Goal: Task Accomplishment & Management: Complete application form

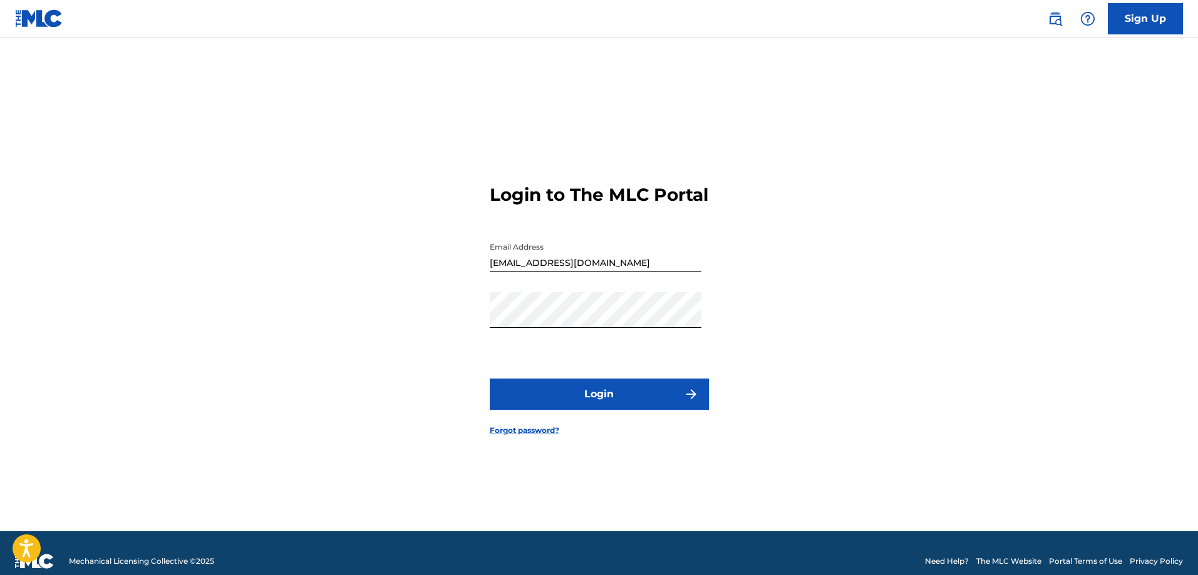
click at [618, 389] on form "Login to The MLC Portal Email Address [EMAIL_ADDRESS][DOMAIN_NAME] Password Log…" at bounding box center [599, 300] width 219 height 463
click at [616, 408] on button "Login" at bounding box center [599, 394] width 219 height 31
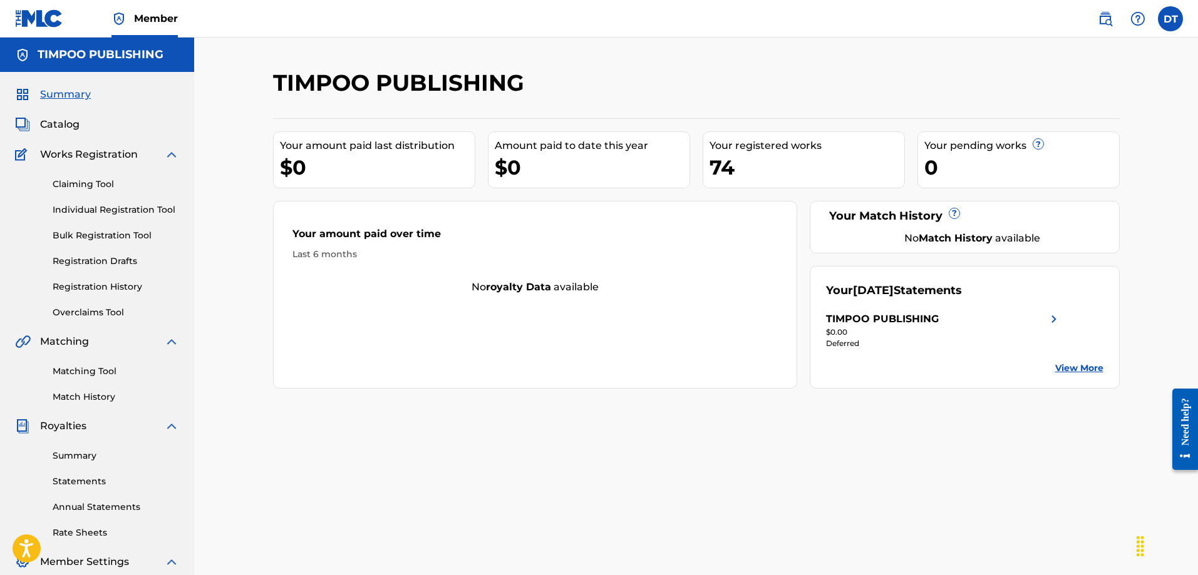
click at [98, 292] on link "Registration History" at bounding box center [116, 287] width 126 height 13
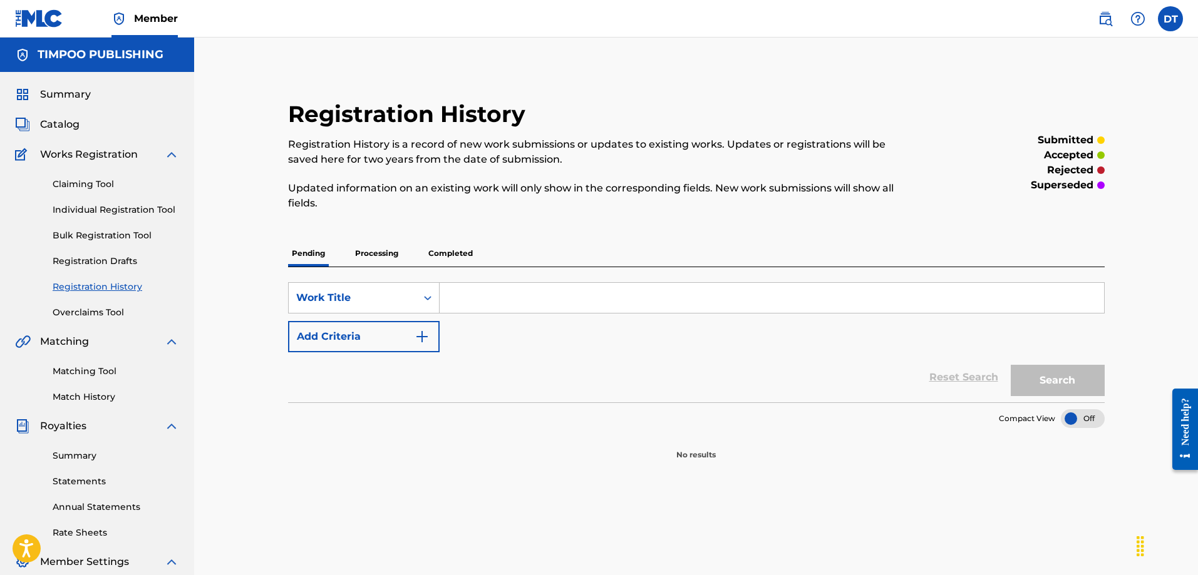
click at [376, 263] on p "Processing" at bounding box center [376, 253] width 51 height 26
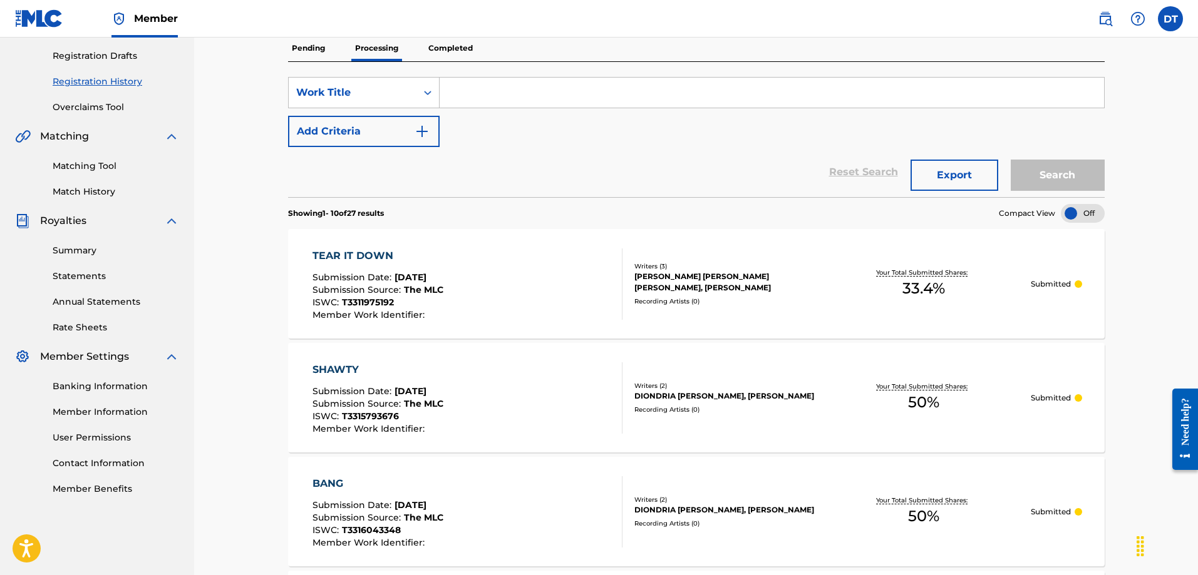
scroll to position [188, 0]
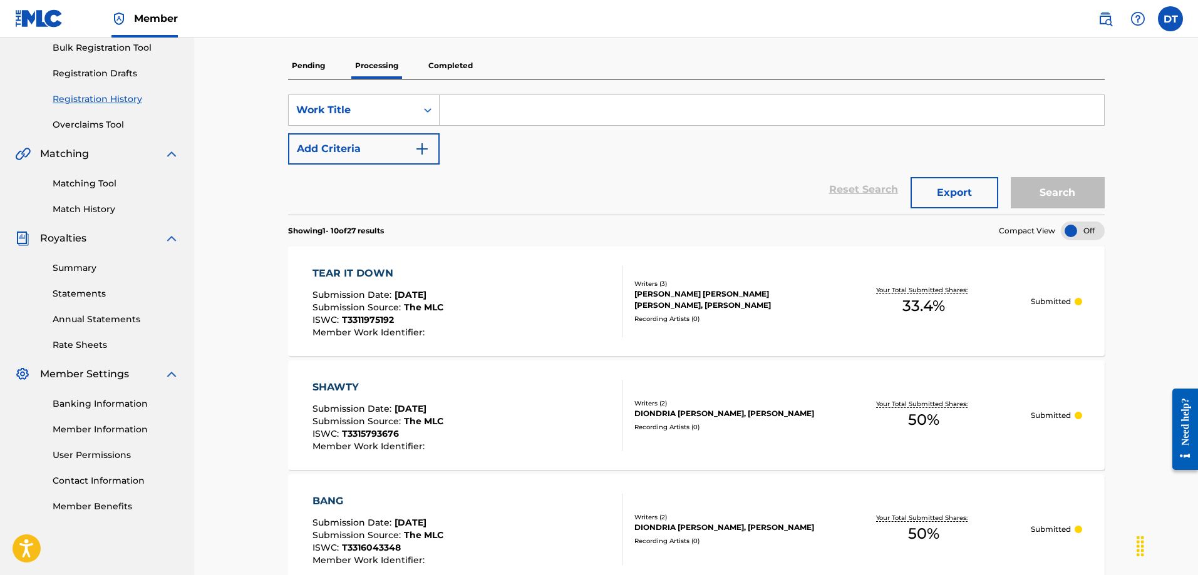
click at [451, 56] on p "Completed" at bounding box center [451, 66] width 52 height 26
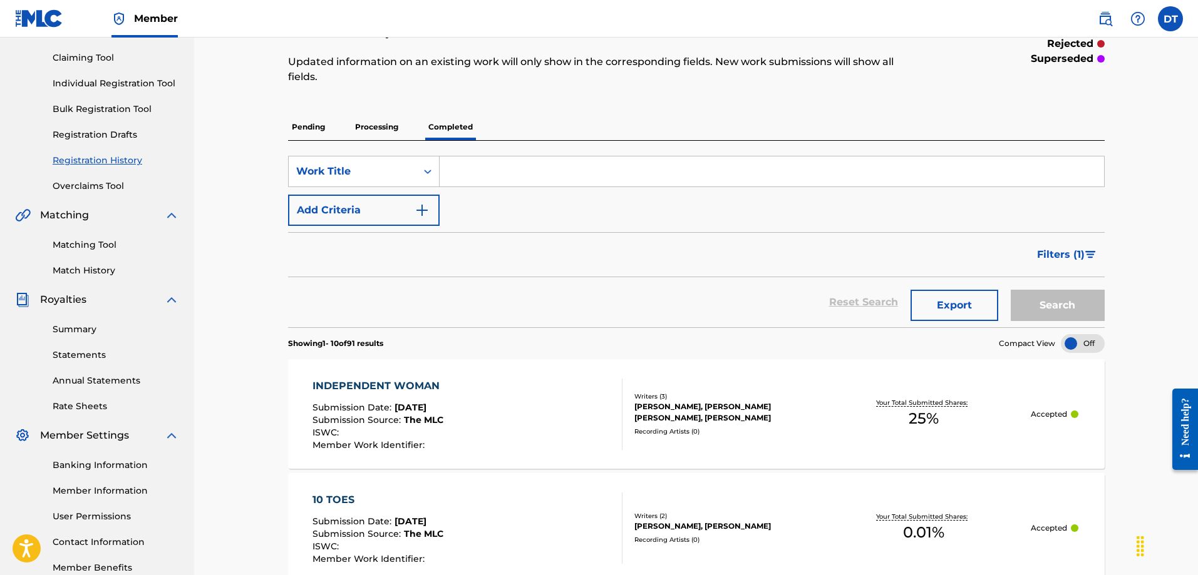
scroll to position [125, 0]
click at [369, 125] on p "Processing" at bounding box center [376, 128] width 51 height 26
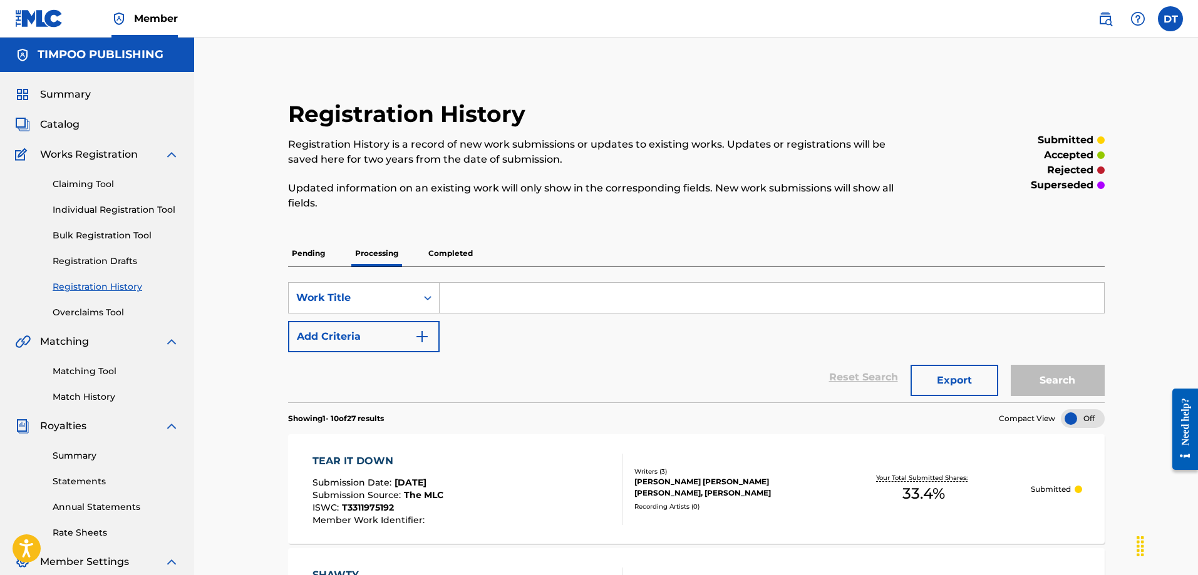
click at [1169, 26] on label at bounding box center [1170, 18] width 25 height 25
click at [1170, 19] on input "DT [PERSON_NAME] [EMAIL_ADDRESS][DOMAIN_NAME] Profile Log out" at bounding box center [1170, 19] width 0 height 0
click at [1048, 160] on p "Log out" at bounding box center [1049, 155] width 29 height 11
click at [1170, 19] on input "DT [PERSON_NAME] [EMAIL_ADDRESS][DOMAIN_NAME] Profile Log out" at bounding box center [1170, 19] width 0 height 0
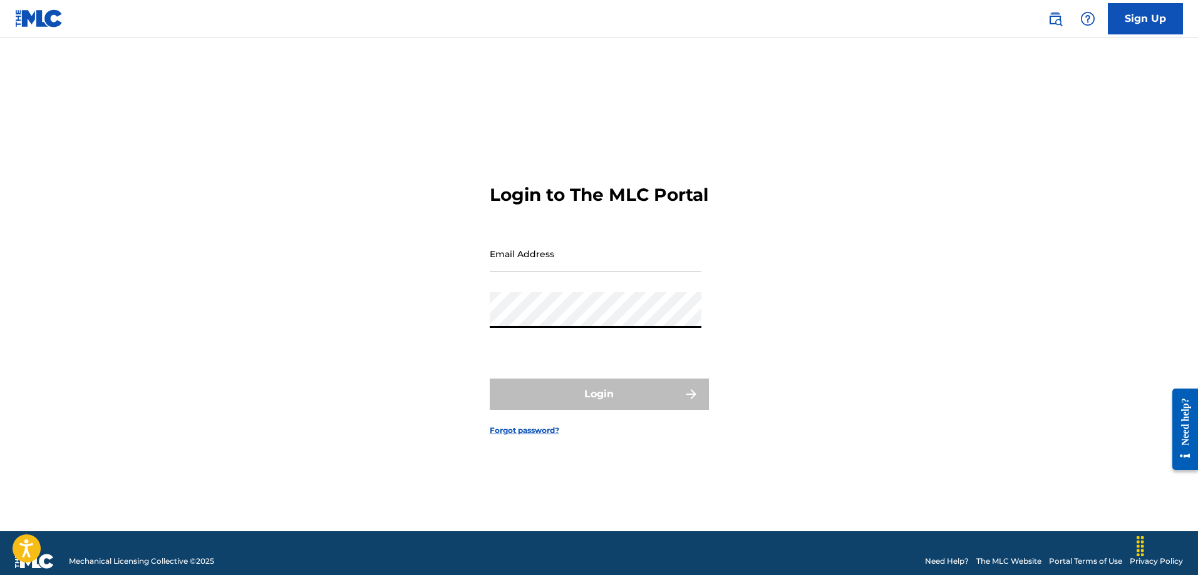
type input "[EMAIL_ADDRESS][DOMAIN_NAME]"
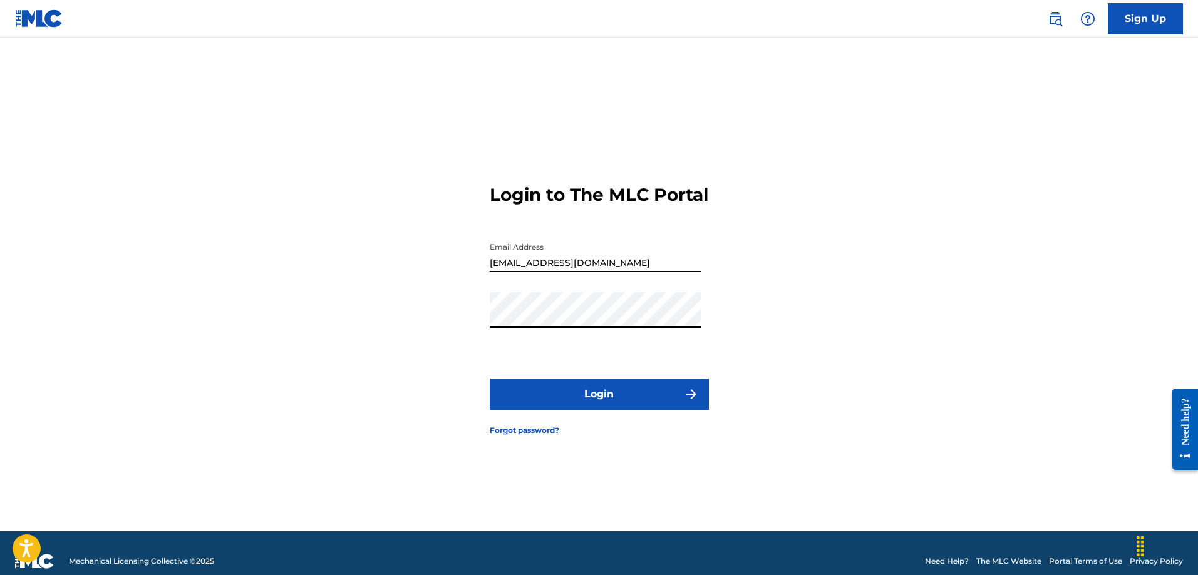
click at [570, 409] on button "Login" at bounding box center [599, 394] width 219 height 31
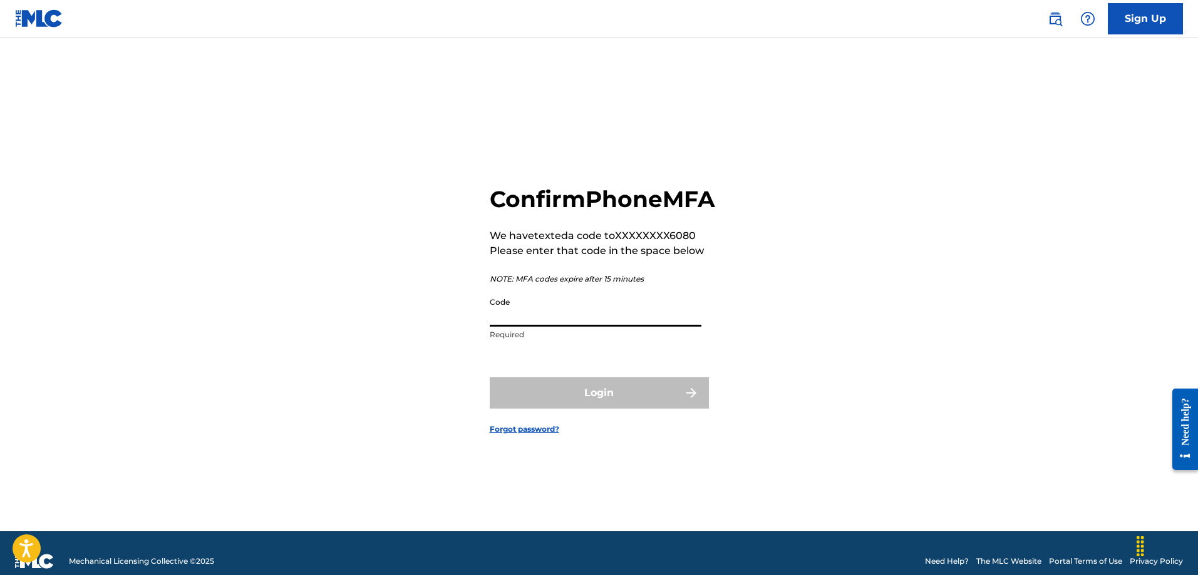
click at [535, 317] on input "Code" at bounding box center [596, 309] width 212 height 36
type input "719187"
click at [490, 378] on button "Login" at bounding box center [599, 393] width 219 height 31
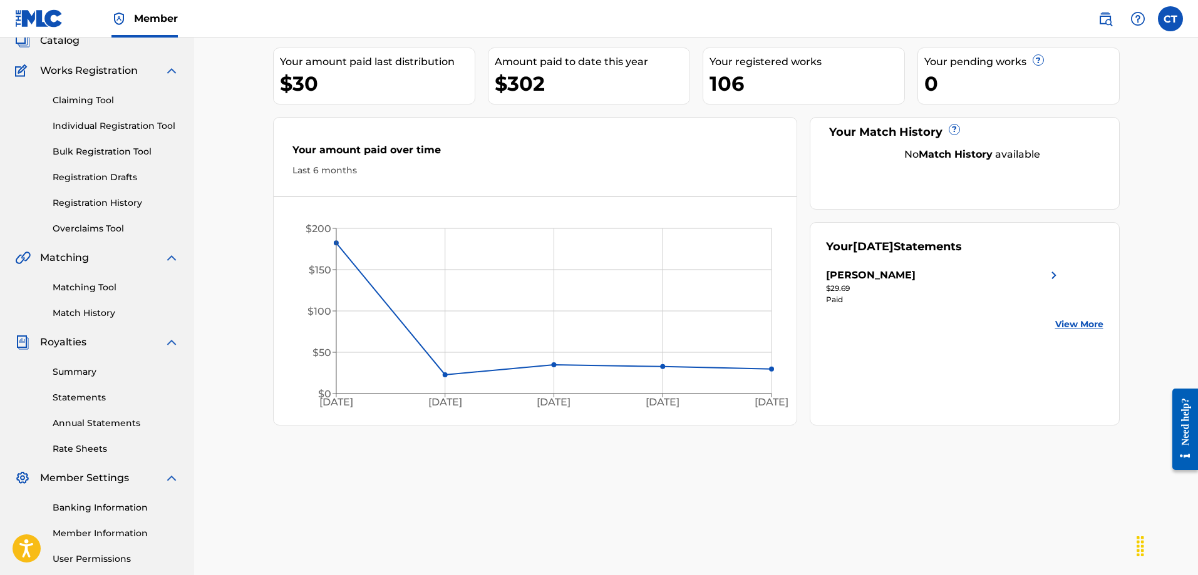
scroll to position [63, 0]
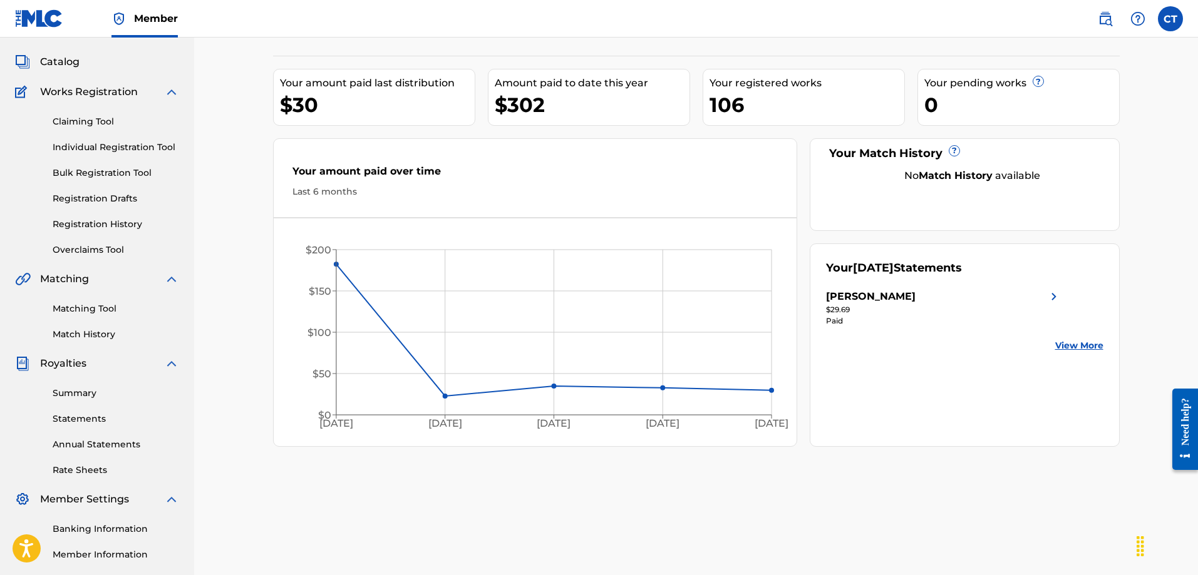
click at [95, 224] on link "Registration History" at bounding box center [116, 224] width 126 height 13
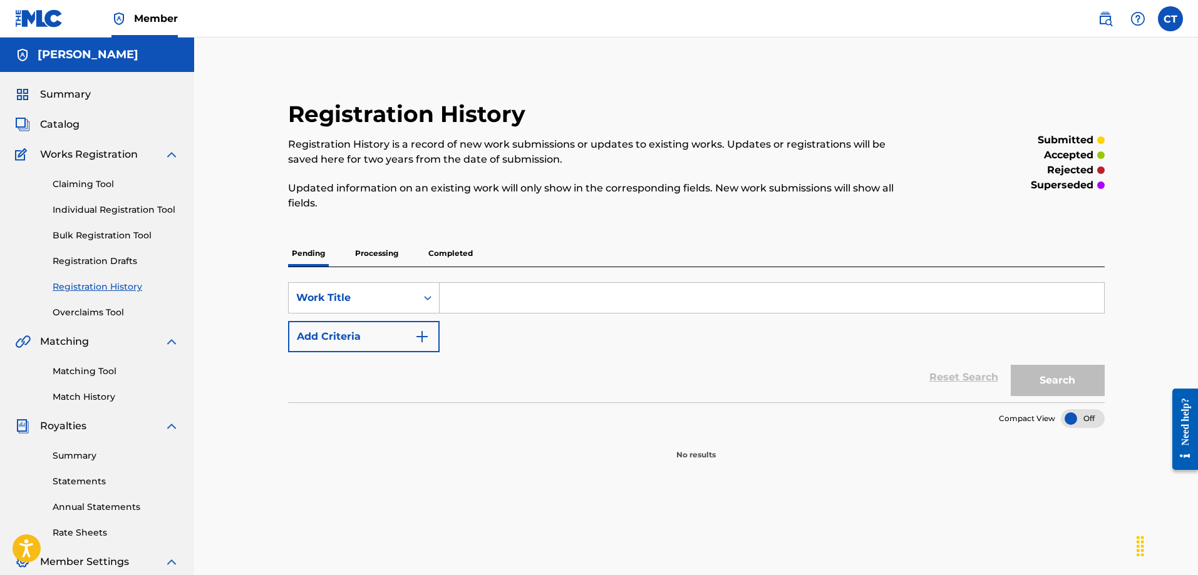
click at [386, 259] on p "Processing" at bounding box center [376, 253] width 51 height 26
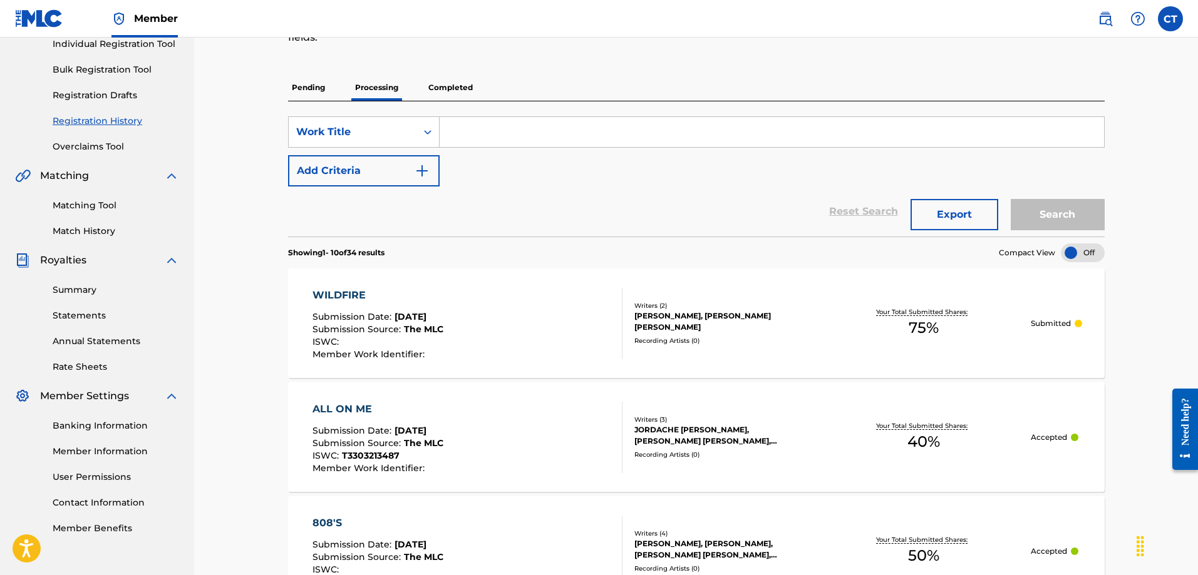
scroll to position [188, 0]
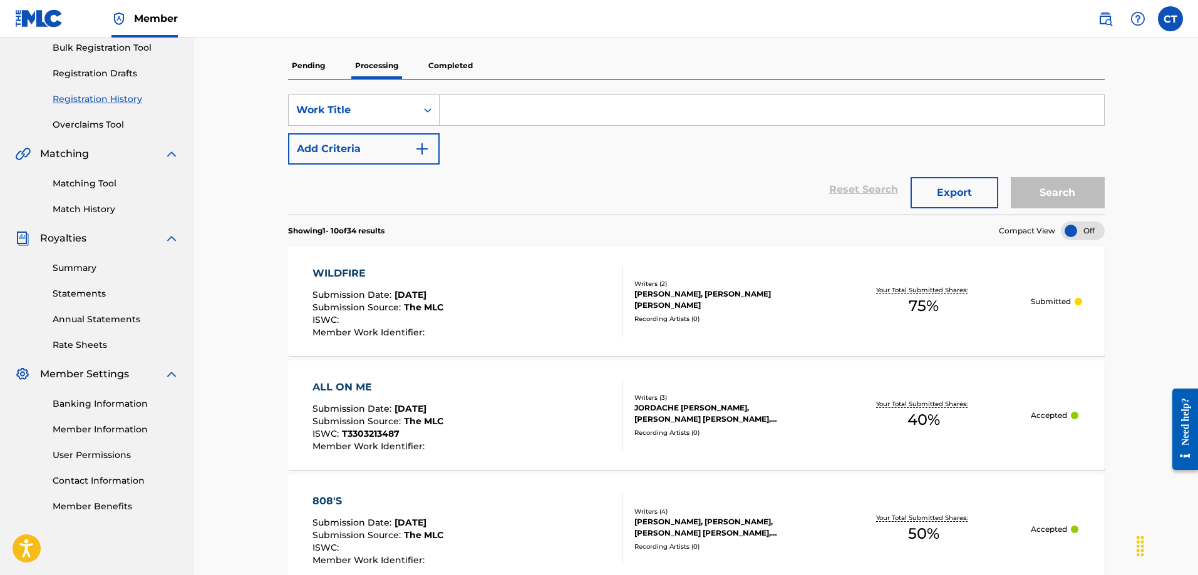
click at [427, 59] on p "Completed" at bounding box center [451, 66] width 52 height 26
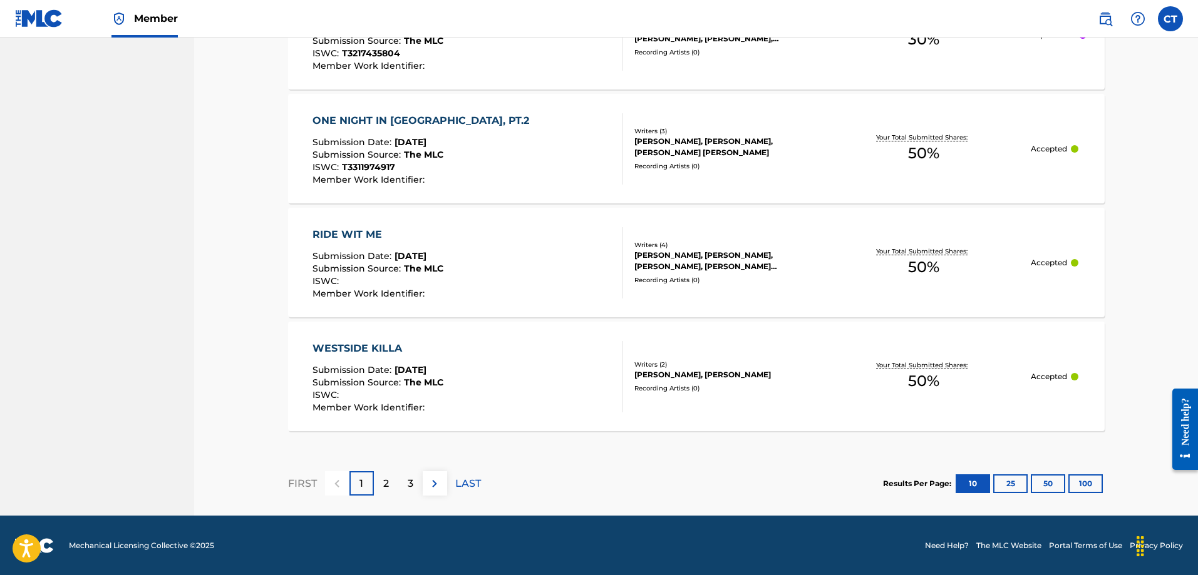
scroll to position [1190, 0]
click at [393, 478] on div "2" at bounding box center [386, 483] width 24 height 24
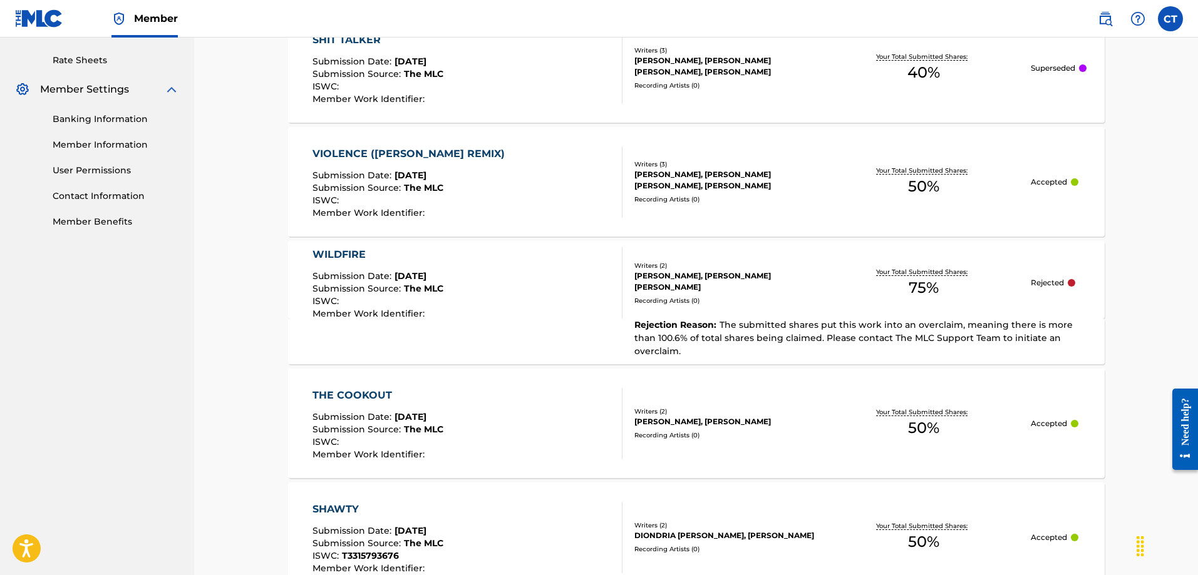
scroll to position [502, 0]
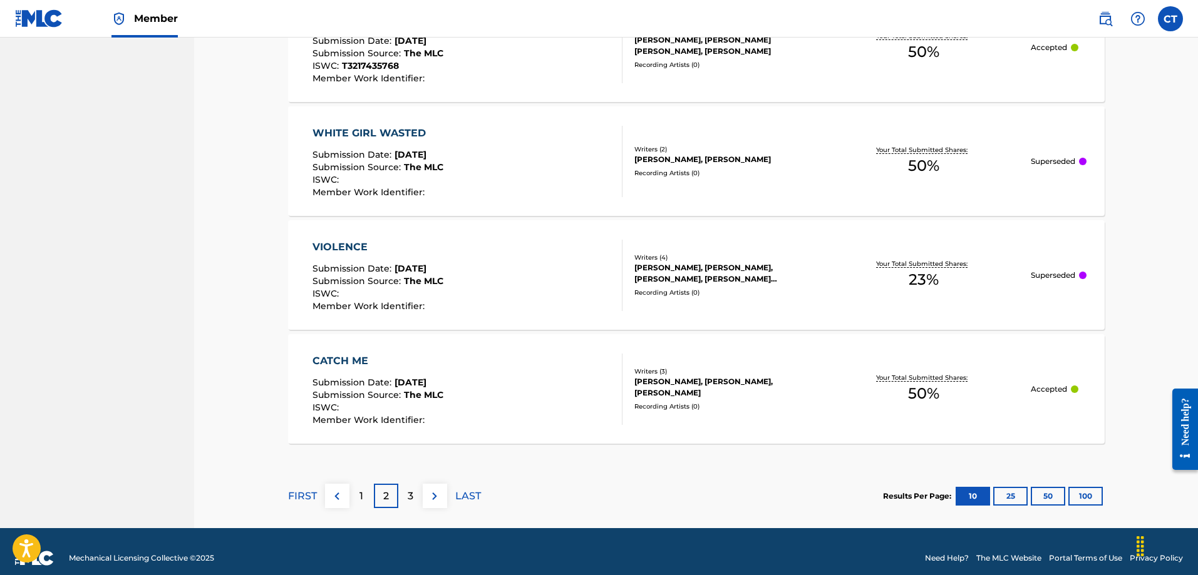
click at [401, 484] on div "3" at bounding box center [410, 496] width 24 height 24
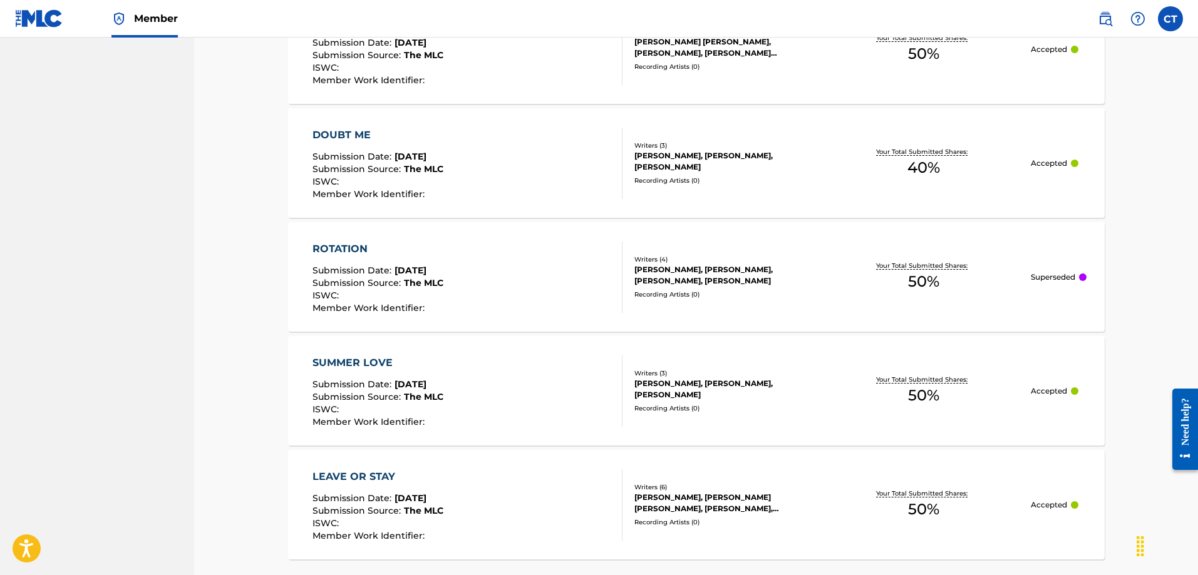
scroll to position [1190, 0]
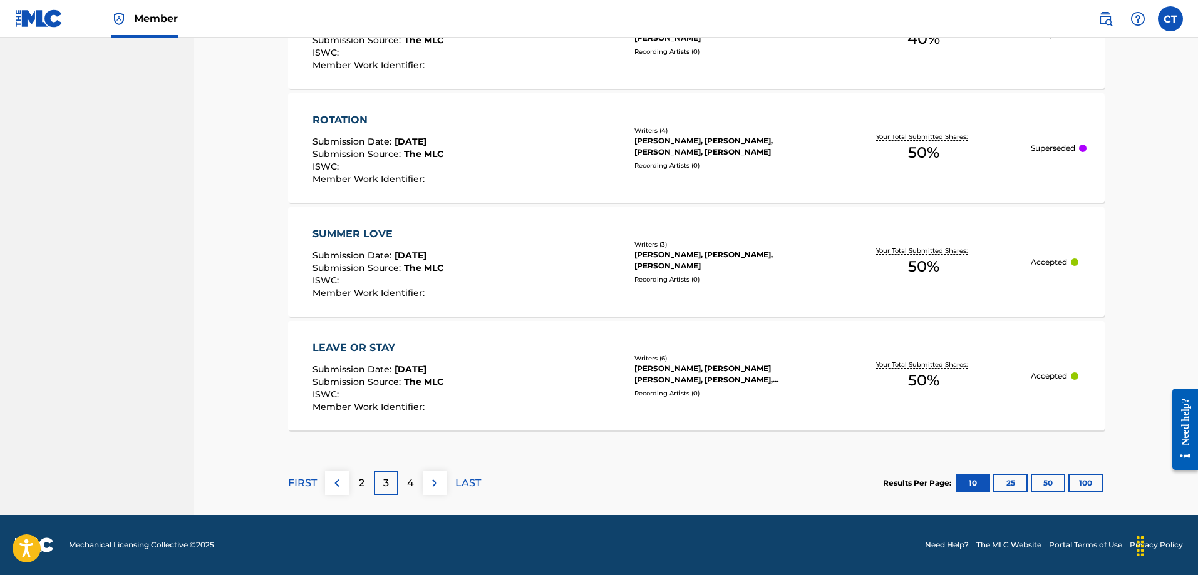
click at [410, 474] on div "4" at bounding box center [410, 483] width 24 height 24
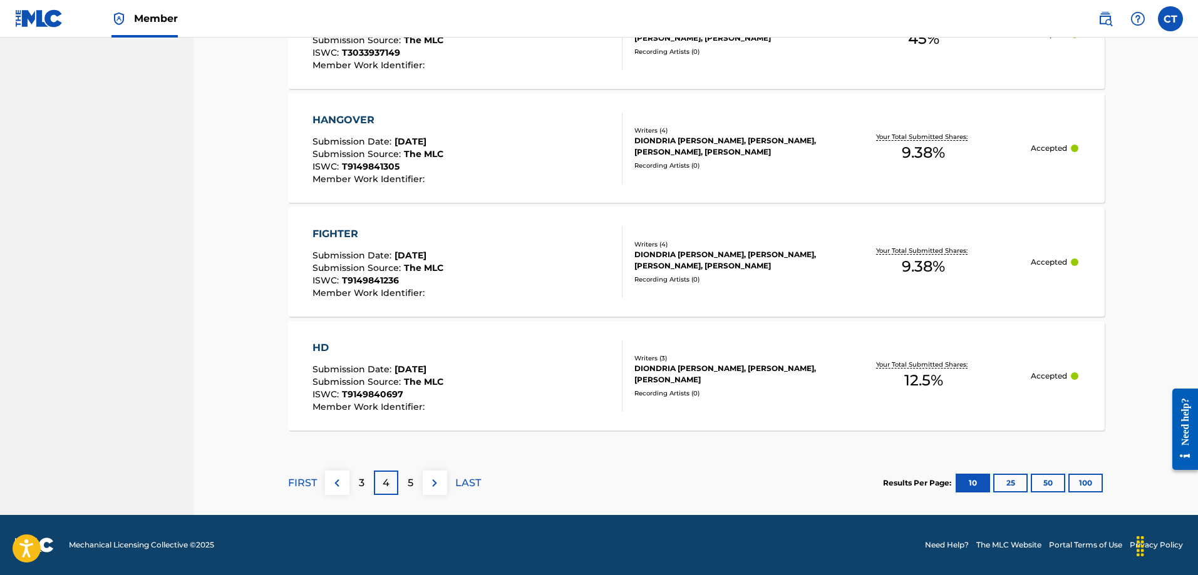
click at [405, 488] on div "5" at bounding box center [410, 483] width 24 height 24
drag, startPoint x: 417, startPoint y: 480, endPoint x: 417, endPoint y: 472, distance: 8.1
click at [418, 478] on div "6" at bounding box center [410, 483] width 24 height 24
click at [421, 478] on div "7" at bounding box center [410, 483] width 24 height 24
click at [412, 478] on p "8" at bounding box center [410, 483] width 6 height 15
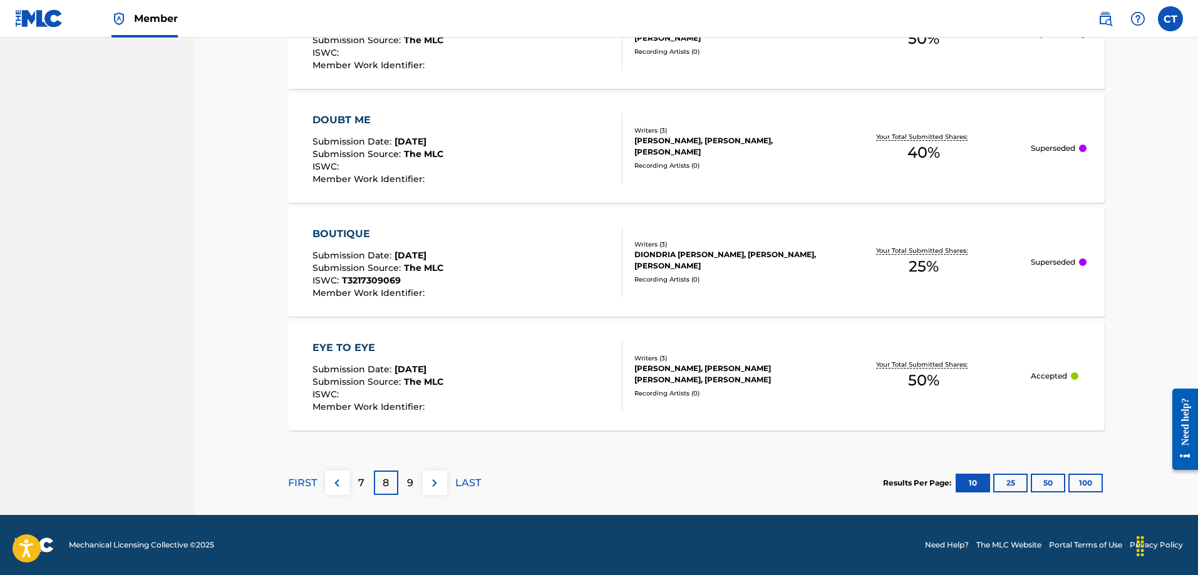
click at [417, 472] on div "9" at bounding box center [410, 483] width 24 height 24
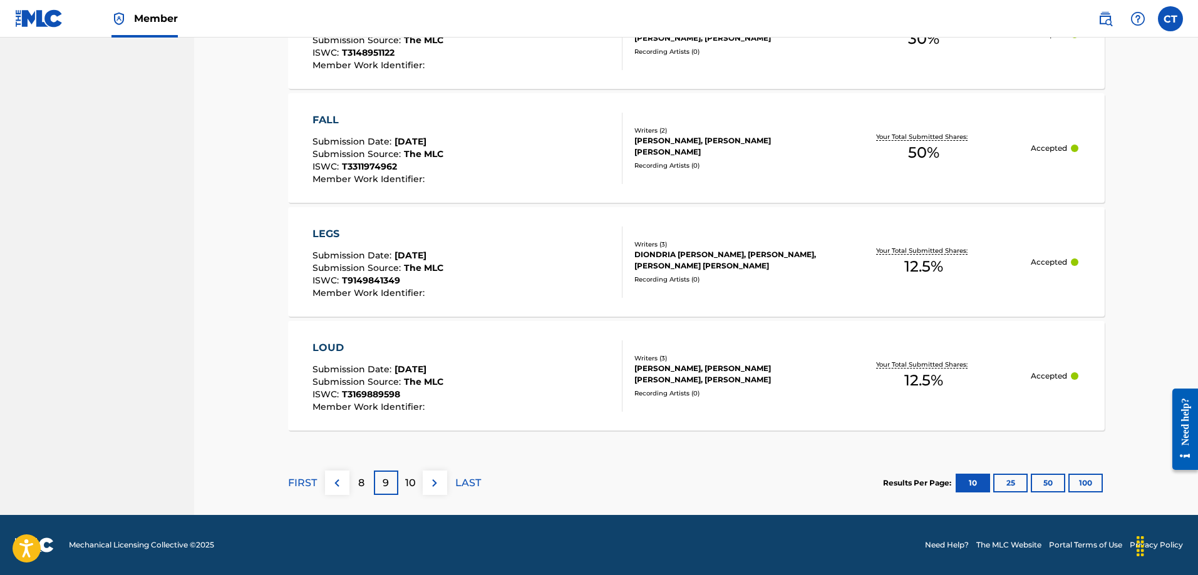
click at [413, 484] on p "10" at bounding box center [410, 483] width 11 height 15
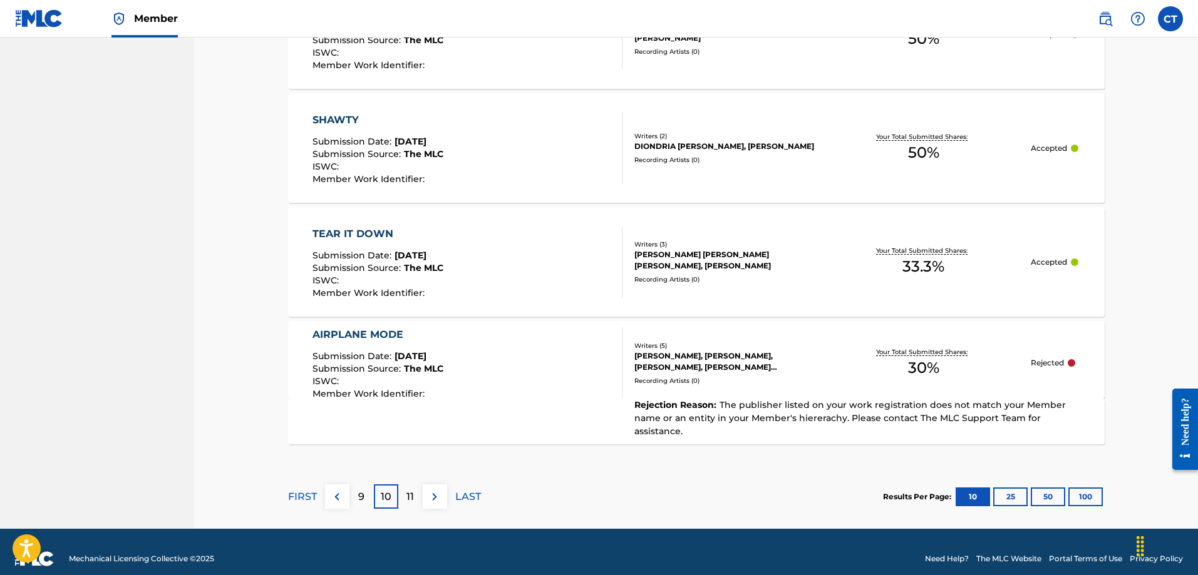
click at [413, 490] on p "11" at bounding box center [410, 497] width 8 height 15
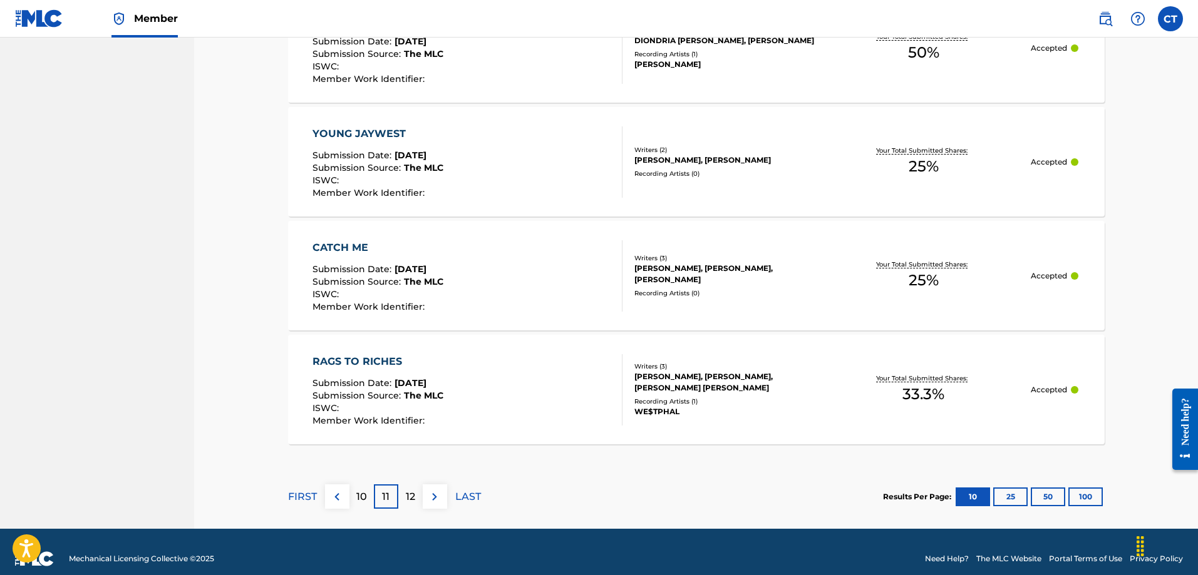
click at [410, 490] on p "12" at bounding box center [410, 497] width 9 height 15
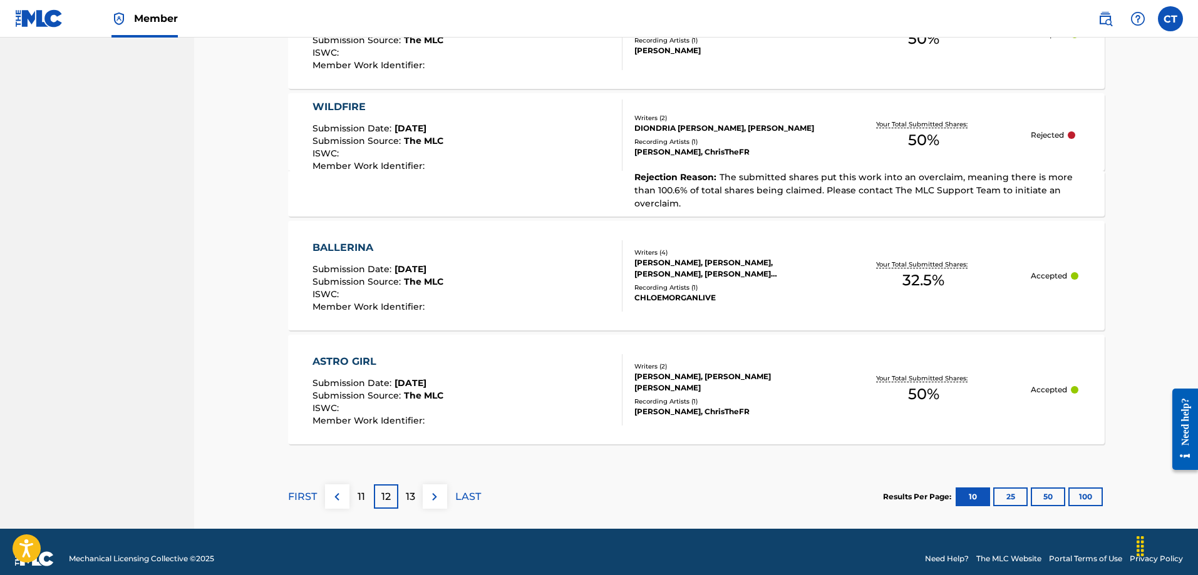
click at [408, 490] on p "13" at bounding box center [410, 497] width 9 height 15
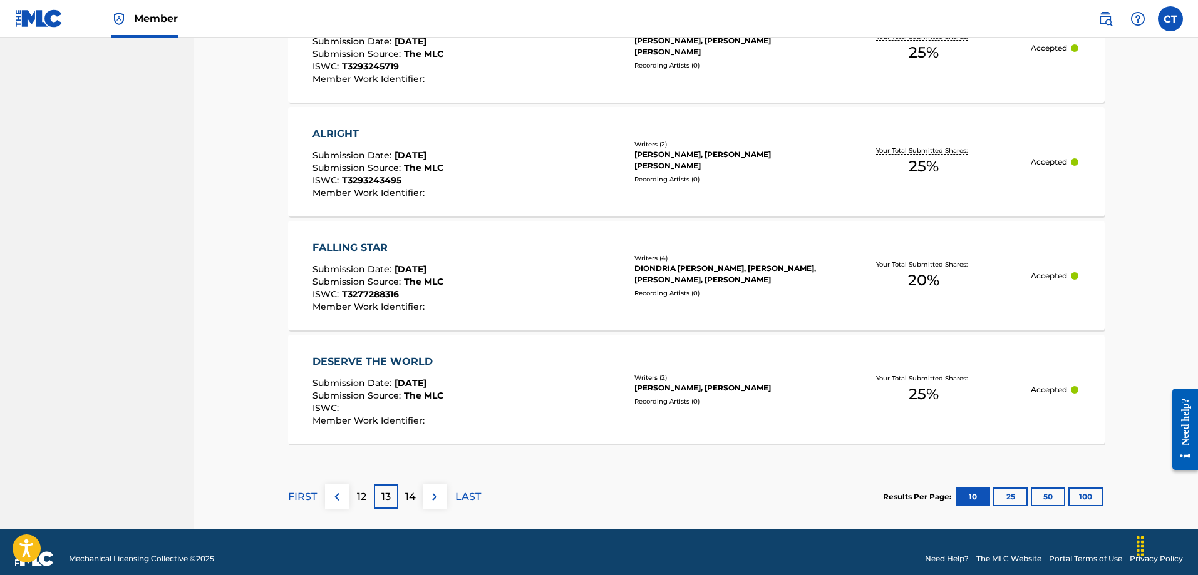
click at [408, 490] on p "14" at bounding box center [410, 497] width 11 height 15
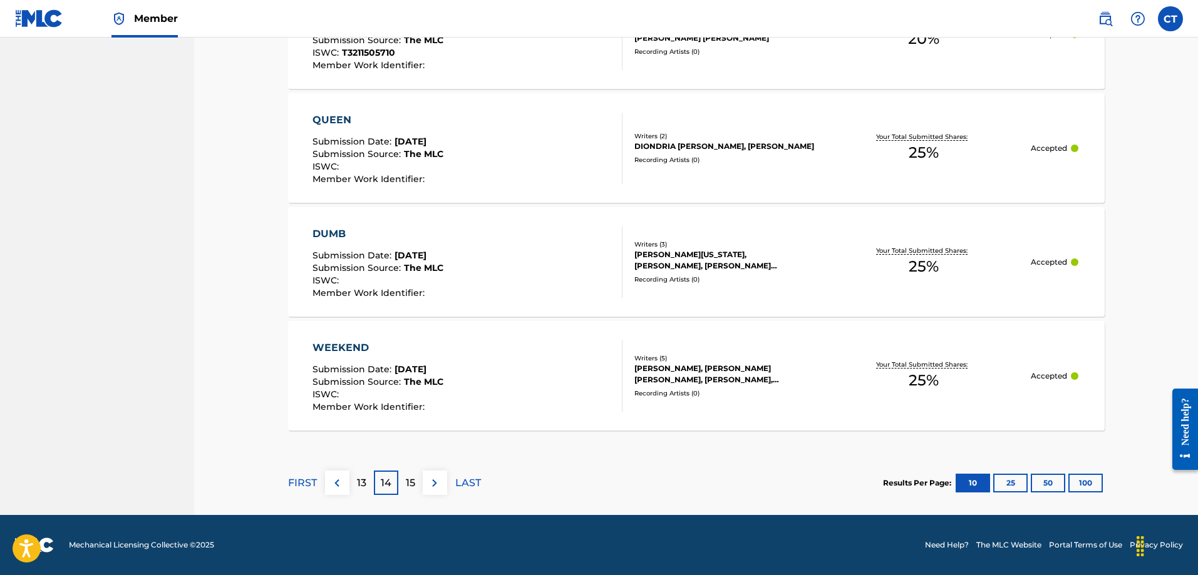
click at [408, 484] on p "15" at bounding box center [410, 483] width 9 height 15
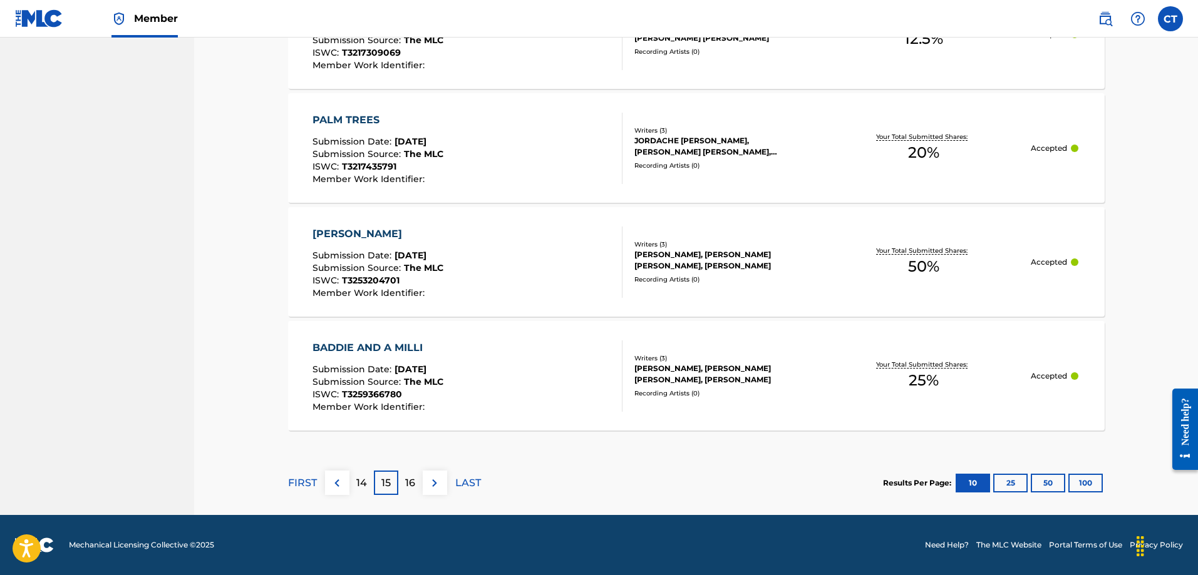
click at [408, 484] on p "16" at bounding box center [410, 483] width 10 height 15
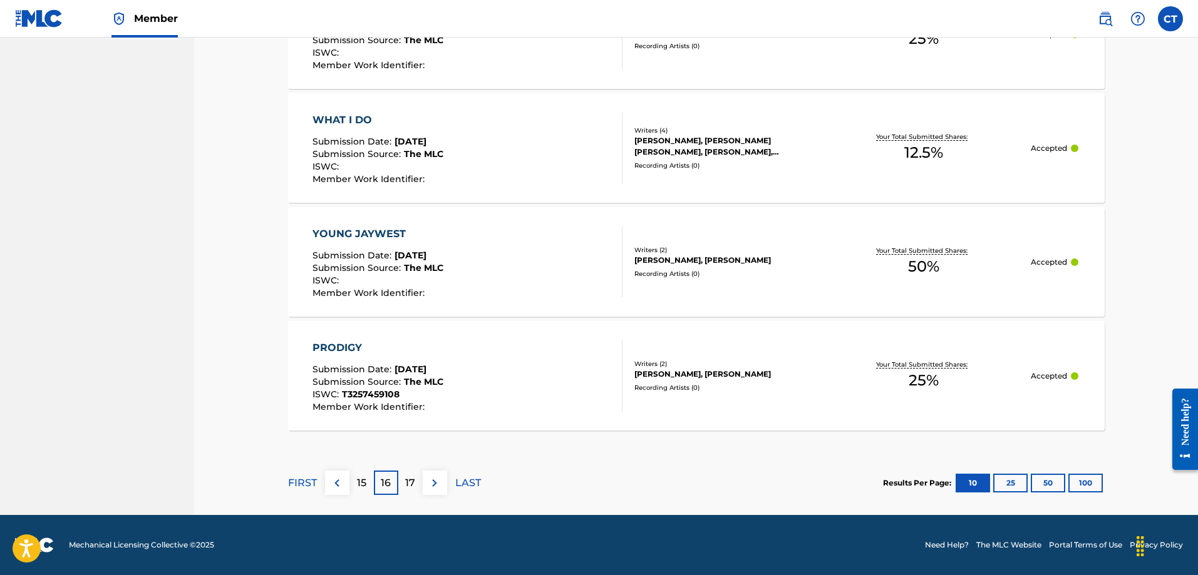
click at [408, 484] on p "17" at bounding box center [410, 483] width 10 height 15
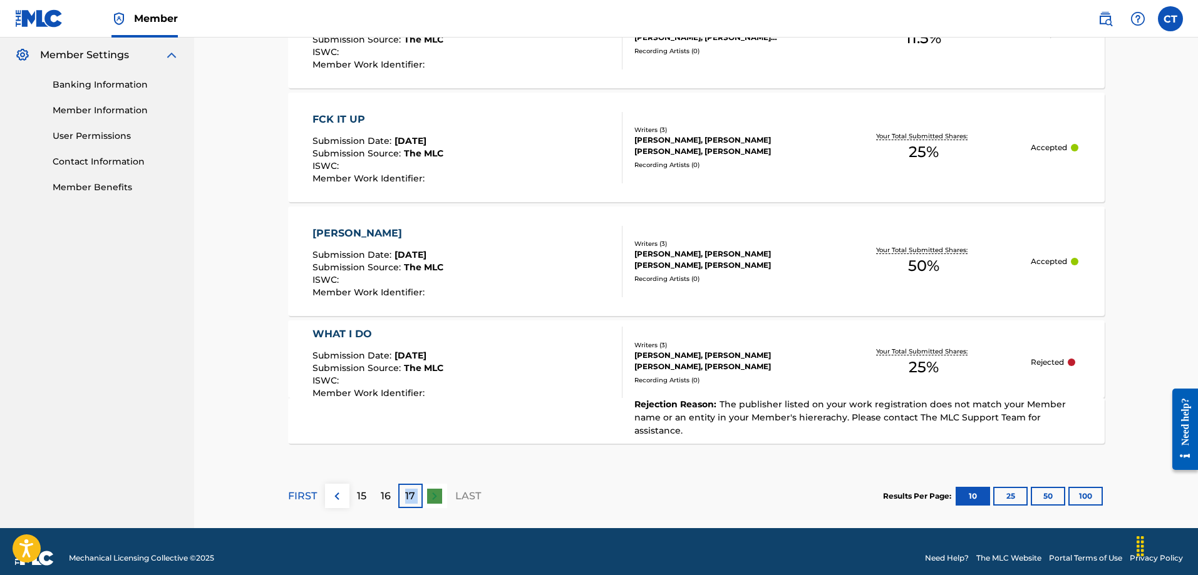
click at [408, 489] on p "17" at bounding box center [410, 496] width 10 height 15
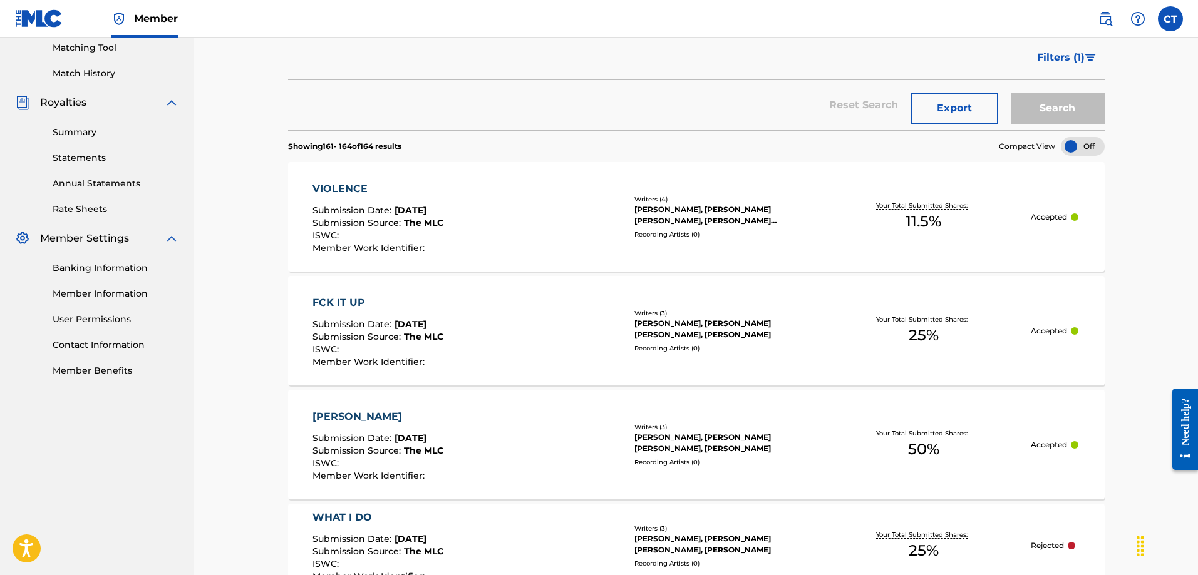
scroll to position [507, 0]
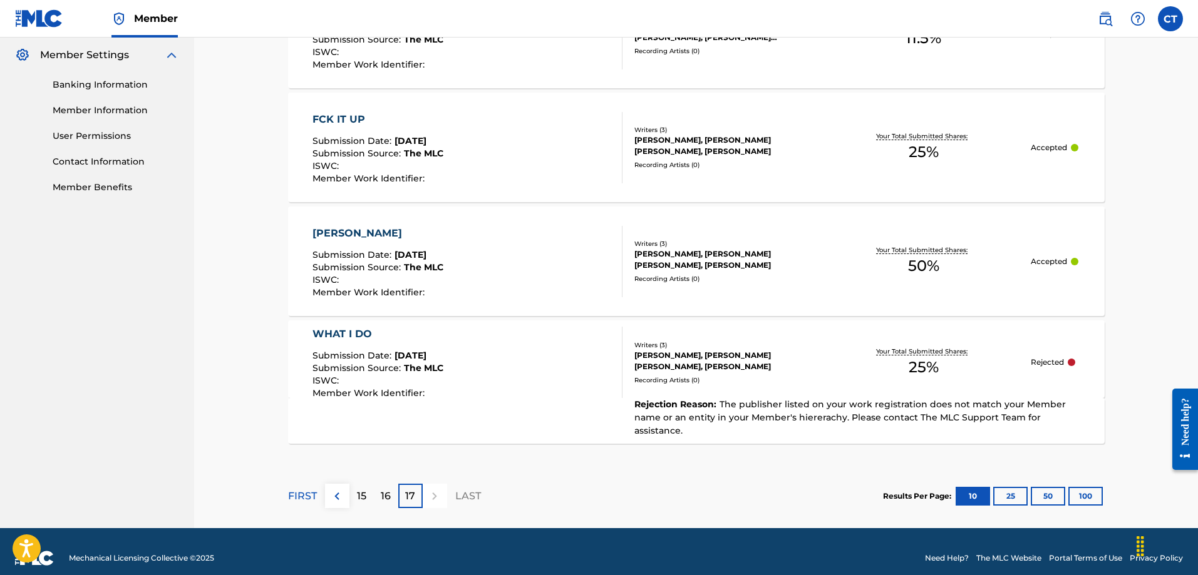
click at [385, 484] on div "16" at bounding box center [386, 496] width 24 height 24
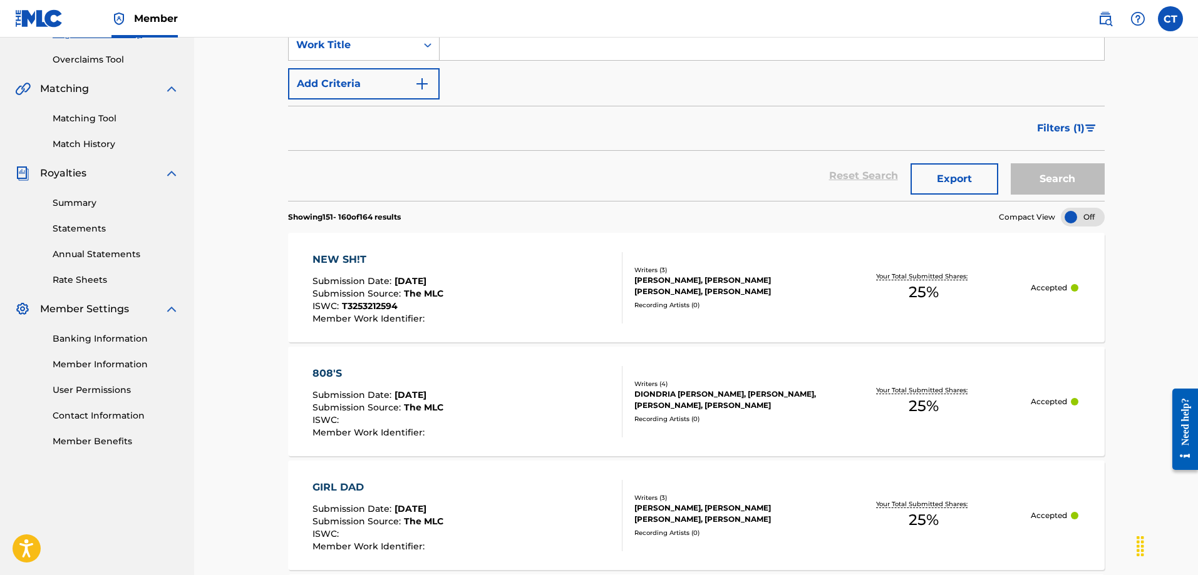
scroll to position [251, 0]
click at [1056, 136] on span "Filters ( 1 )" at bounding box center [1061, 130] width 48 height 15
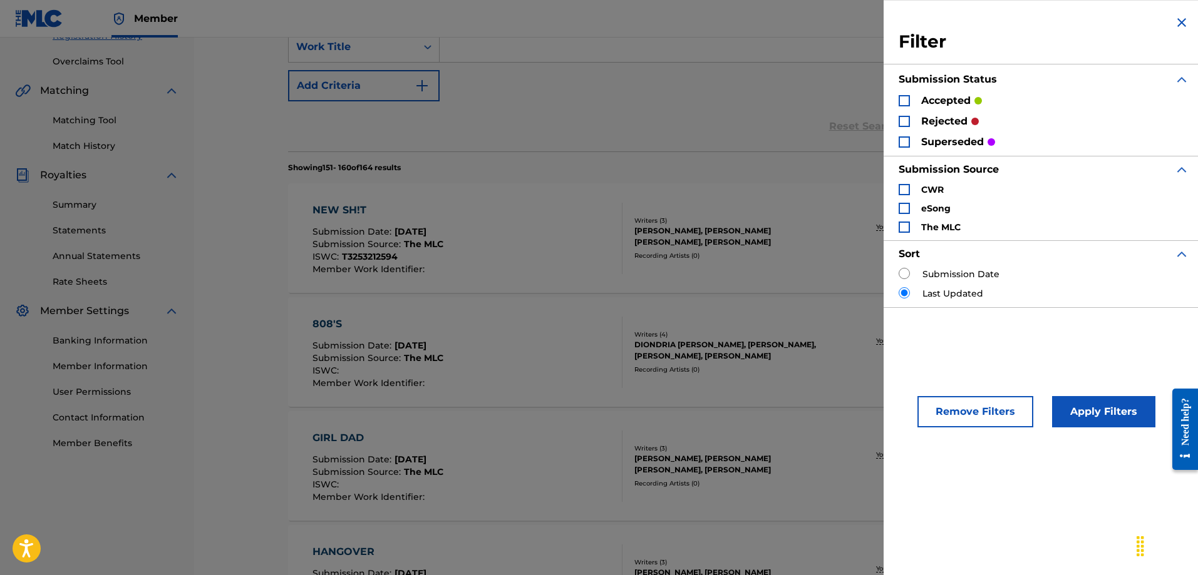
click at [904, 123] on div "Search Form" at bounding box center [904, 121] width 11 height 11
click at [1093, 425] on button "Apply Filters" at bounding box center [1103, 411] width 103 height 31
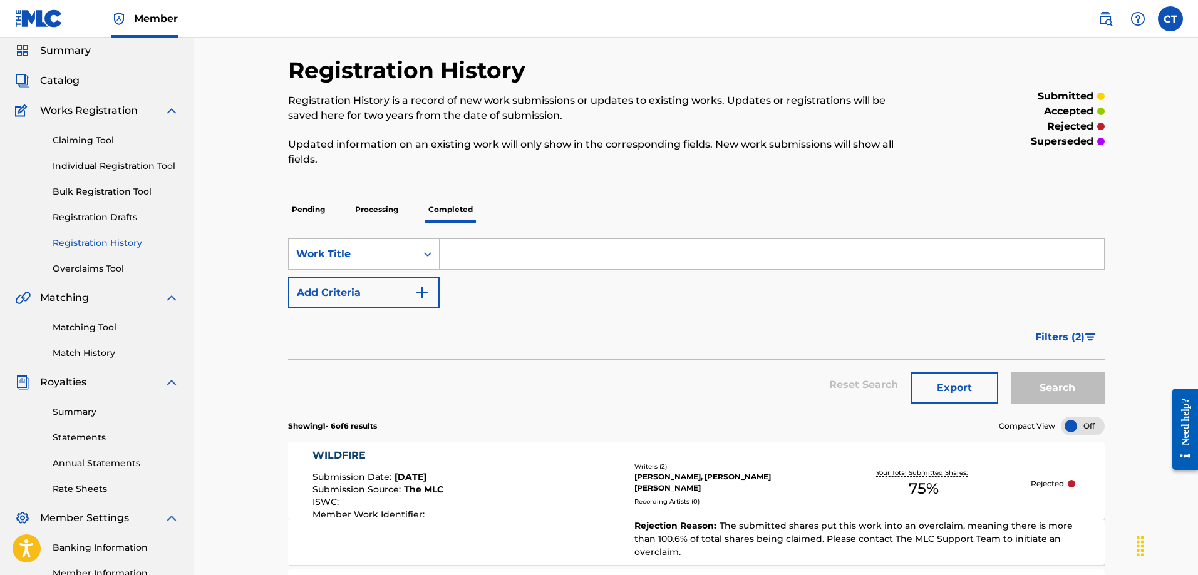
scroll to position [63, 0]
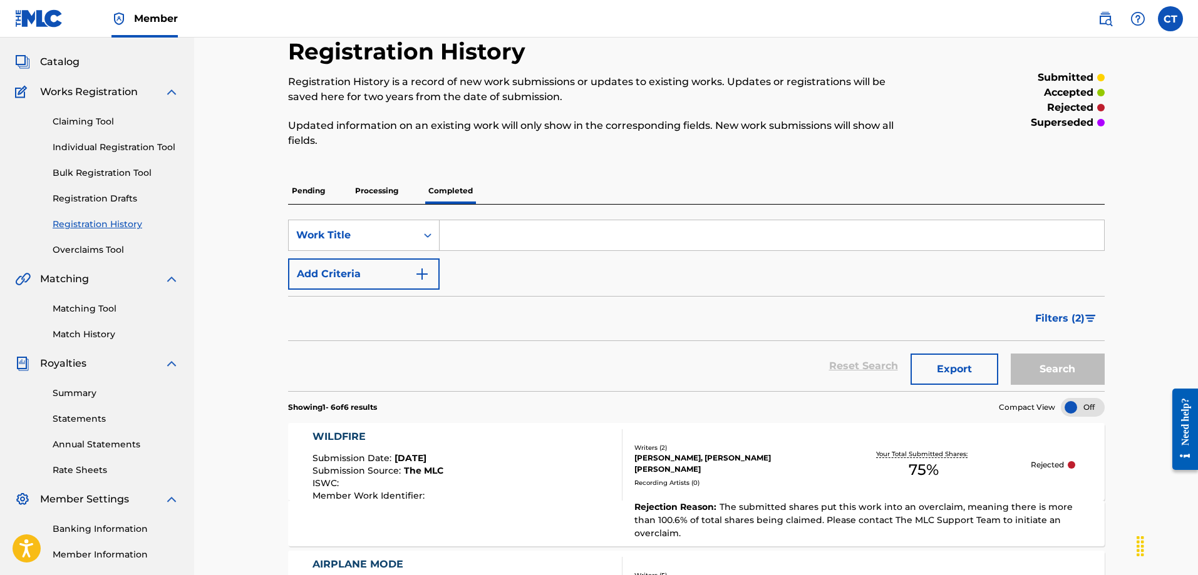
click at [58, 219] on link "Registration History" at bounding box center [116, 224] width 126 height 13
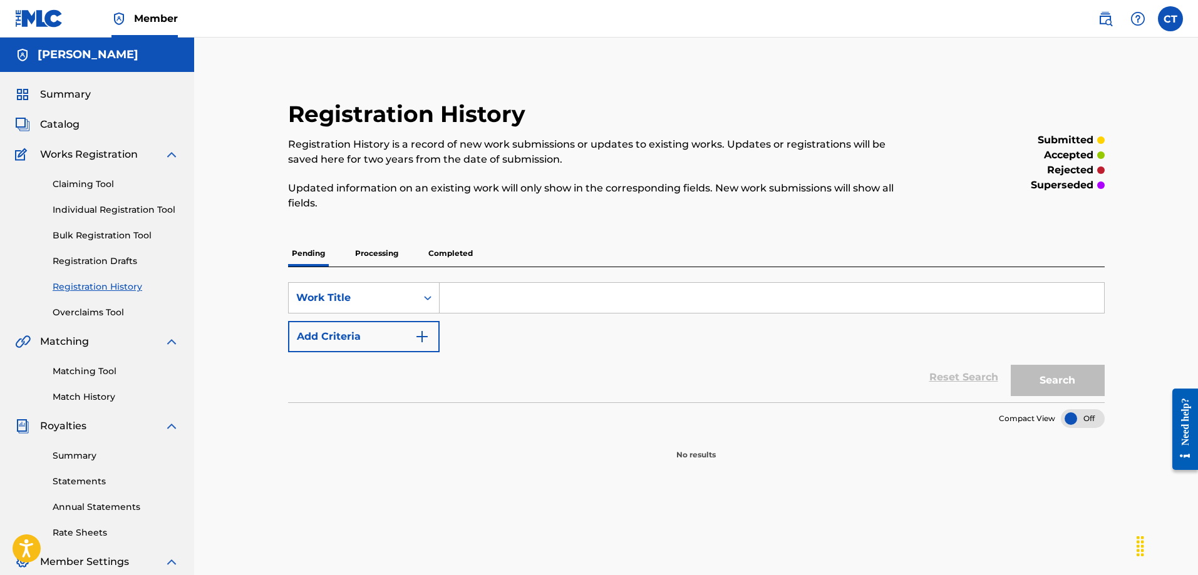
click at [113, 212] on link "Individual Registration Tool" at bounding box center [116, 210] width 126 height 13
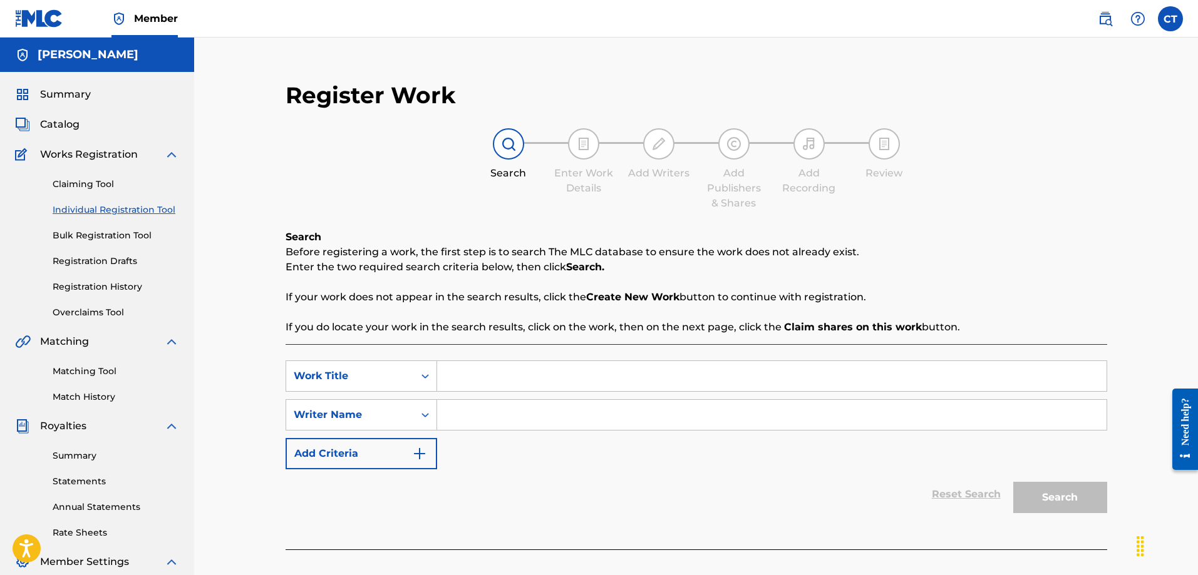
click at [561, 378] on input "Search Form" at bounding box center [771, 376] width 669 height 30
type input "AnR"
click at [468, 414] on input "Search Form" at bounding box center [771, 415] width 669 height 30
click at [1022, 507] on button "Search" at bounding box center [1060, 497] width 94 height 31
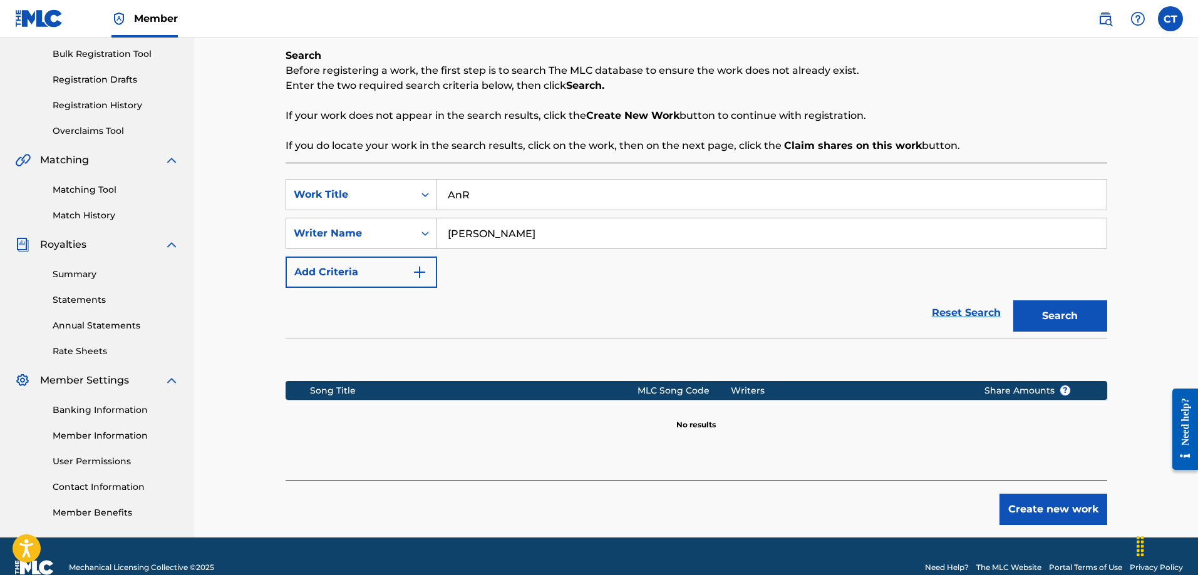
scroll to position [188, 0]
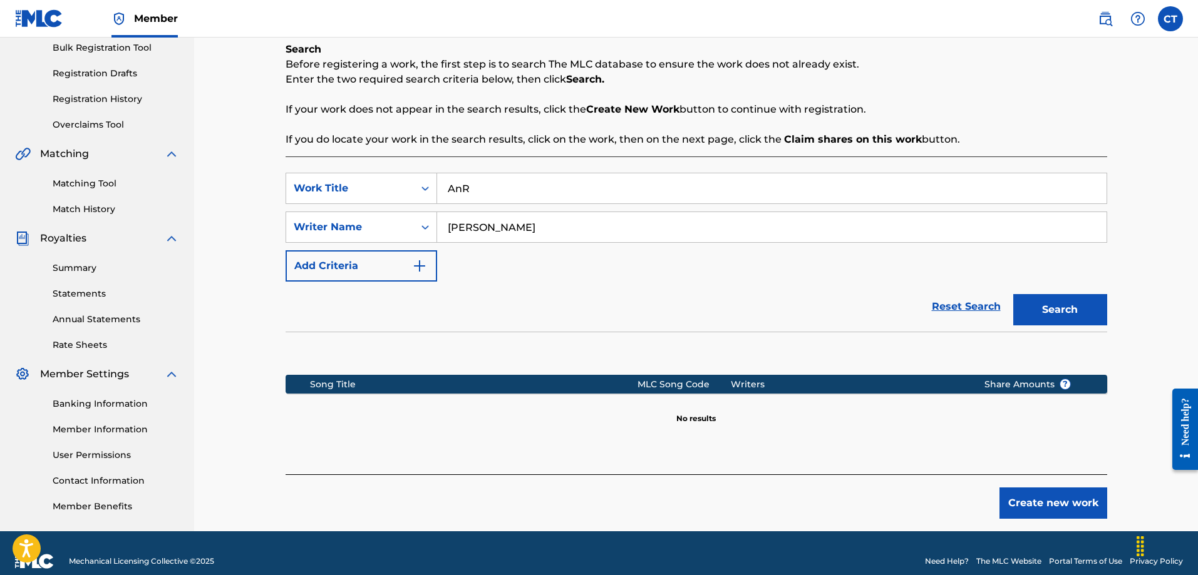
click at [555, 229] on input "[PERSON_NAME]" at bounding box center [771, 227] width 669 height 30
drag, startPoint x: 574, startPoint y: 233, endPoint x: 352, endPoint y: 219, distance: 222.1
click at [353, 219] on div "SearchWithCriteriab9ed57d3-057d-468a-96dd-8f21d3aabb3d Writer Name [PERSON_NAME]" at bounding box center [697, 227] width 822 height 31
type input "[PERSON_NAME]"
click at [1069, 302] on button "Search" at bounding box center [1060, 309] width 94 height 31
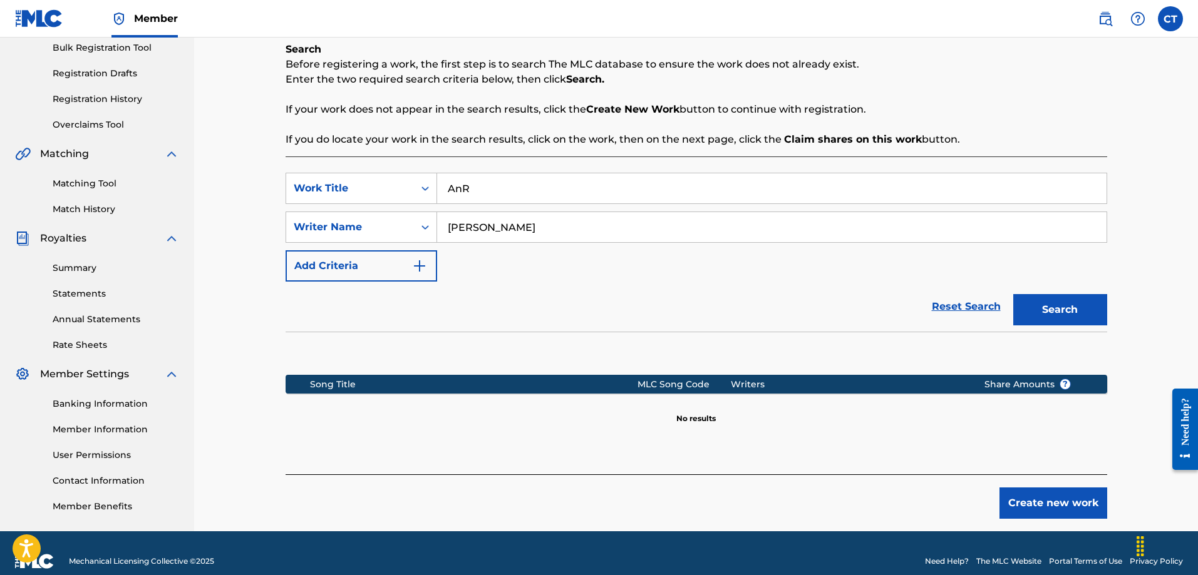
click at [1078, 502] on button "Create new work" at bounding box center [1053, 503] width 108 height 31
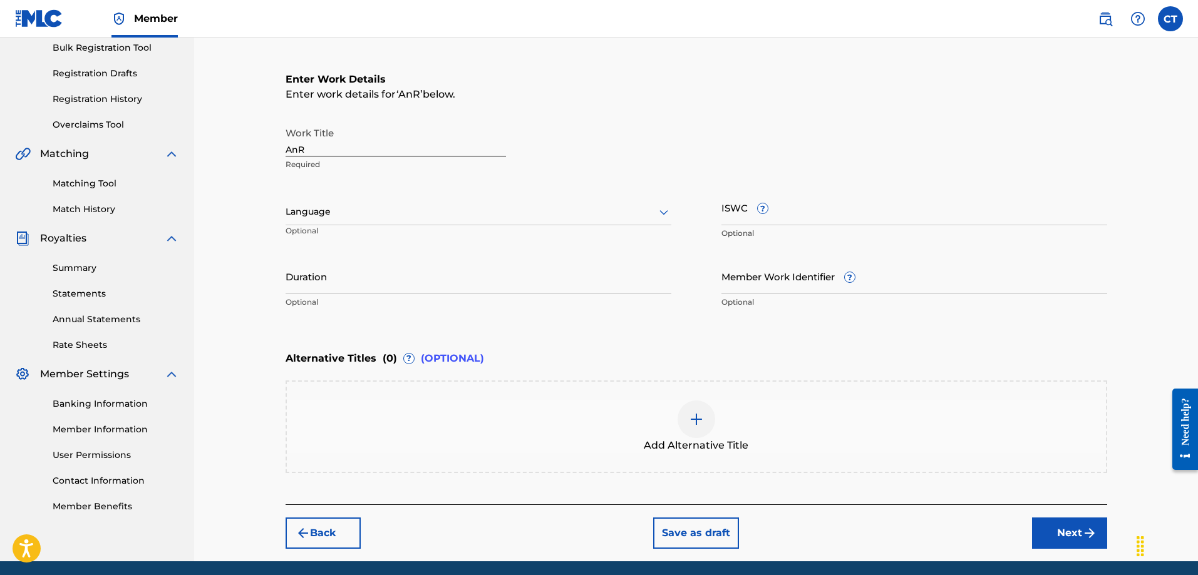
click at [1063, 535] on button "Next" at bounding box center [1069, 533] width 75 height 31
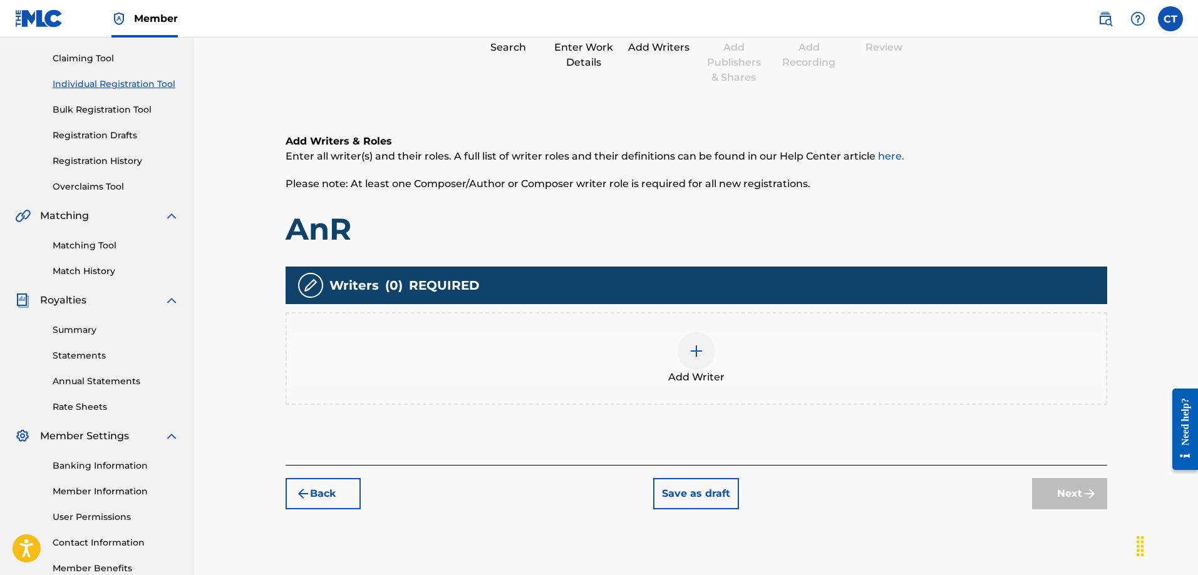
scroll to position [56, 0]
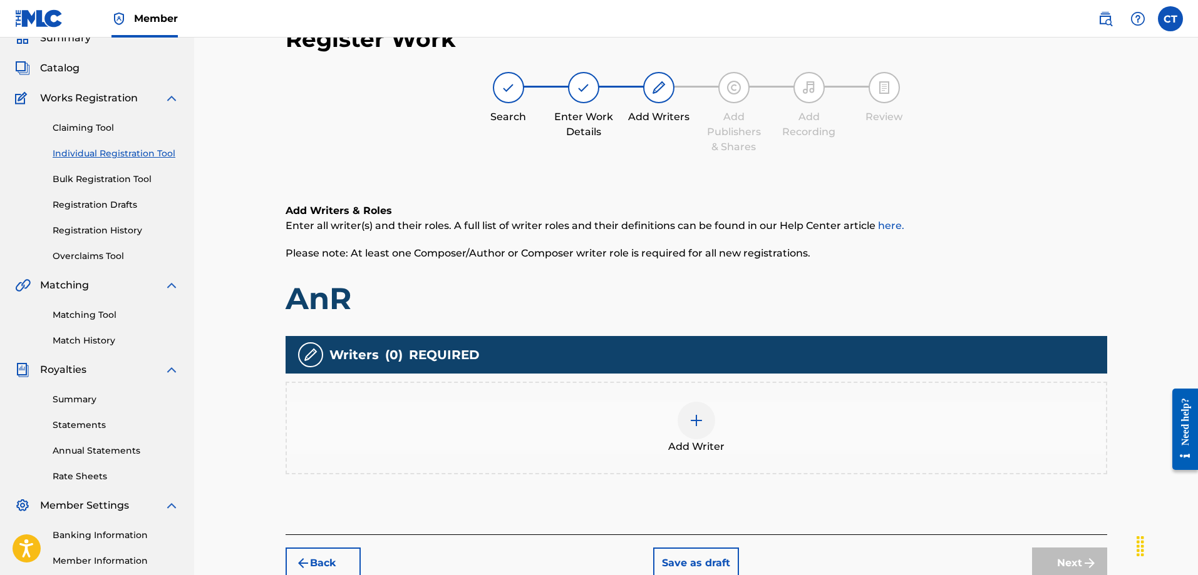
click at [629, 445] on div "Add Writer" at bounding box center [696, 428] width 819 height 53
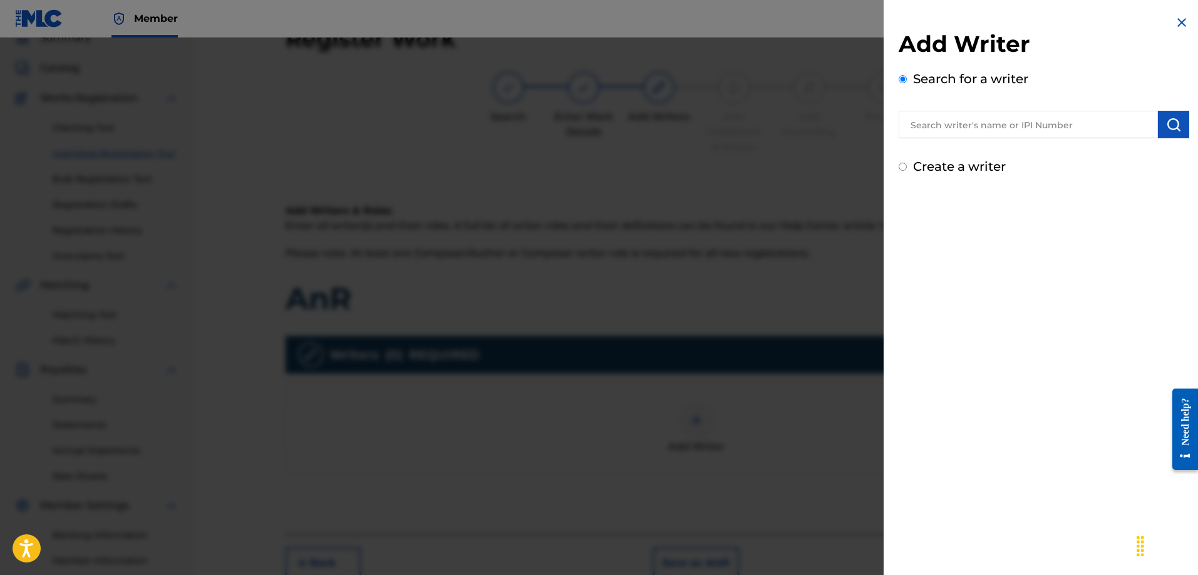
click at [974, 125] on input "text" at bounding box center [1028, 125] width 259 height 28
type input "[PERSON_NAME]"
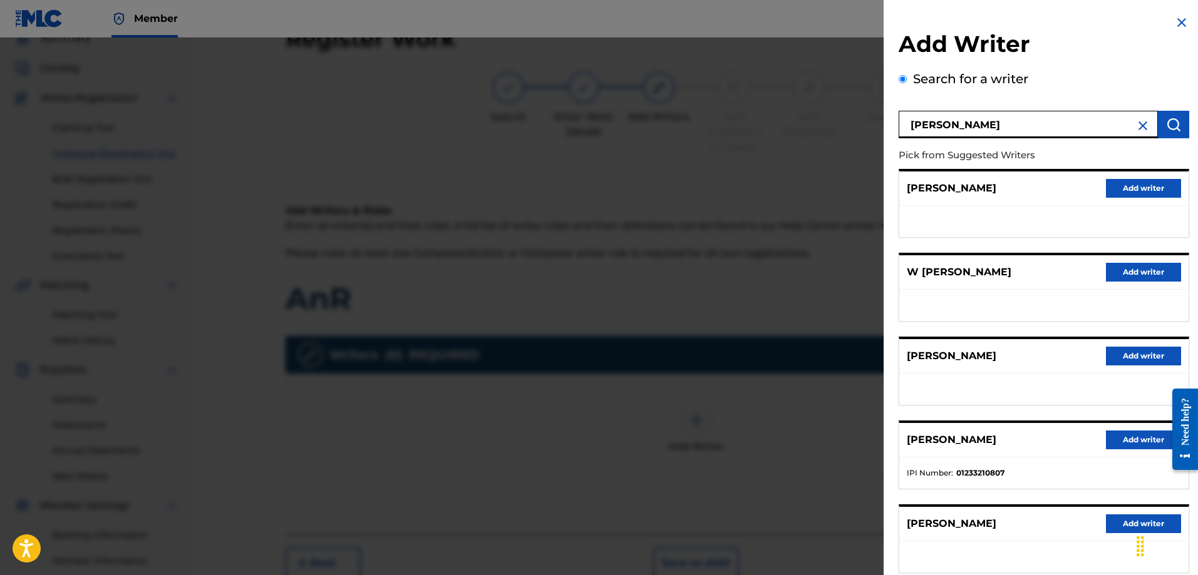
click at [1135, 443] on button "Add writer" at bounding box center [1143, 440] width 75 height 19
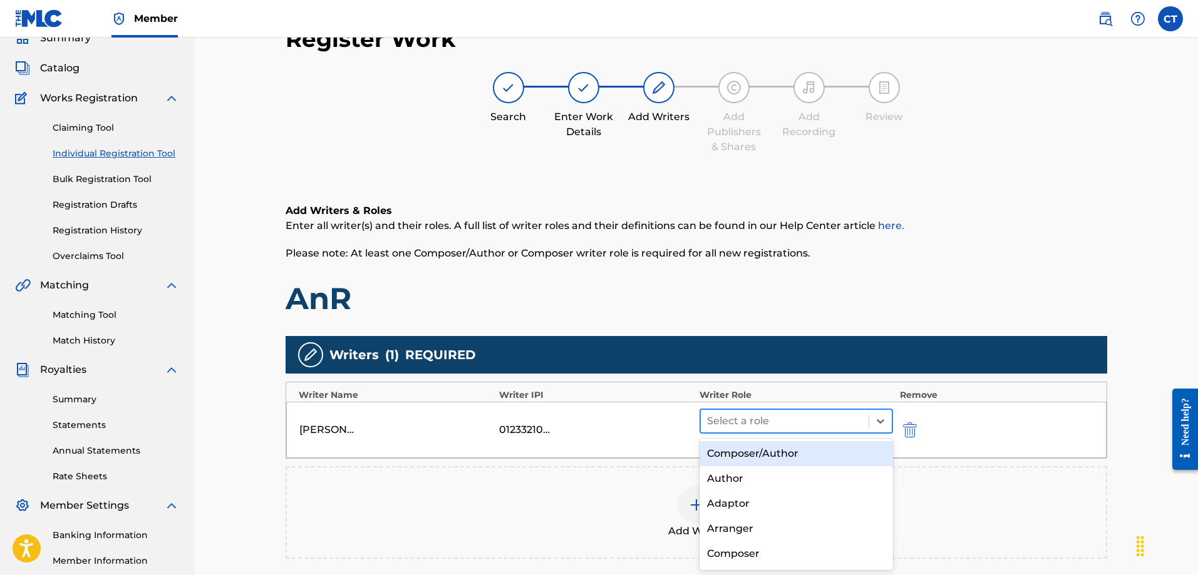
click at [780, 432] on div "Select a role" at bounding box center [785, 421] width 168 height 23
click at [775, 462] on div "Composer/Author" at bounding box center [796, 453] width 194 height 25
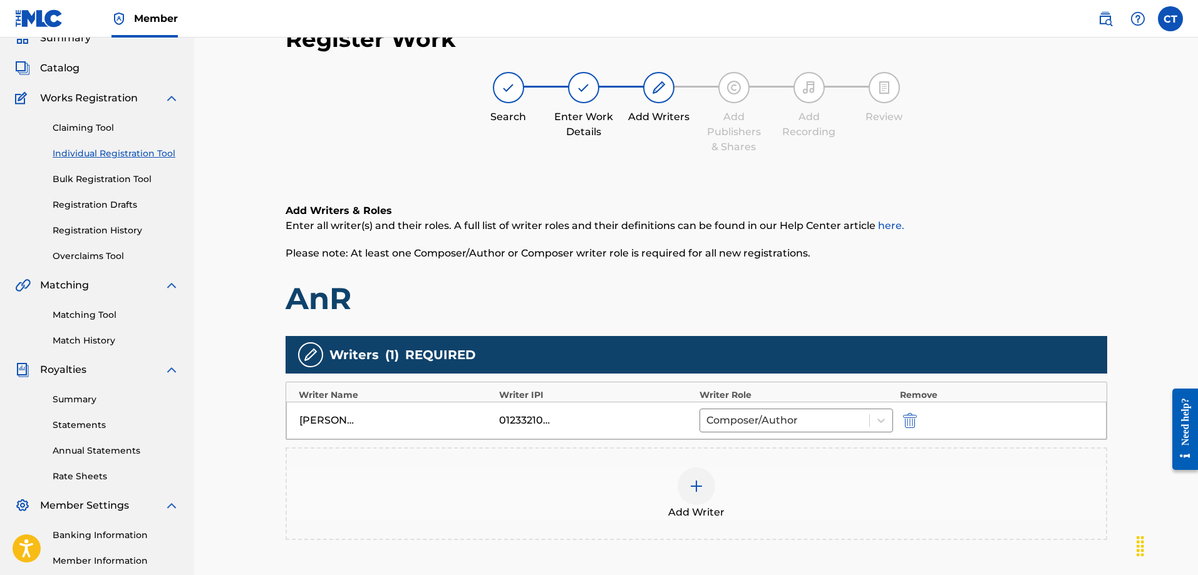
click at [720, 484] on div "Add Writer" at bounding box center [696, 494] width 819 height 53
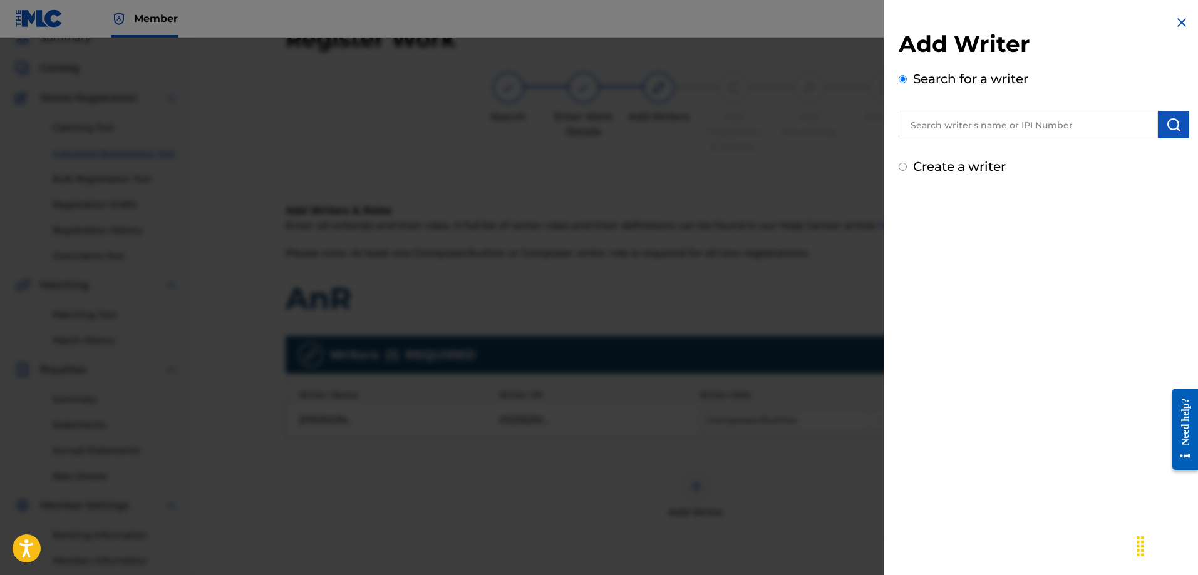
click at [936, 123] on input "text" at bounding box center [1028, 125] width 259 height 28
drag, startPoint x: 884, startPoint y: 132, endPoint x: 983, endPoint y: 123, distance: 99.3
click at [983, 123] on input "text" at bounding box center [1028, 125] width 259 height 28
click at [1171, 135] on button "submit" at bounding box center [1173, 125] width 31 height 28
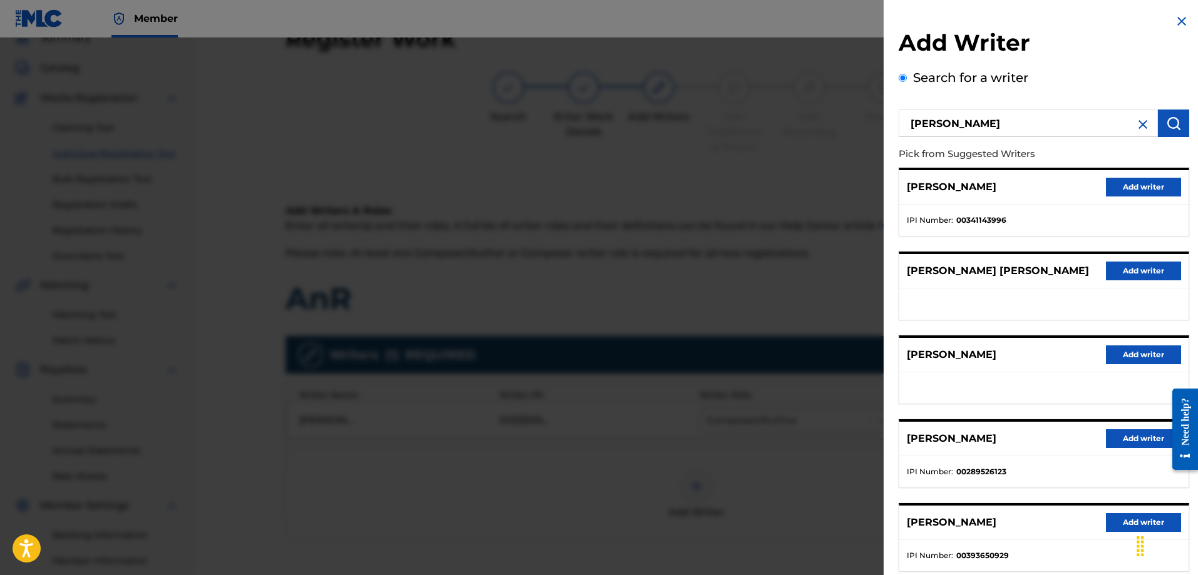
scroll to position [0, 0]
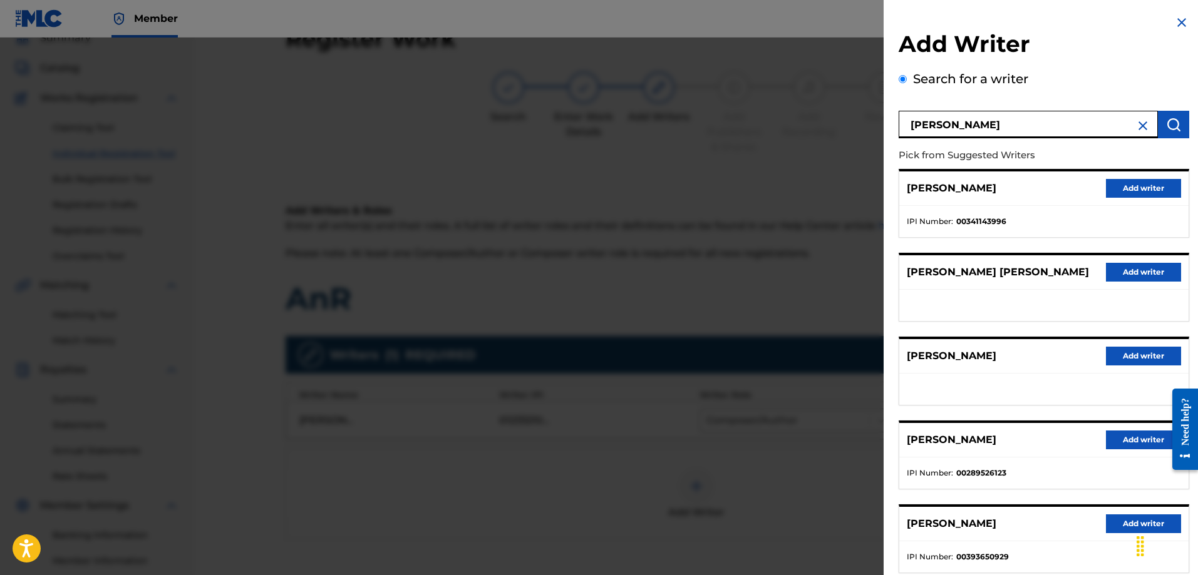
click at [964, 125] on input "[PERSON_NAME]" at bounding box center [1028, 125] width 259 height 28
click at [971, 126] on input "[PERSON_NAME]" at bounding box center [1028, 125] width 259 height 28
type input "[PERSON_NAME]"
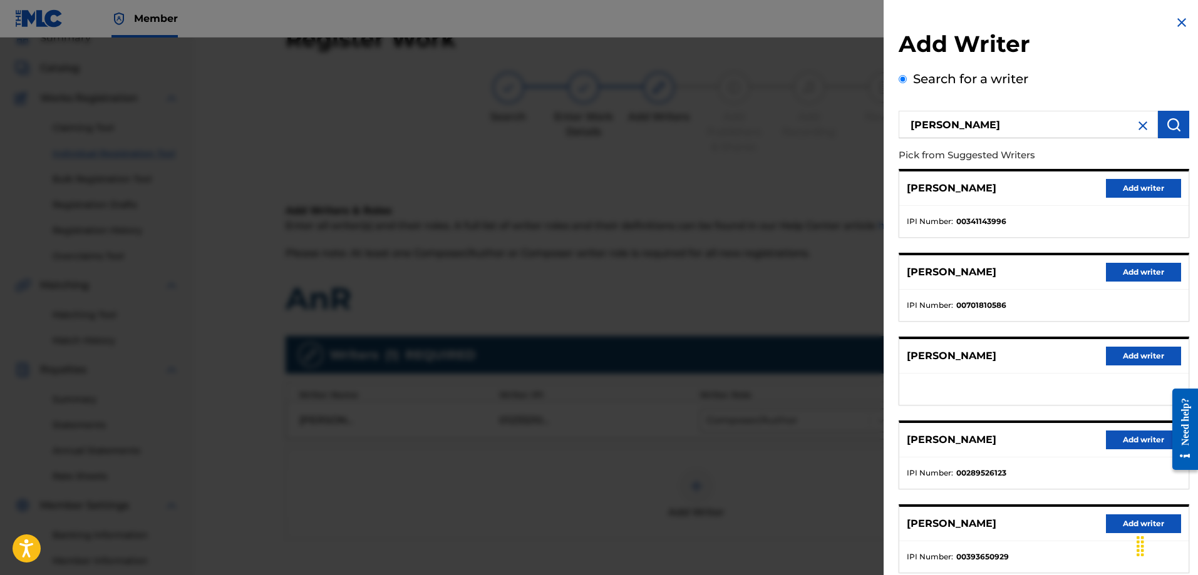
drag, startPoint x: 1130, startPoint y: 268, endPoint x: 1122, endPoint y: 257, distance: 13.8
click at [1129, 268] on button "Add writer" at bounding box center [1143, 272] width 75 height 19
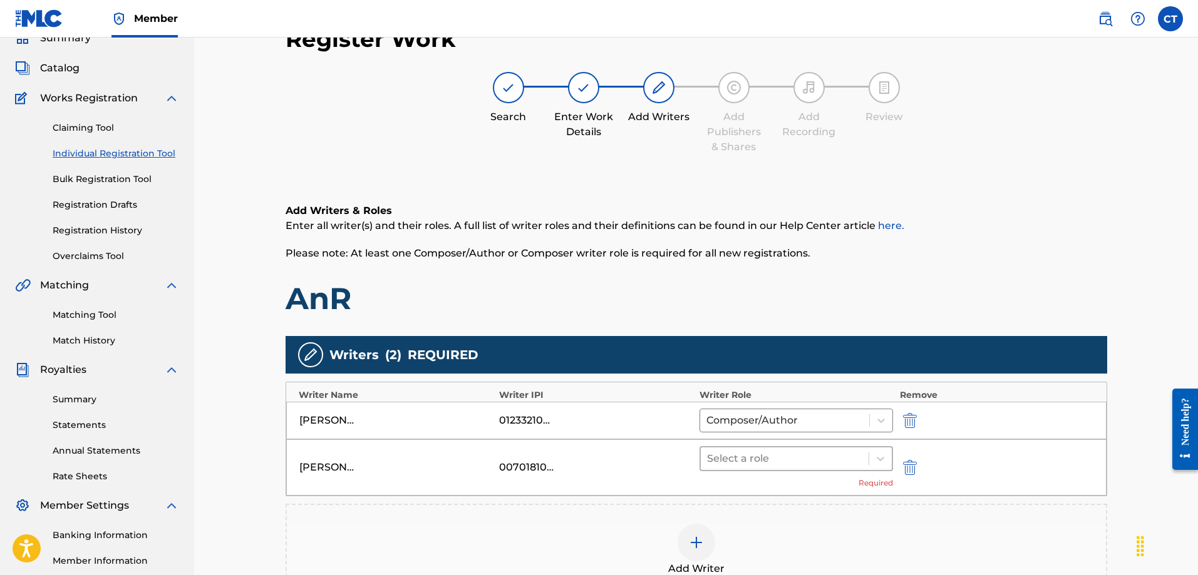
click at [839, 453] on div at bounding box center [785, 459] width 156 height 18
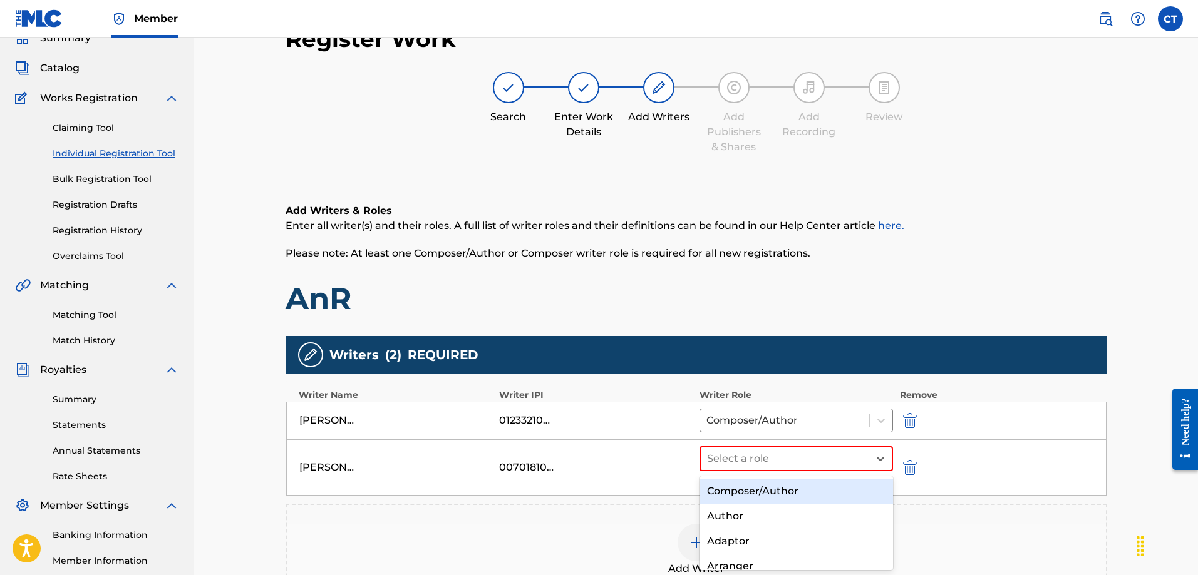
click at [813, 495] on div "Composer/Author" at bounding box center [796, 491] width 194 height 25
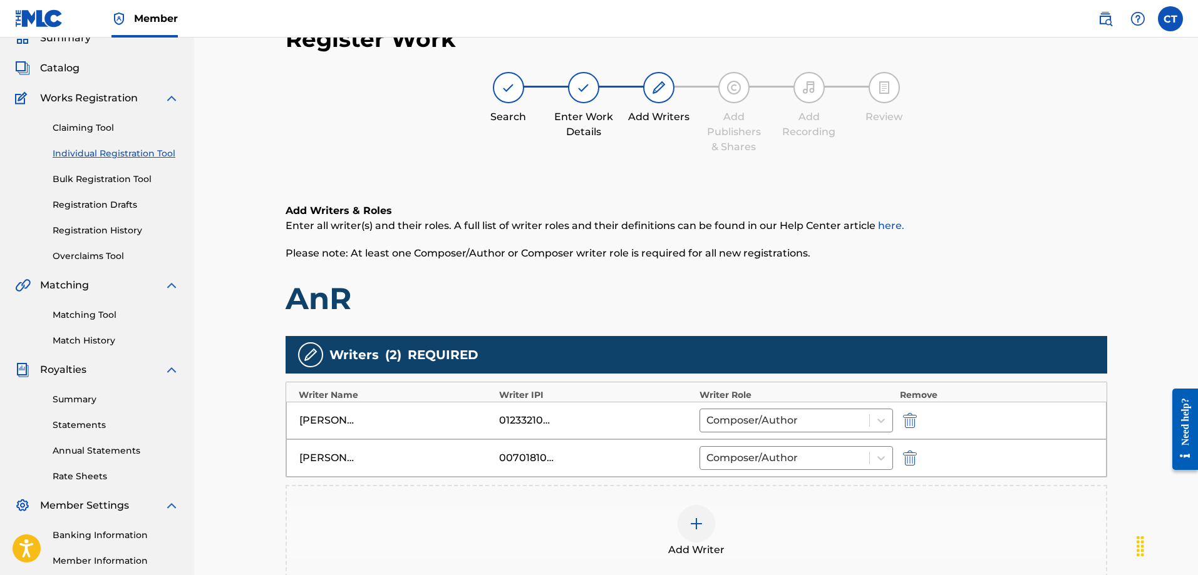
click at [719, 526] on div "Add Writer" at bounding box center [696, 531] width 819 height 53
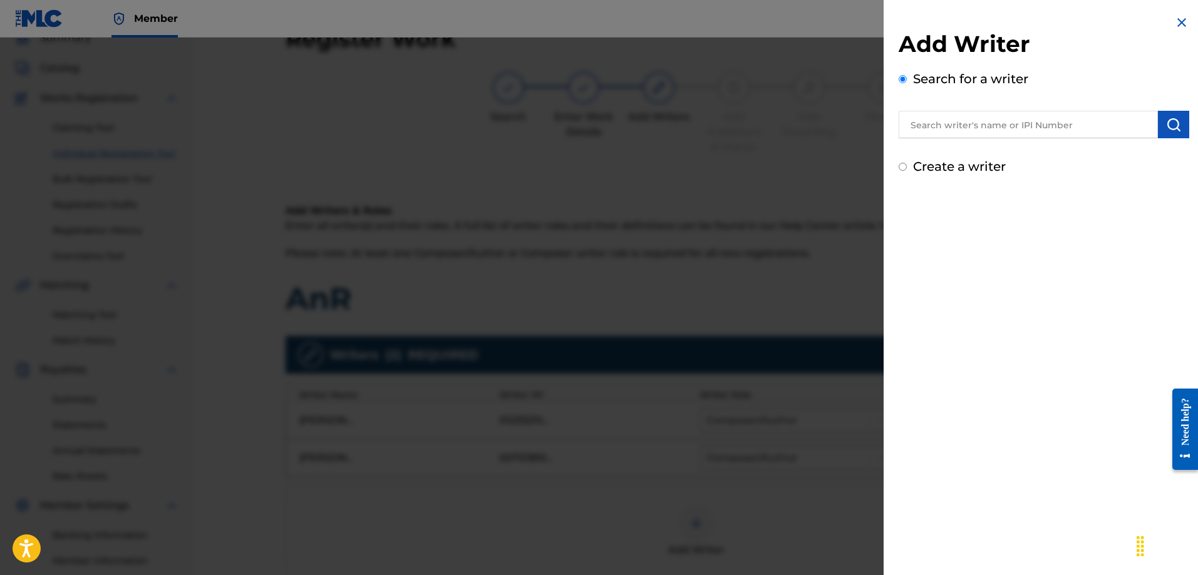
click at [1069, 123] on input "text" at bounding box center [1028, 125] width 259 height 28
drag, startPoint x: 1034, startPoint y: 121, endPoint x: 832, endPoint y: 107, distance: 202.1
click at [832, 107] on div "Add Writer Search for a writer [PERSON_NAME] Create a writer" at bounding box center [599, 307] width 1198 height 538
type input "[PERSON_NAME]"
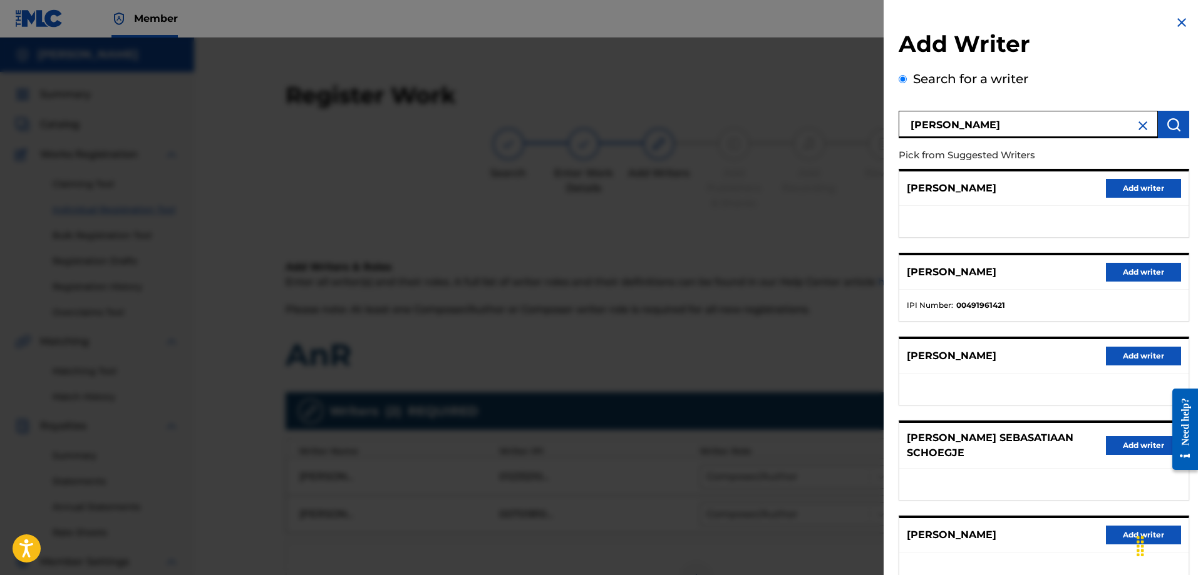
drag, startPoint x: 1027, startPoint y: 130, endPoint x: 719, endPoint y: 141, distance: 308.3
click at [719, 141] on div "Add Writer Search for a writer [PERSON_NAME] Pick from Suggested Writers [PERSO…" at bounding box center [599, 307] width 1198 height 538
drag, startPoint x: 1129, startPoint y: 286, endPoint x: 1120, endPoint y: 283, distance: 9.3
click at [1128, 286] on div "[PERSON_NAME] Add writer" at bounding box center [1043, 272] width 289 height 34
click at [1105, 288] on div "[PERSON_NAME] Add writer" at bounding box center [1043, 272] width 289 height 34
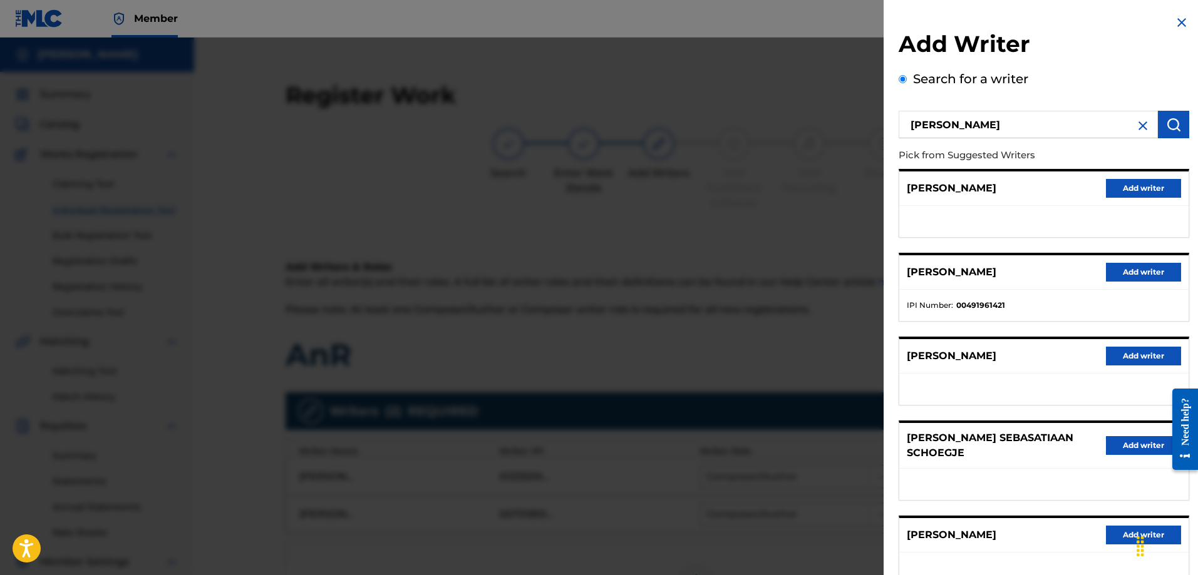
click at [1123, 276] on button "Add writer" at bounding box center [1143, 272] width 75 height 19
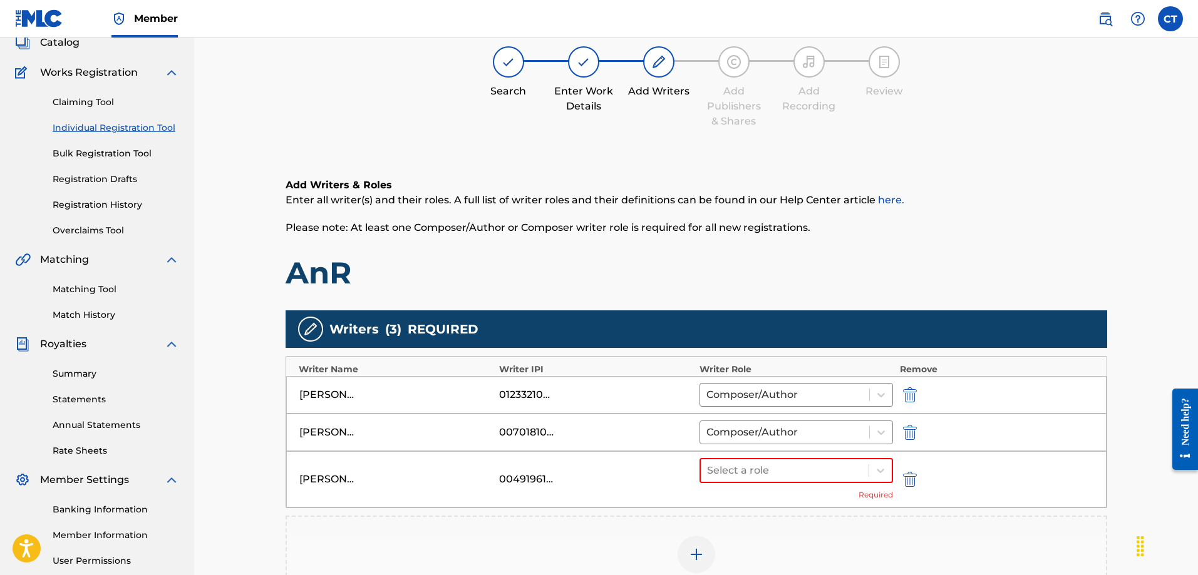
scroll to position [125, 0]
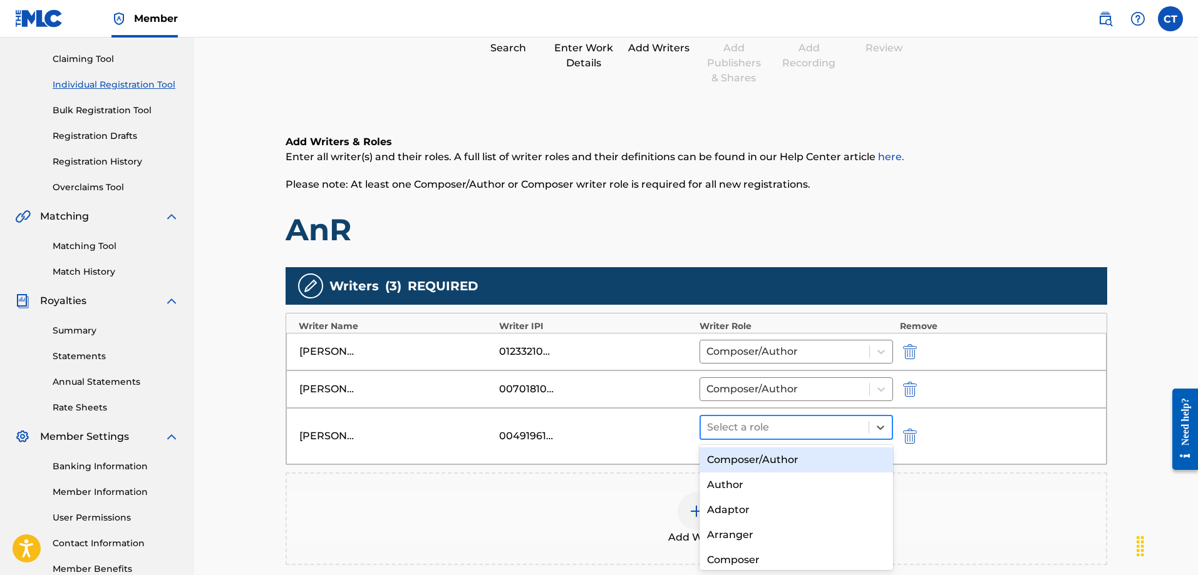
click at [773, 435] on div at bounding box center [785, 428] width 156 height 18
click at [742, 452] on div "Composer/Author" at bounding box center [796, 460] width 194 height 25
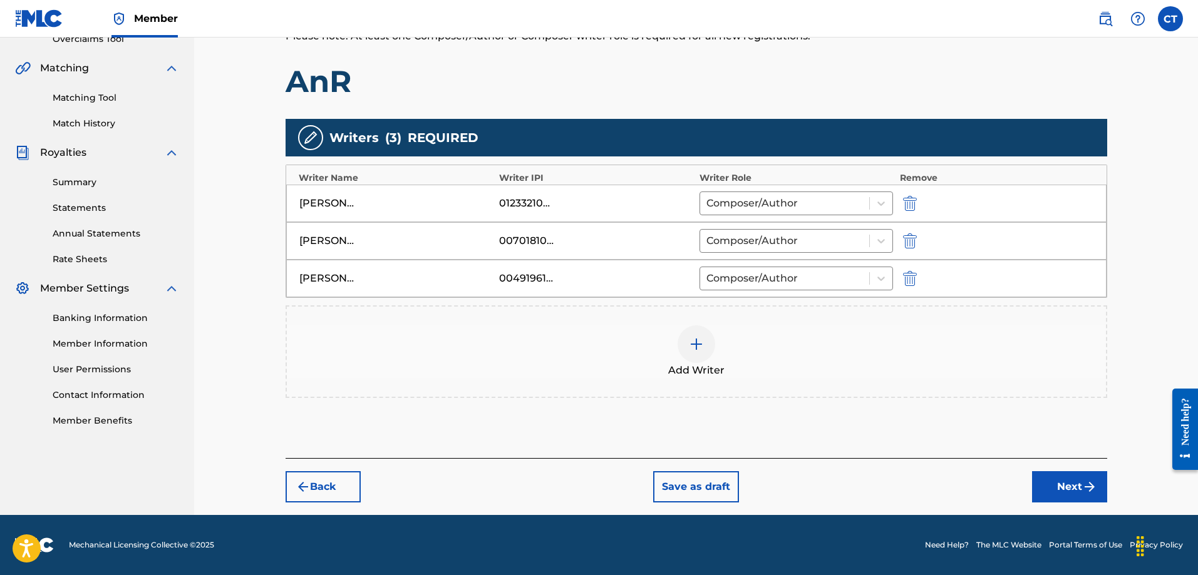
drag, startPoint x: 1031, startPoint y: 492, endPoint x: 1052, endPoint y: 492, distance: 21.3
click at [1032, 490] on div "Back Save as draft Next" at bounding box center [697, 480] width 822 height 44
click at [1070, 488] on button "Next" at bounding box center [1069, 487] width 75 height 31
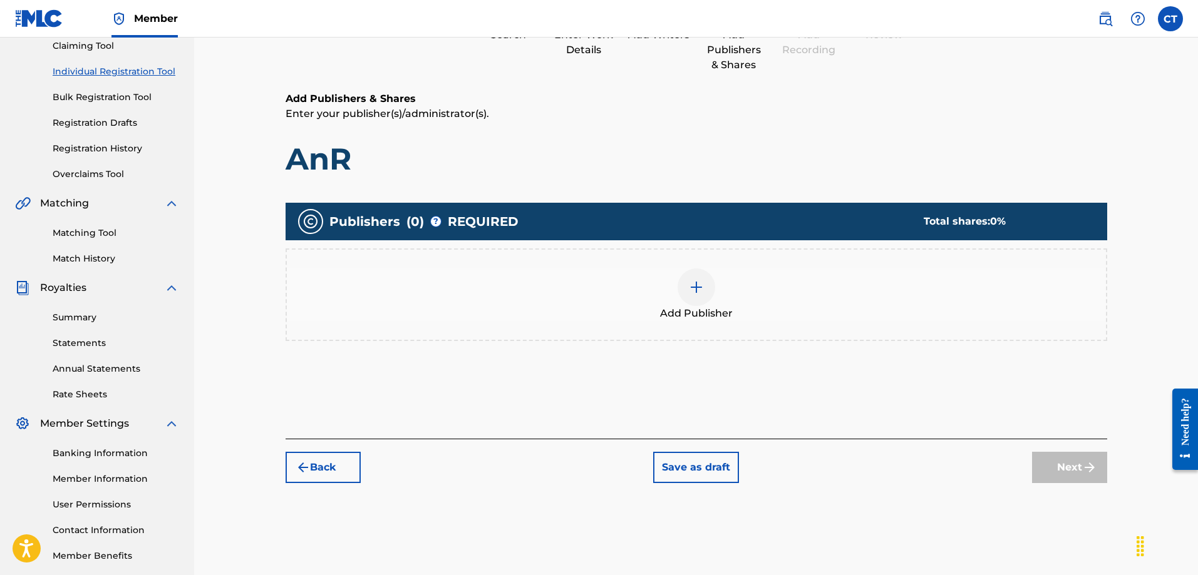
scroll to position [56, 0]
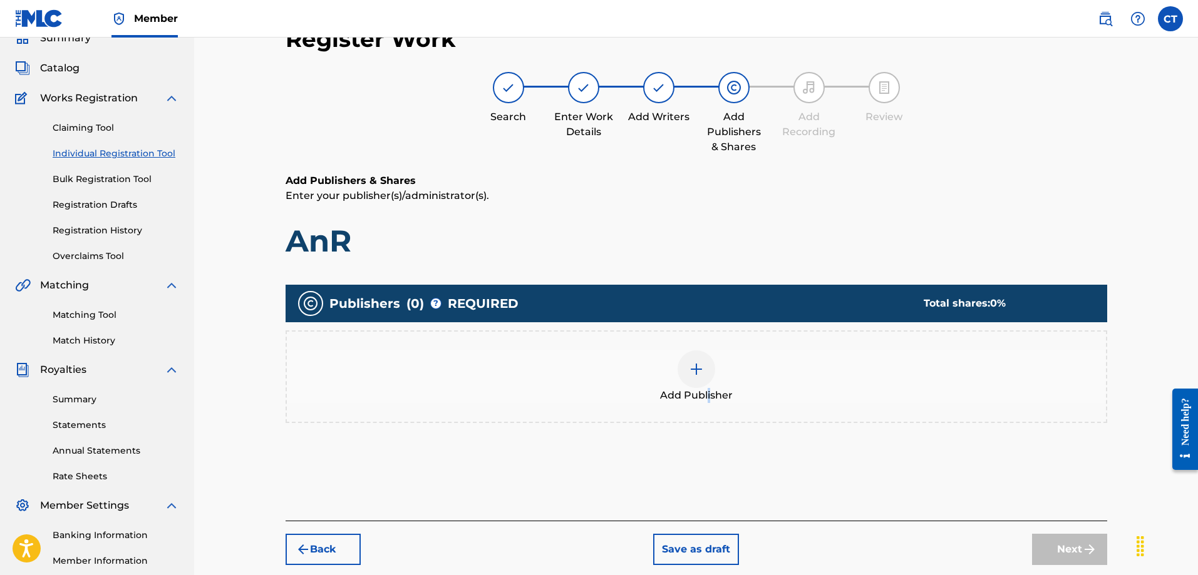
click at [711, 389] on span "Add Publisher" at bounding box center [696, 395] width 73 height 15
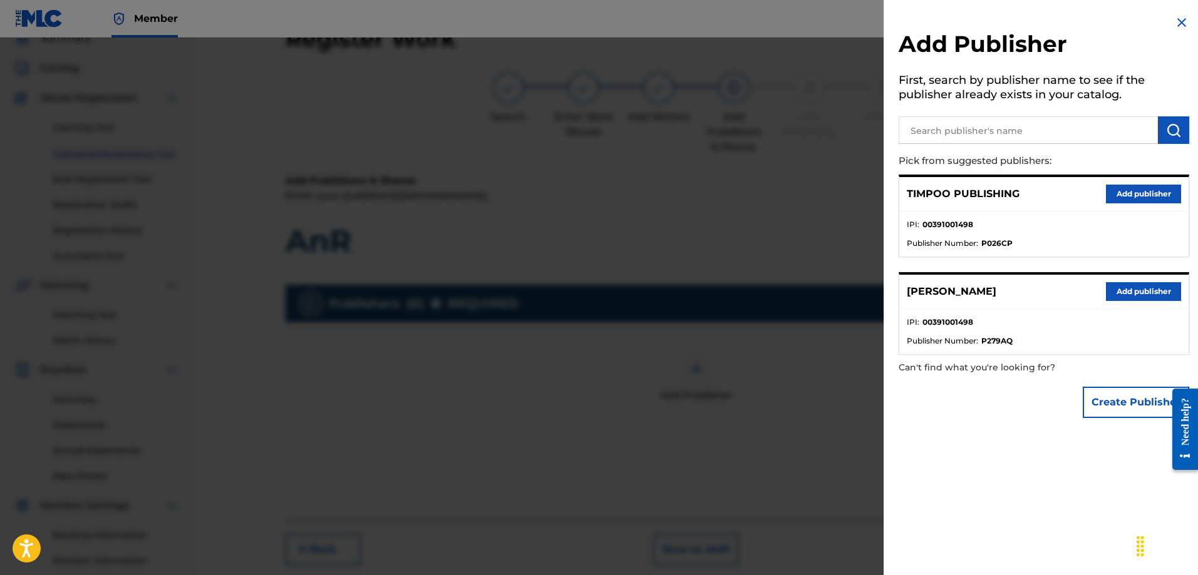
click at [1128, 297] on button "Add publisher" at bounding box center [1143, 291] width 75 height 19
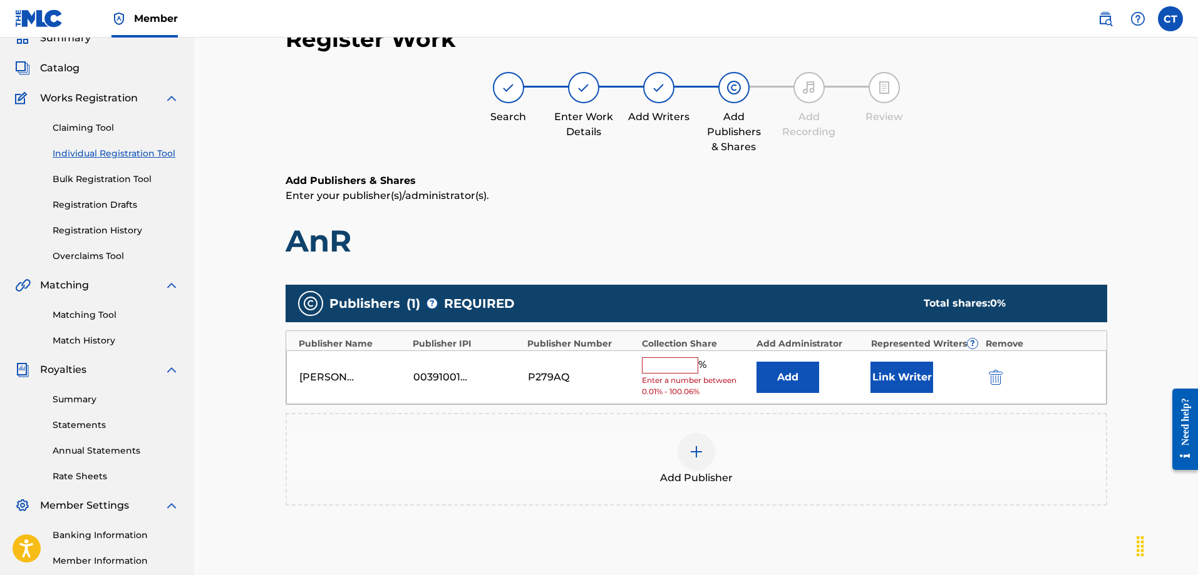
drag, startPoint x: 678, startPoint y: 373, endPoint x: 681, endPoint y: 362, distance: 11.5
click at [678, 374] on div "% Enter a number between 0.01% - 100.06%" at bounding box center [696, 378] width 108 height 41
click at [642, 318] on div "Publishers ( 1 ) ? REQUIRED Total shares: 0 %" at bounding box center [697, 304] width 822 height 38
click at [657, 369] on input "text" at bounding box center [670, 366] width 56 height 16
type input "50"
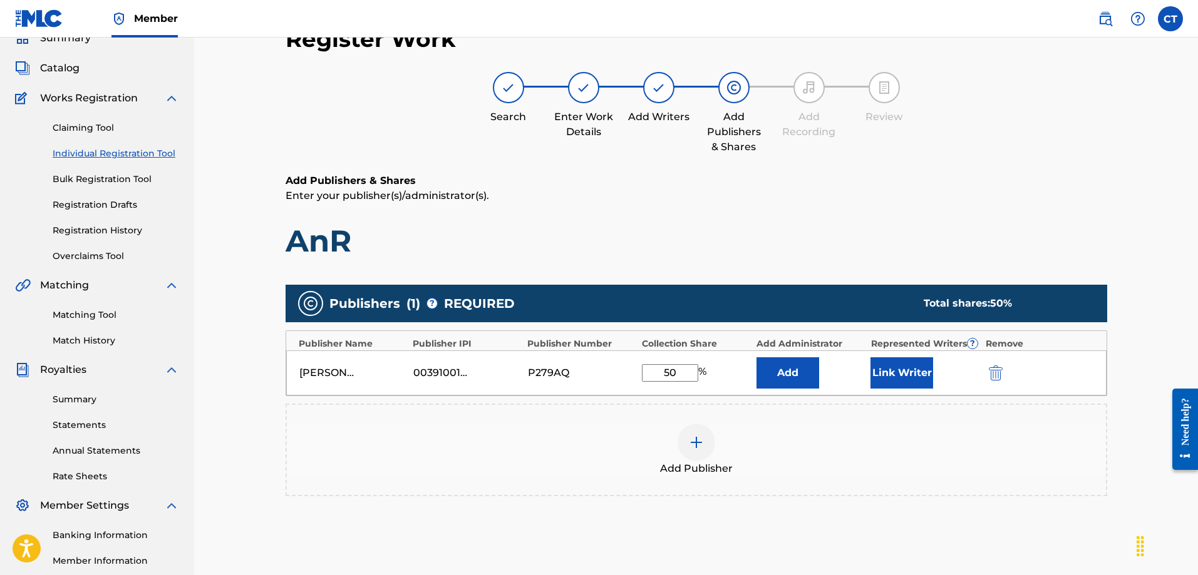
click at [887, 373] on button "Link Writer" at bounding box center [901, 373] width 63 height 31
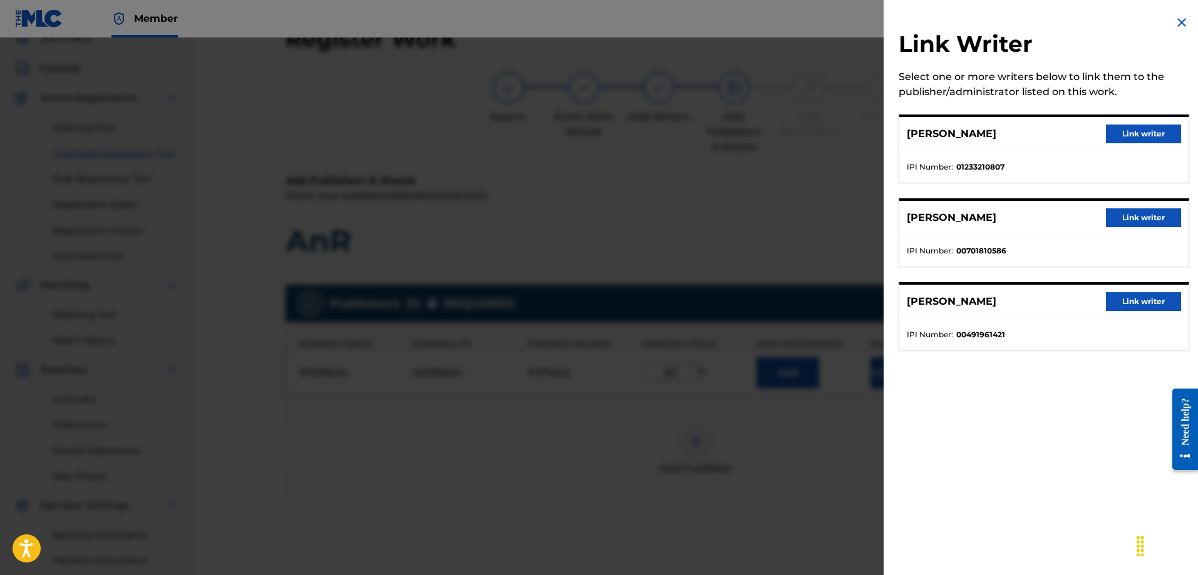
click at [653, 287] on div at bounding box center [599, 325] width 1198 height 575
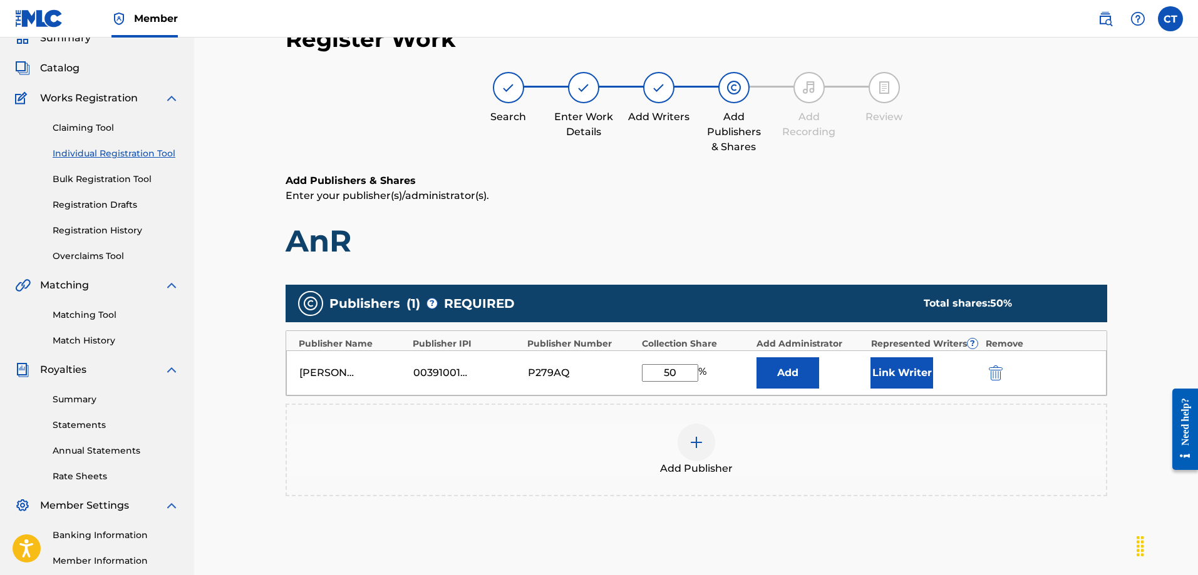
click at [874, 373] on button "Link Writer" at bounding box center [901, 373] width 63 height 31
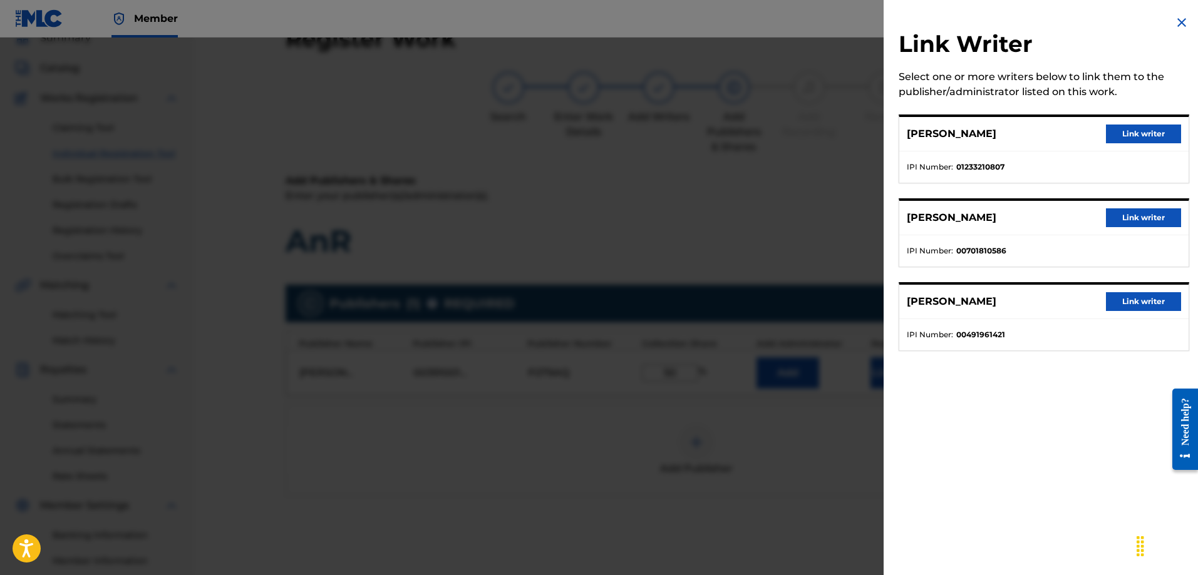
click at [1123, 222] on button "Link writer" at bounding box center [1143, 218] width 75 height 19
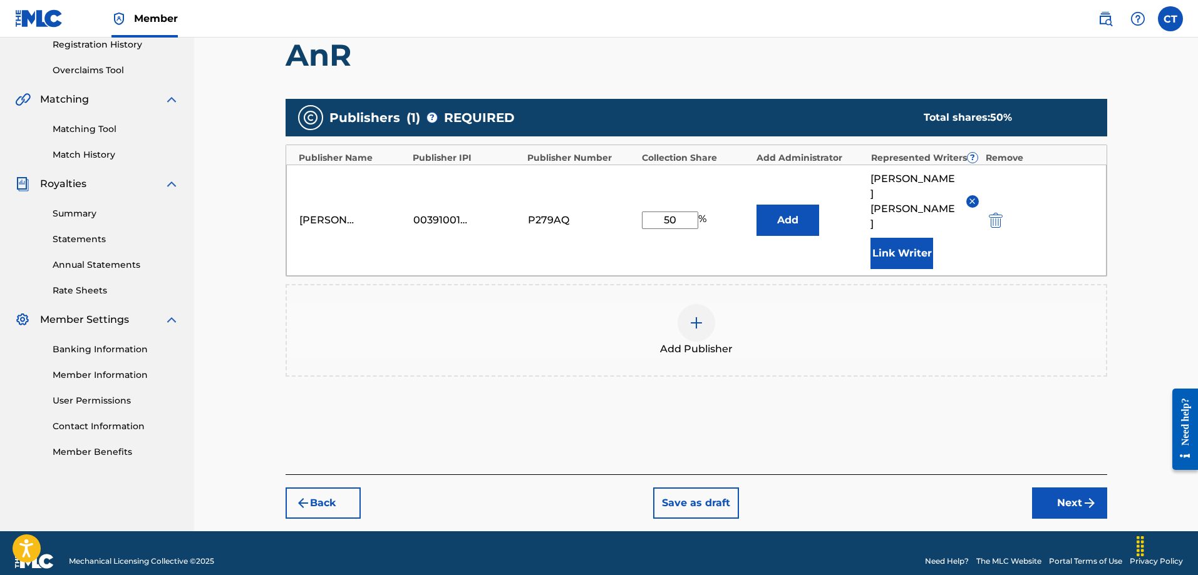
scroll to position [244, 0]
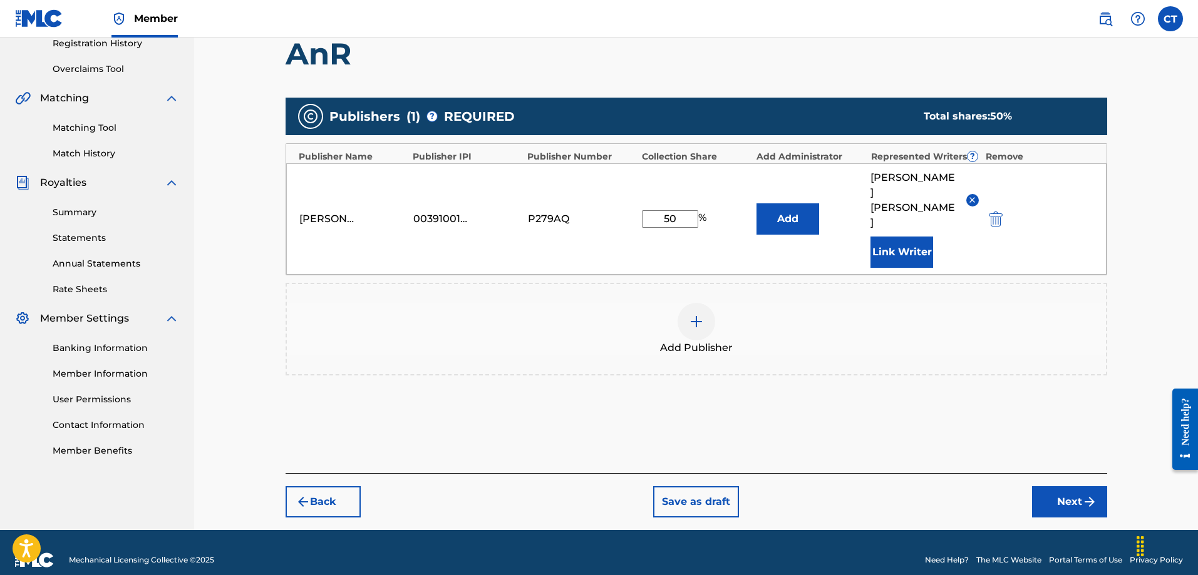
click at [1067, 487] on button "Next" at bounding box center [1069, 502] width 75 height 31
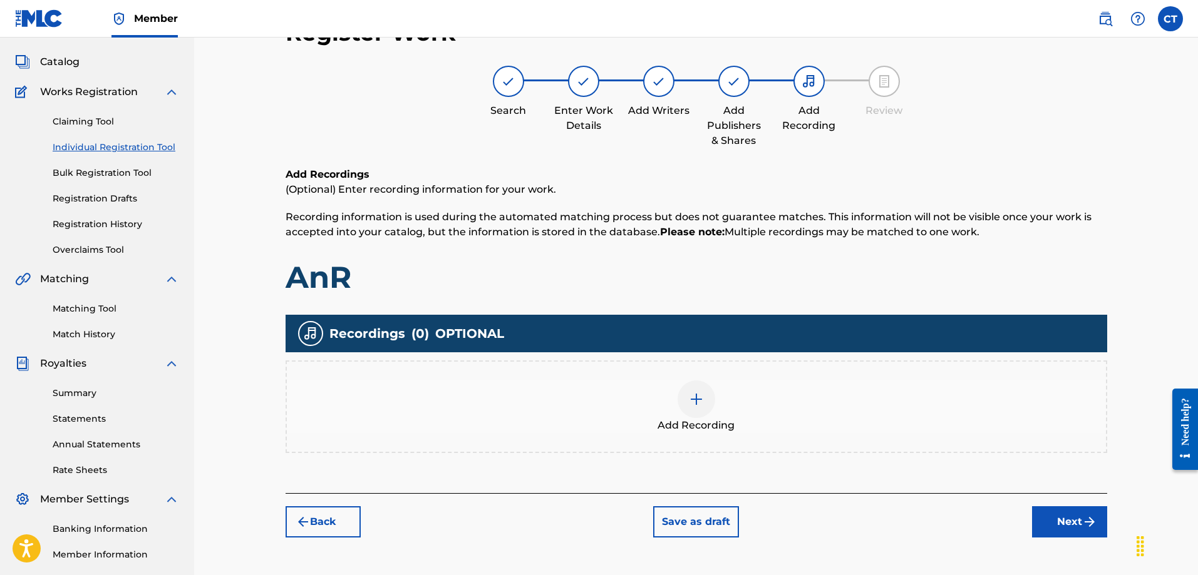
scroll to position [56, 0]
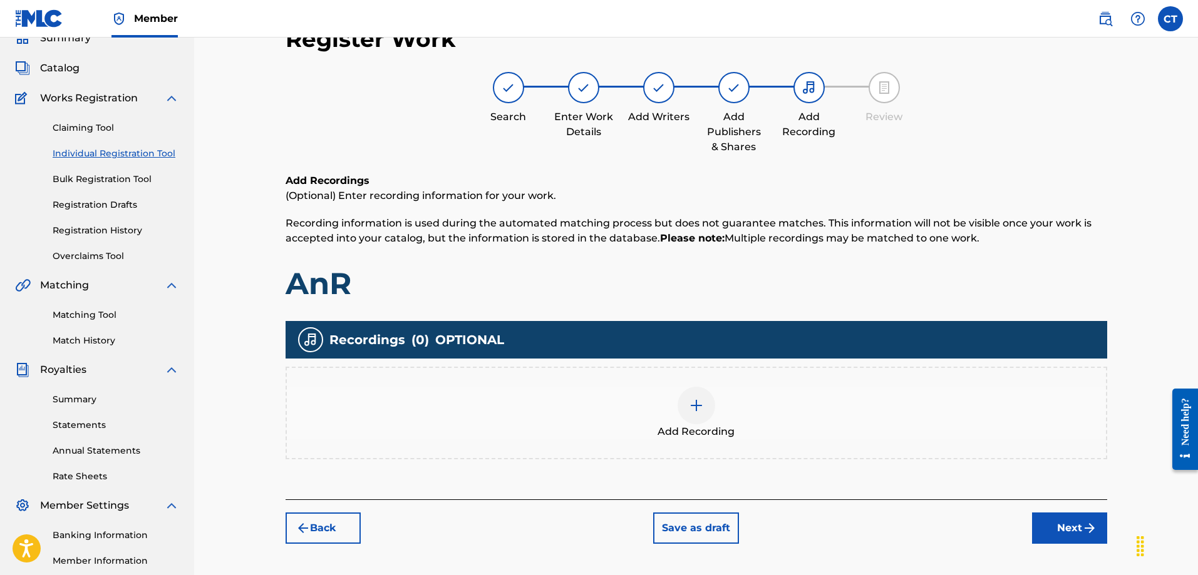
click at [343, 534] on button "Back" at bounding box center [323, 528] width 75 height 31
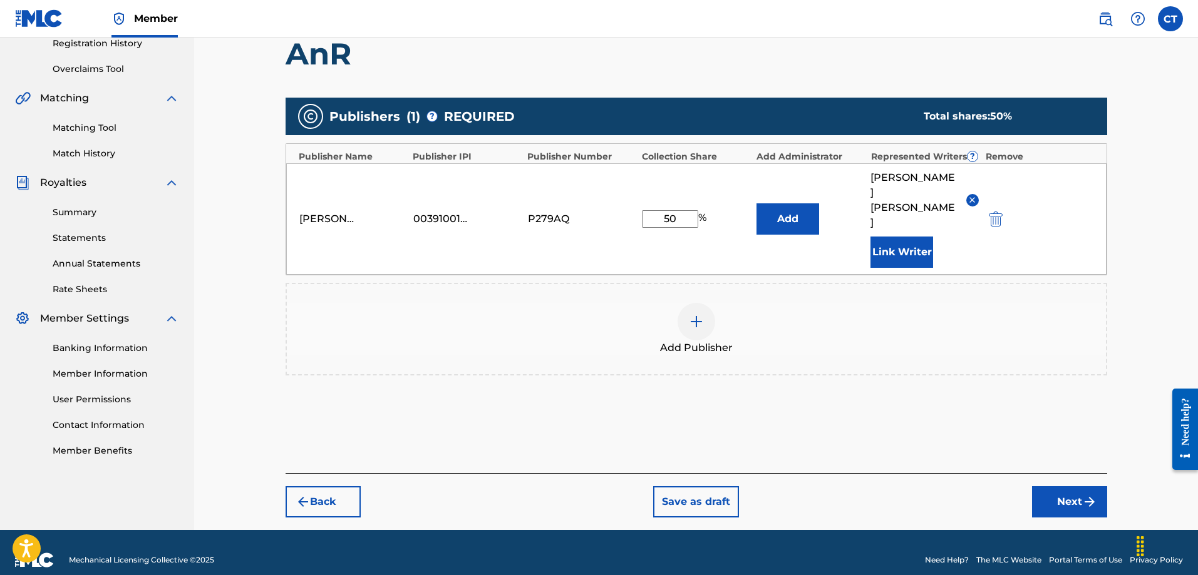
click at [1046, 487] on button "Next" at bounding box center [1069, 502] width 75 height 31
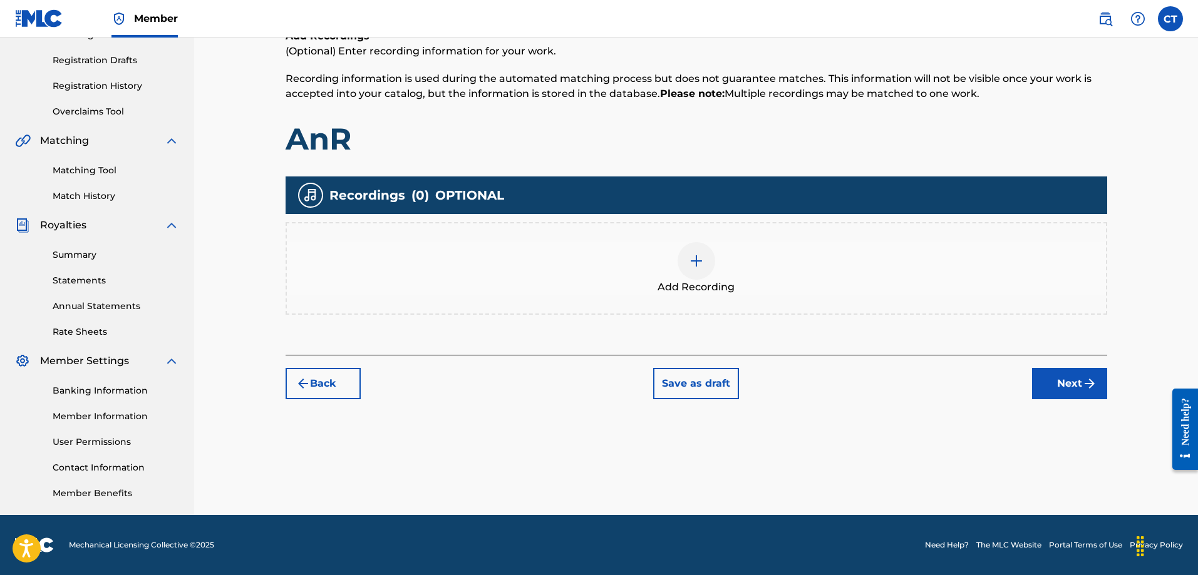
click at [1086, 395] on button "Next" at bounding box center [1069, 383] width 75 height 31
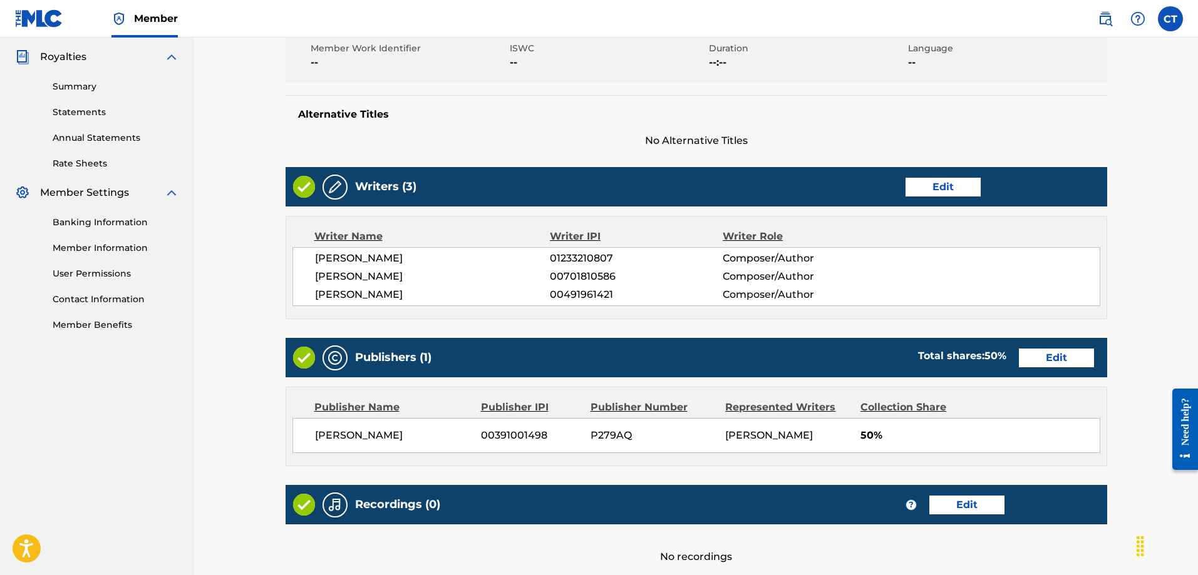
scroll to position [510, 0]
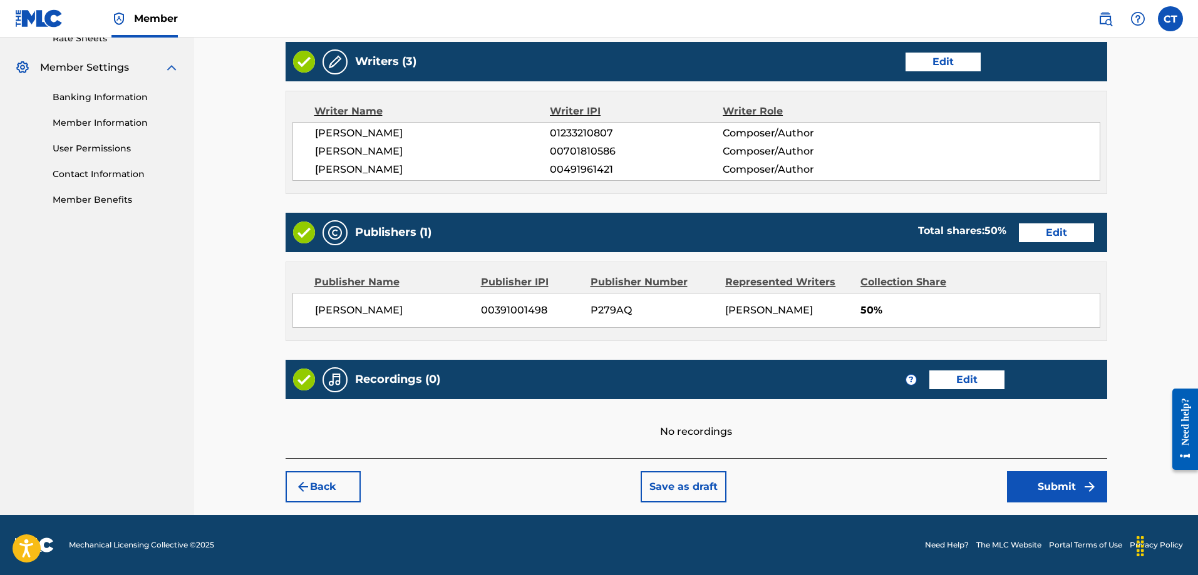
click at [1054, 495] on button "Submit" at bounding box center [1057, 487] width 100 height 31
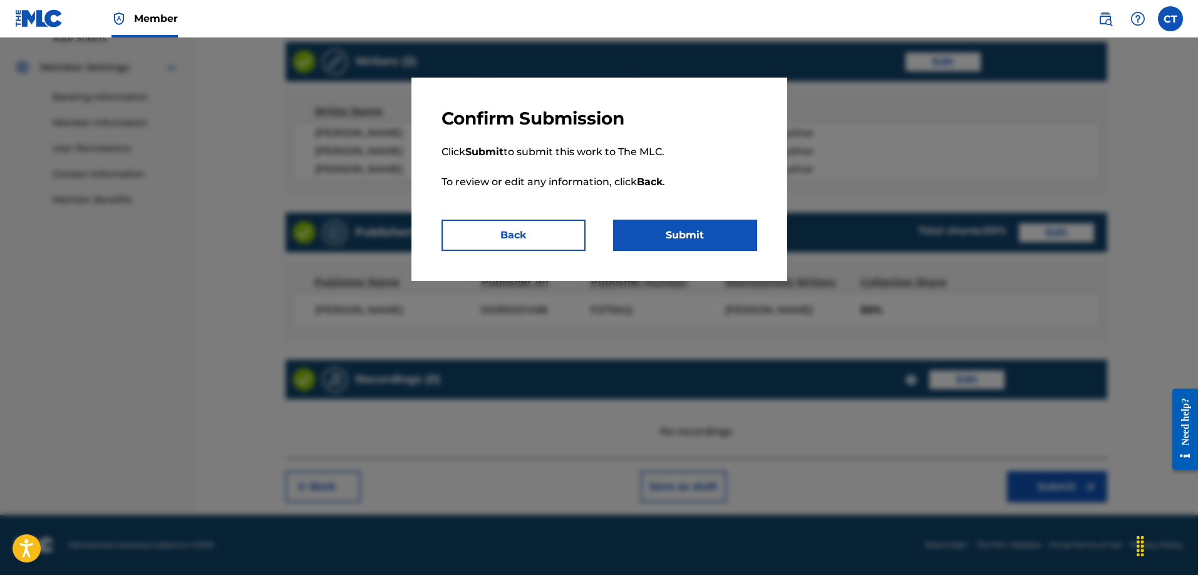
click at [688, 234] on button "Submit" at bounding box center [685, 235] width 144 height 31
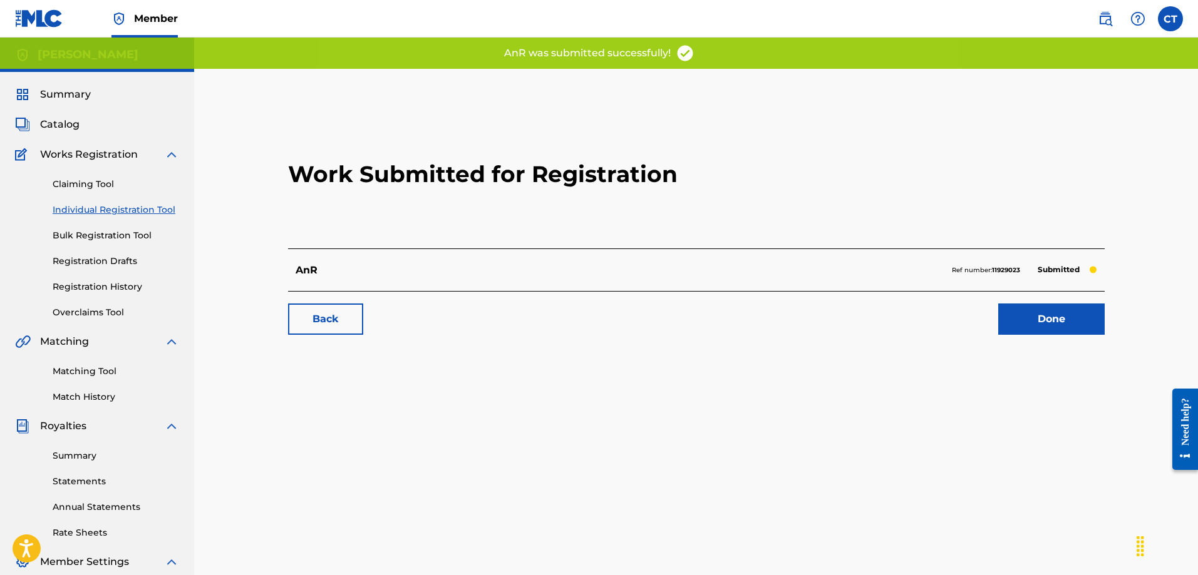
click at [1002, 309] on link "Done" at bounding box center [1051, 319] width 106 height 31
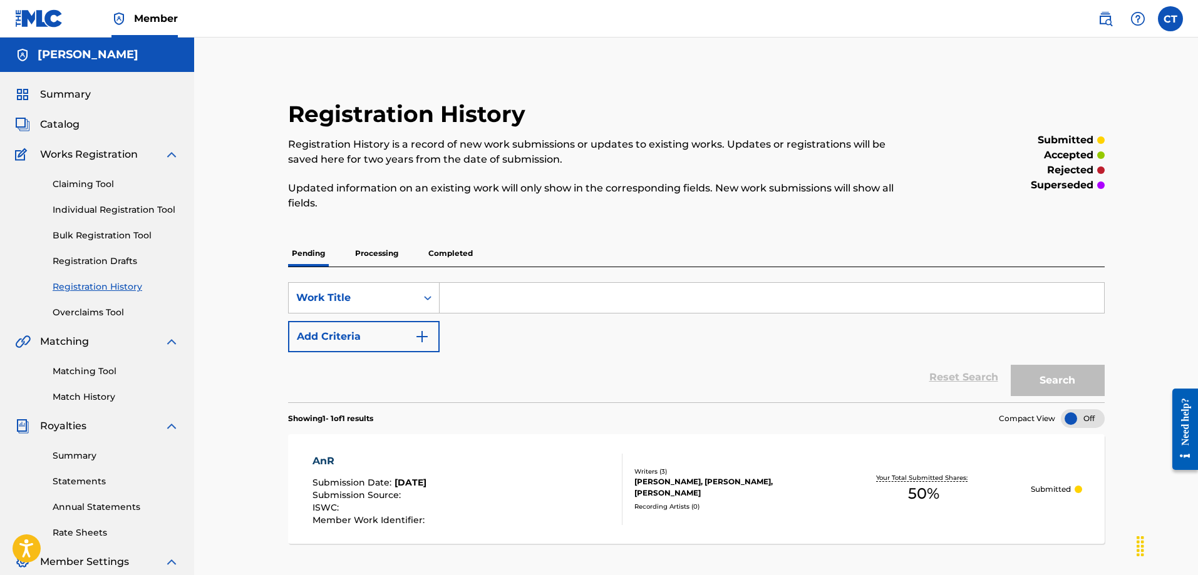
click at [435, 252] on p "Completed" at bounding box center [451, 253] width 52 height 26
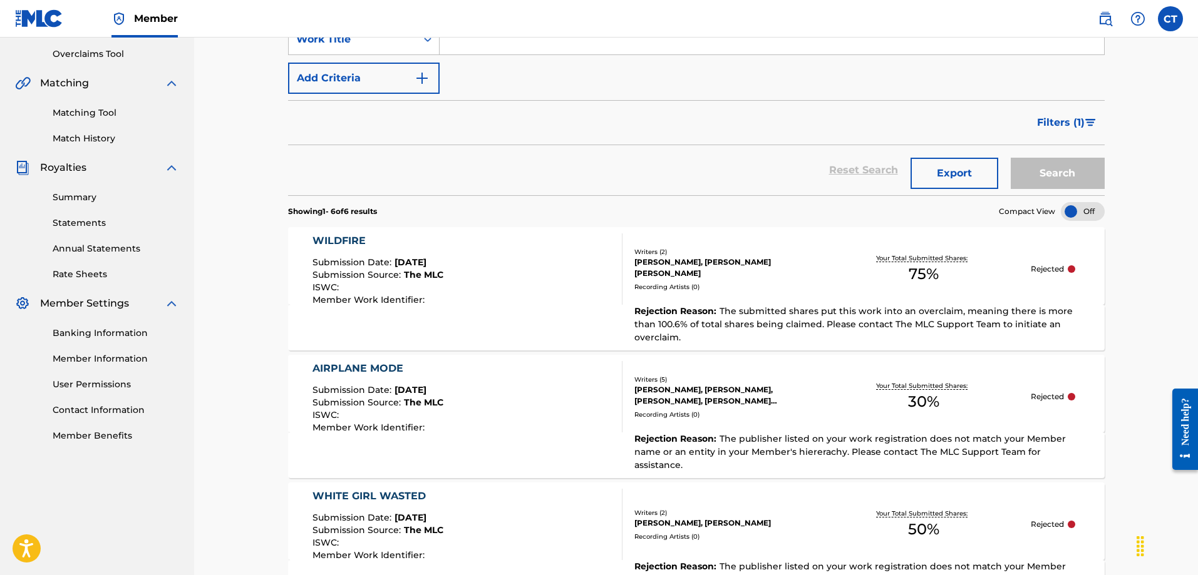
scroll to position [232, 0]
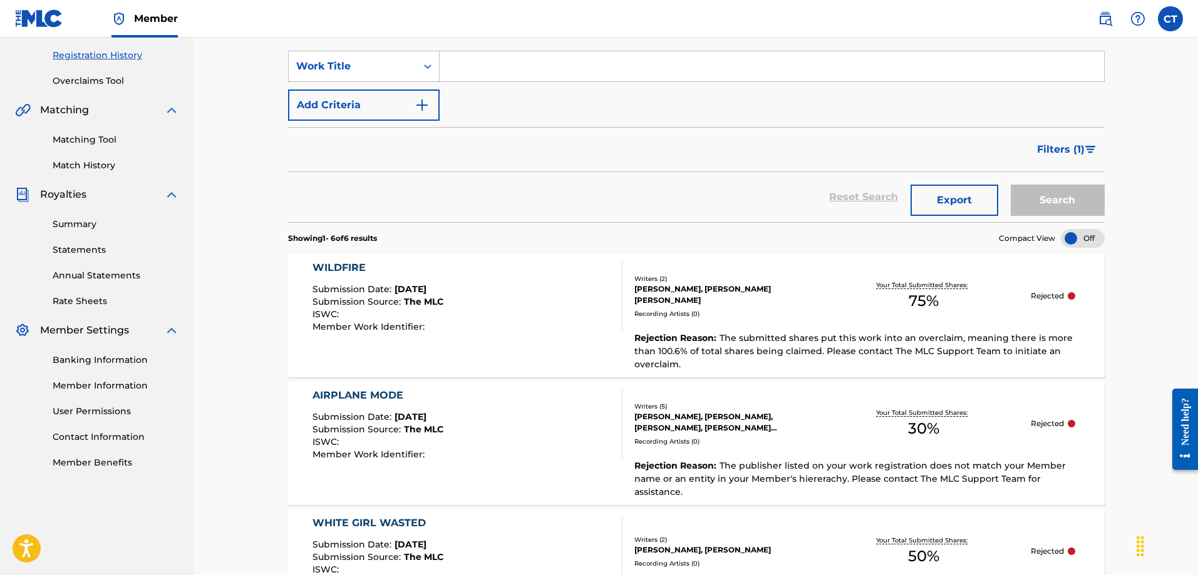
click at [1045, 142] on button "Filters ( 1 )" at bounding box center [1067, 149] width 75 height 31
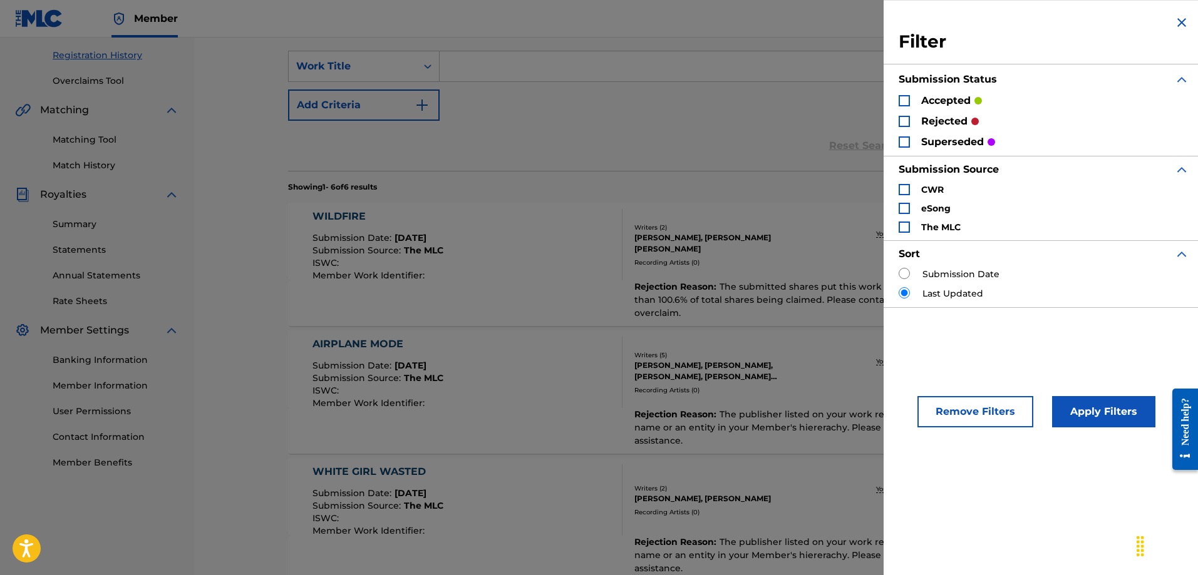
click at [1015, 411] on button "Remove Filters" at bounding box center [975, 411] width 116 height 31
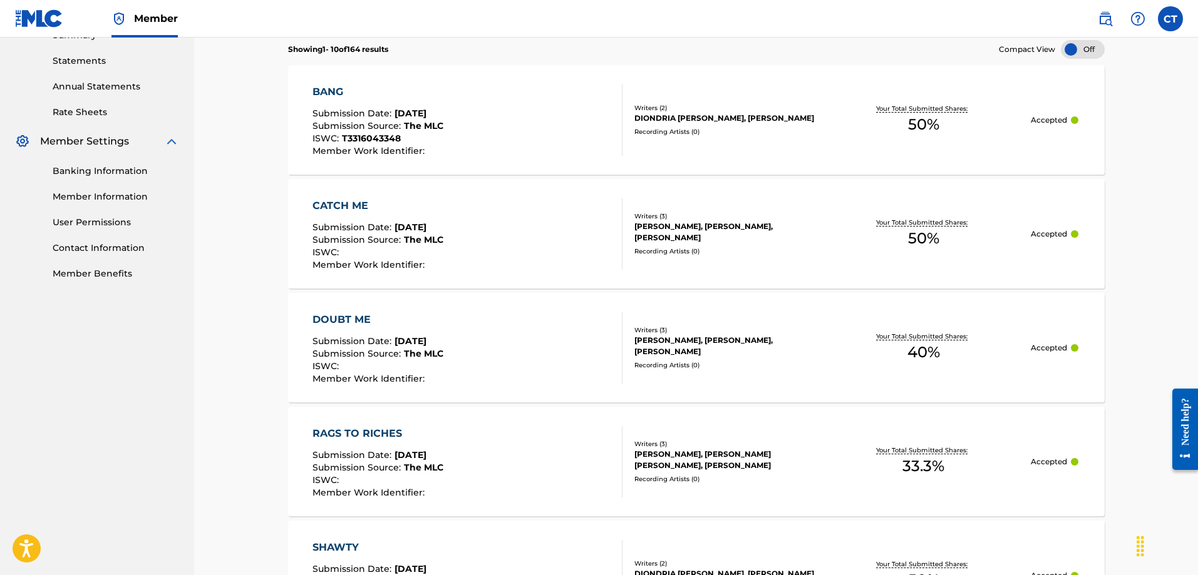
scroll to position [702, 0]
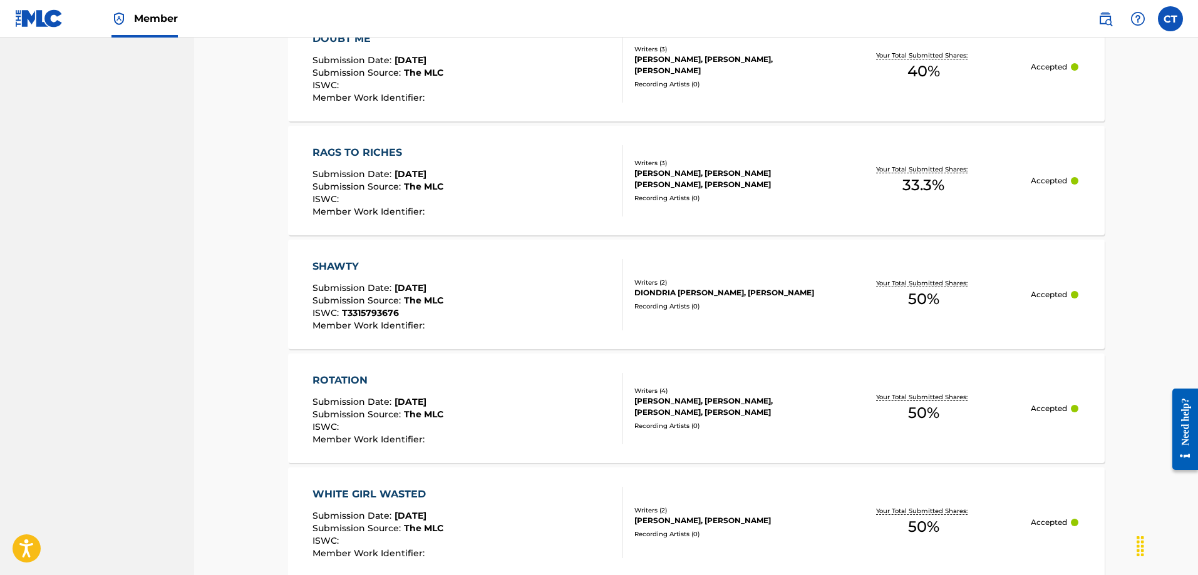
click at [400, 390] on div "ROTATION Submission Date : [DATE] Submission Source : The MLC ISWC : Member Wor…" at bounding box center [377, 408] width 131 height 71
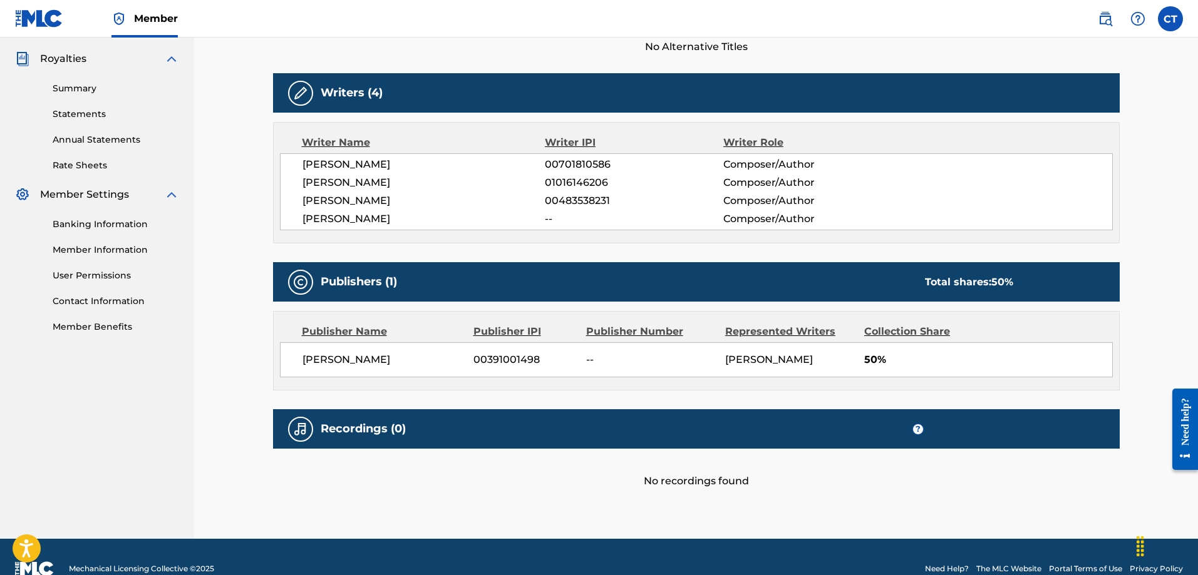
scroll to position [376, 0]
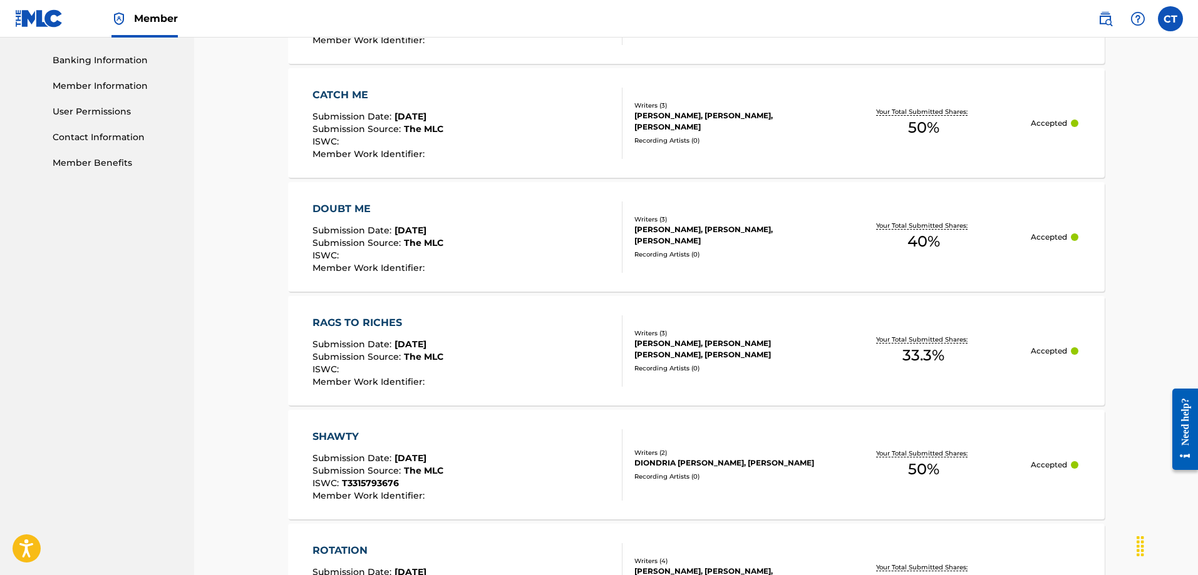
scroll to position [564, 0]
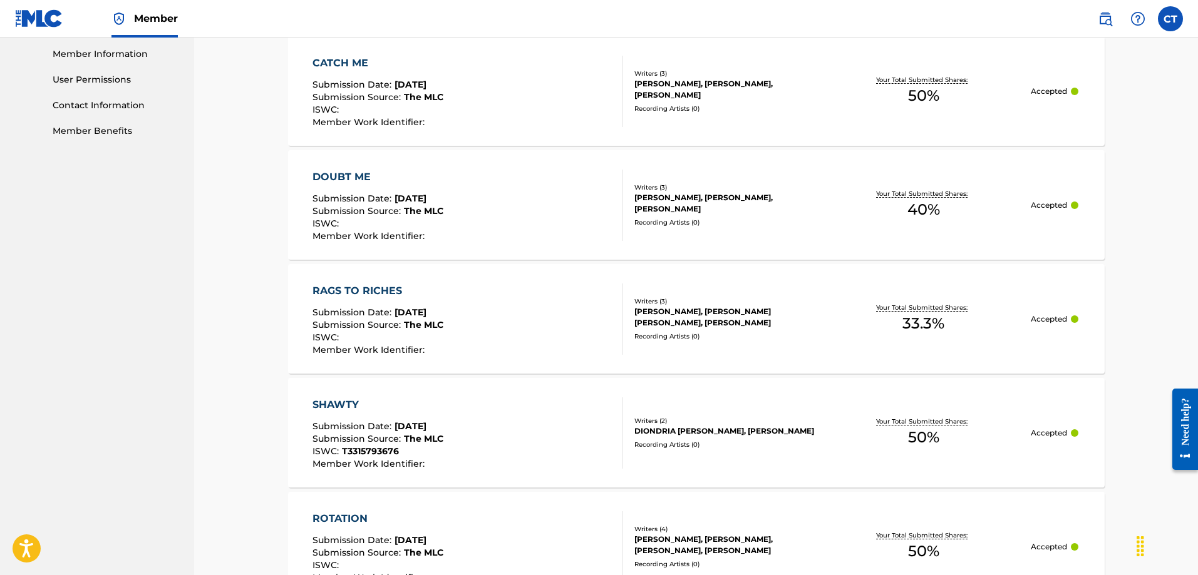
click at [413, 329] on span "The MLC" at bounding box center [423, 324] width 39 height 11
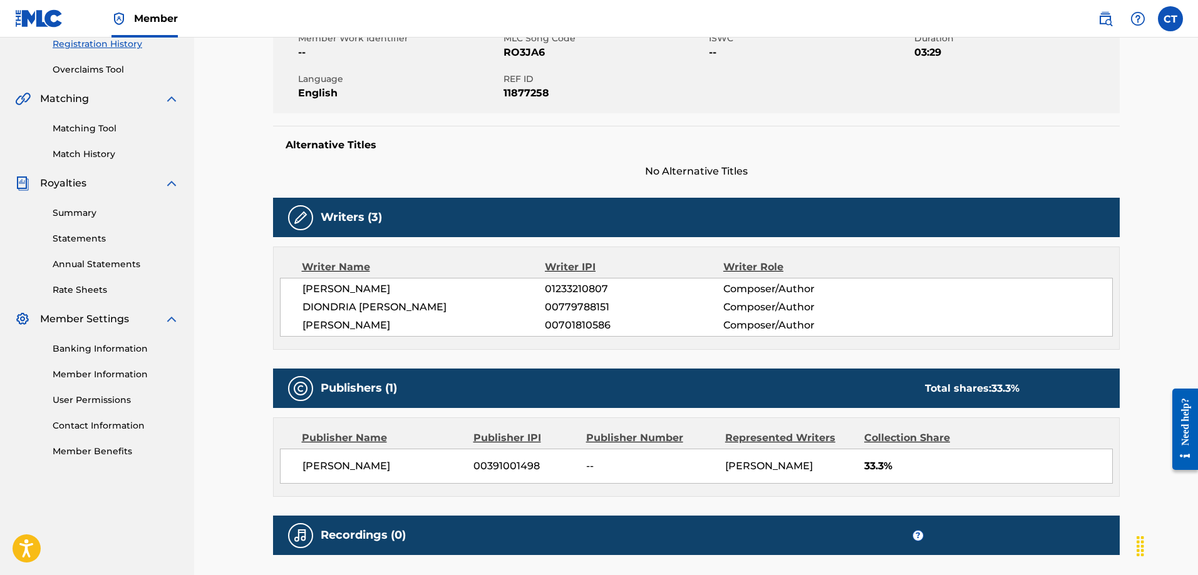
scroll to position [250, 0]
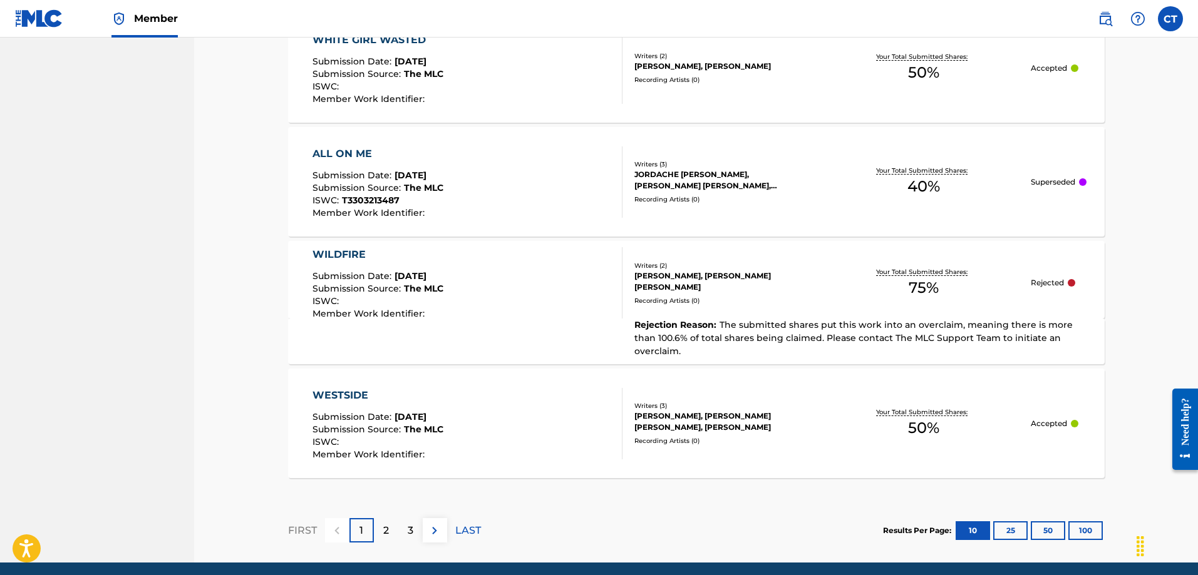
scroll to position [1191, 0]
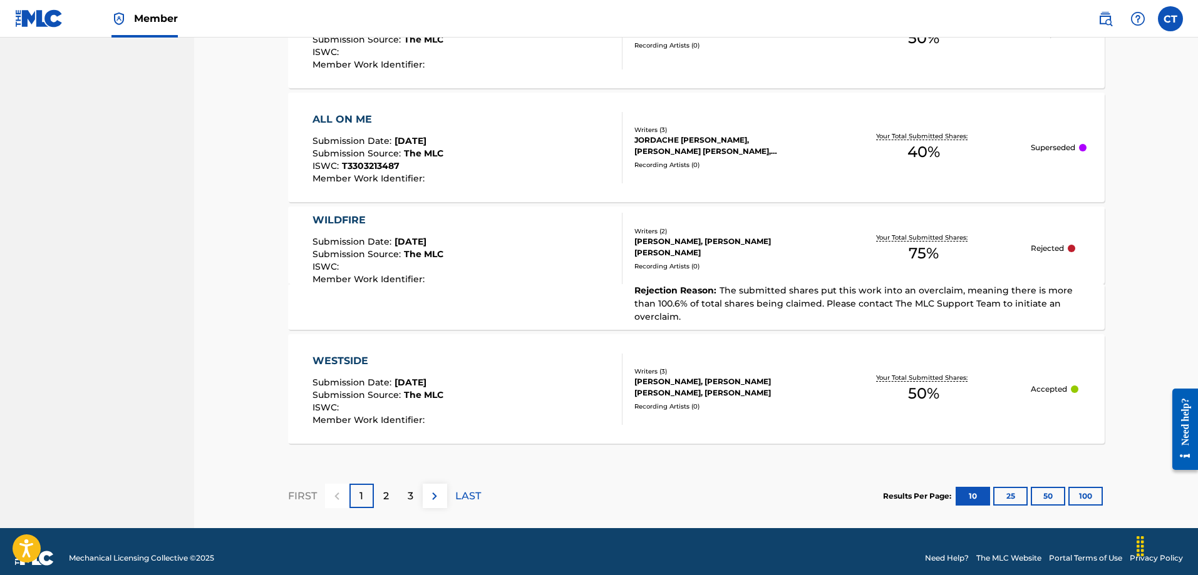
click at [387, 491] on div "2" at bounding box center [386, 496] width 24 height 24
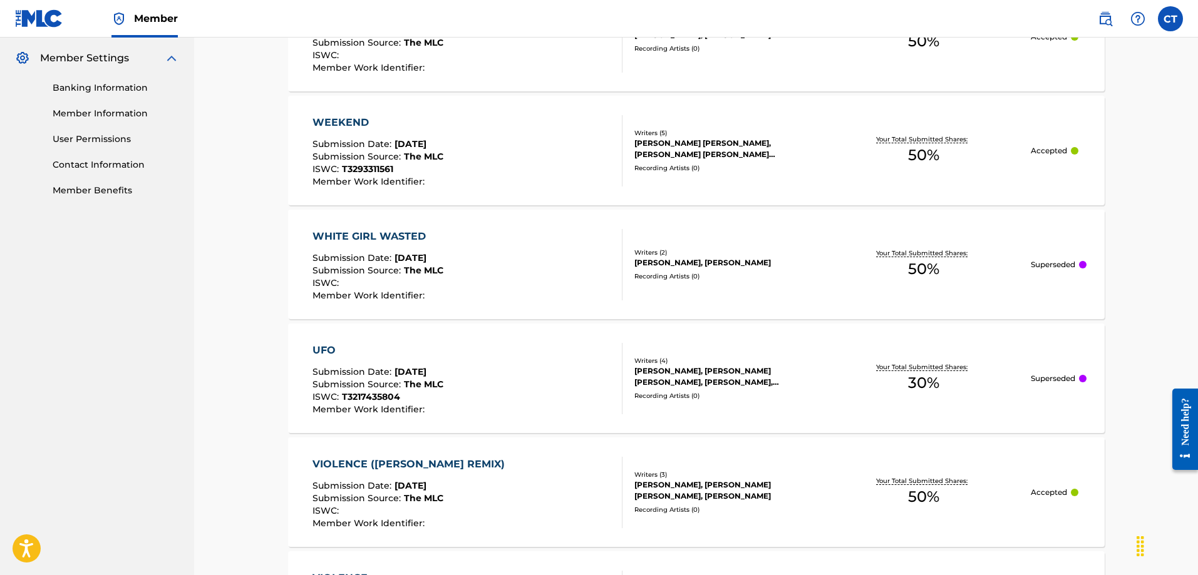
scroll to position [502, 0]
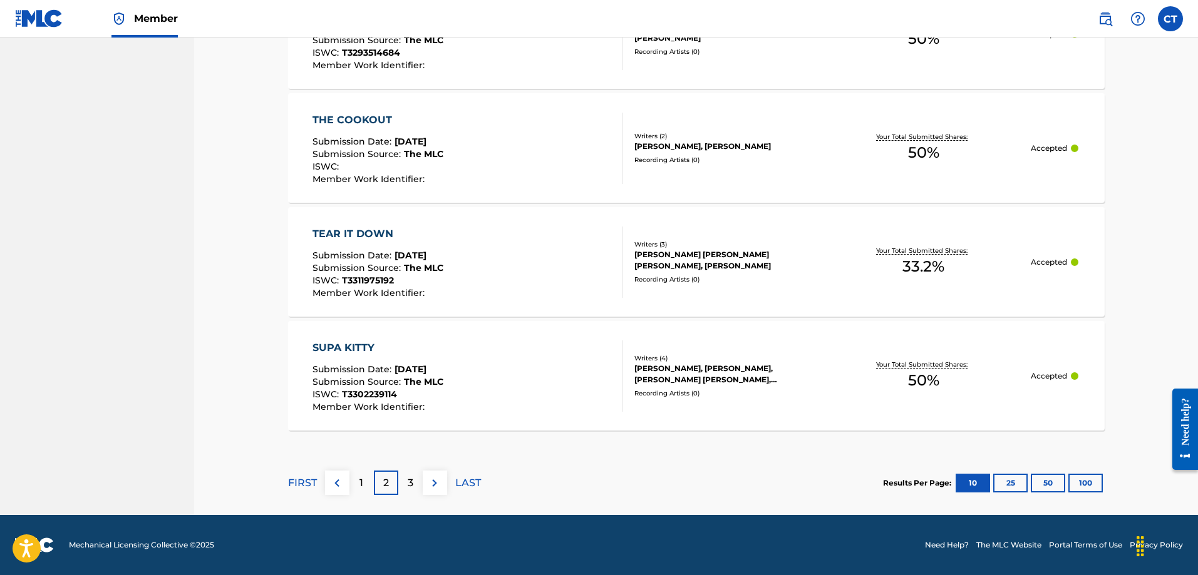
click at [416, 492] on div "3" at bounding box center [410, 483] width 24 height 24
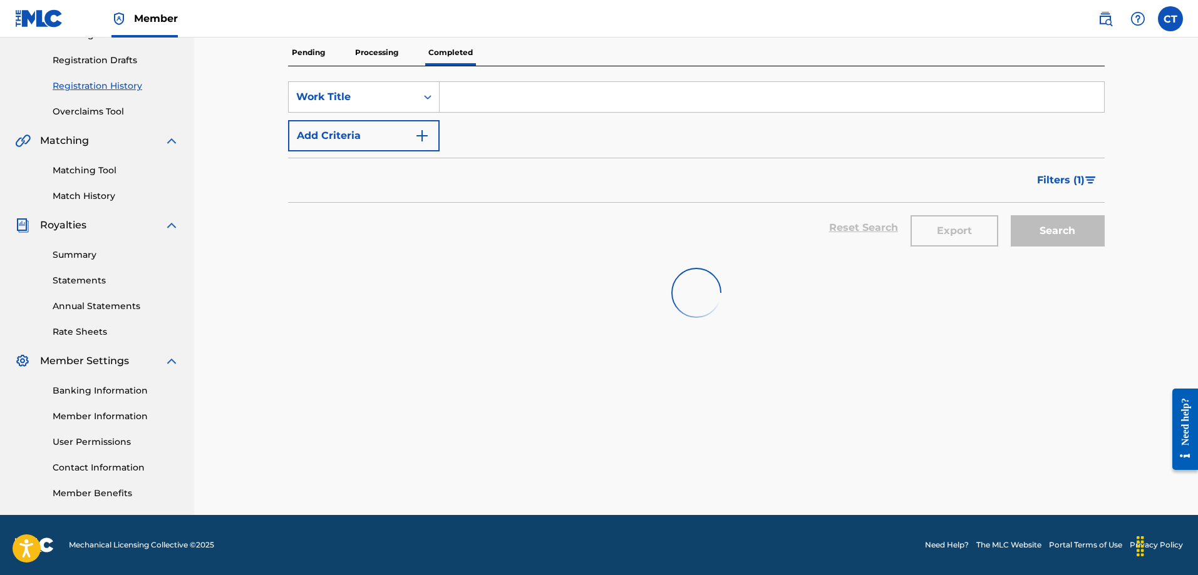
scroll to position [1190, 0]
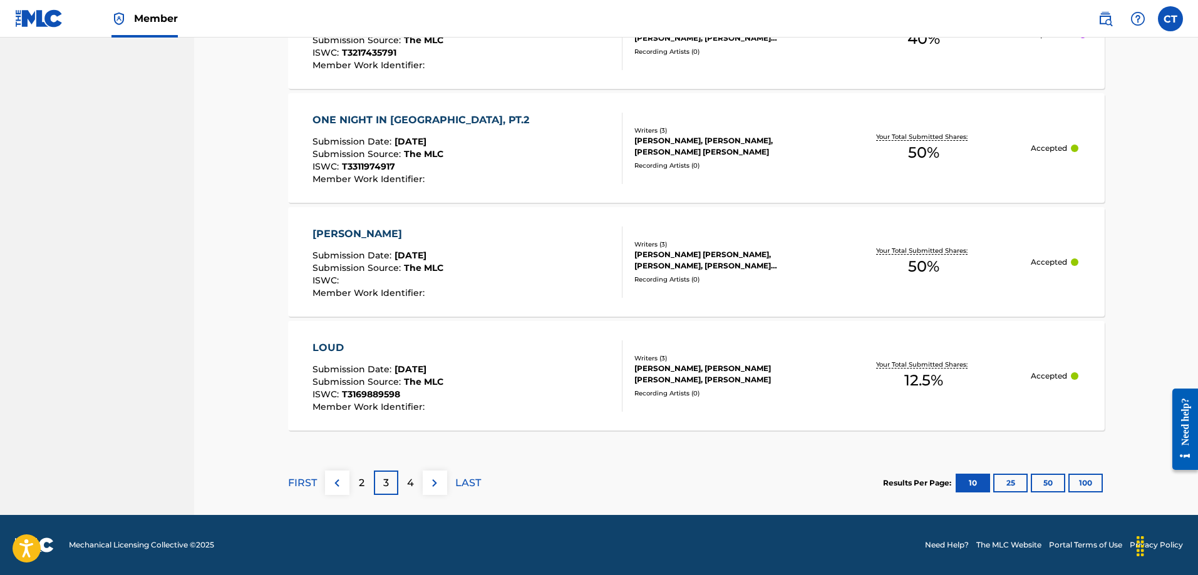
click at [361, 396] on span "T3169889598" at bounding box center [371, 394] width 58 height 11
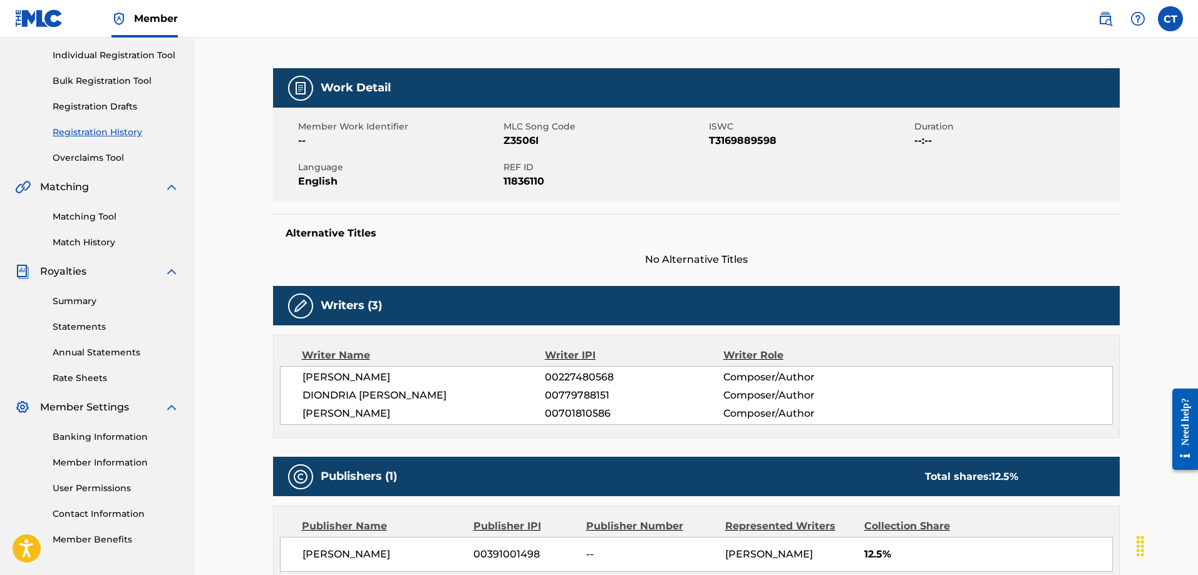
scroll to position [388, 0]
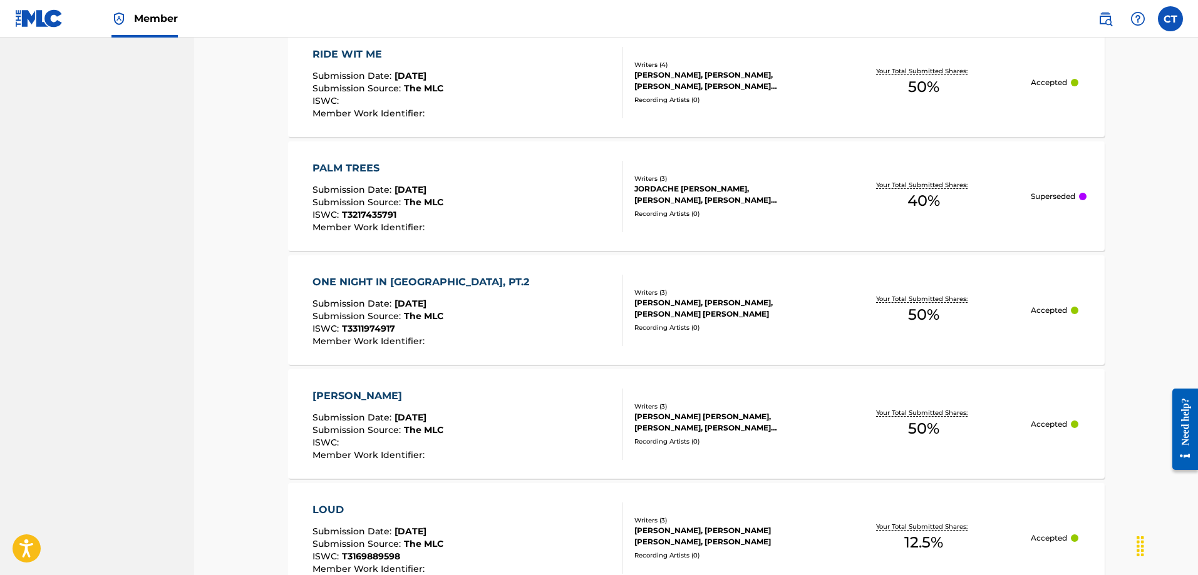
scroll to position [1140, 0]
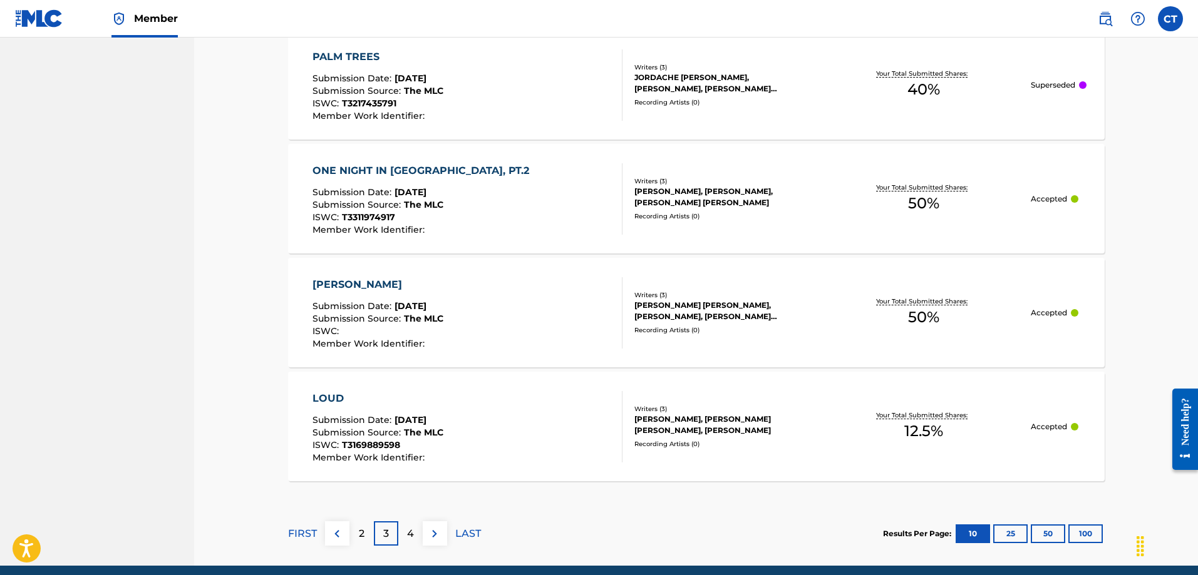
click at [411, 527] on p "4" at bounding box center [410, 534] width 7 height 15
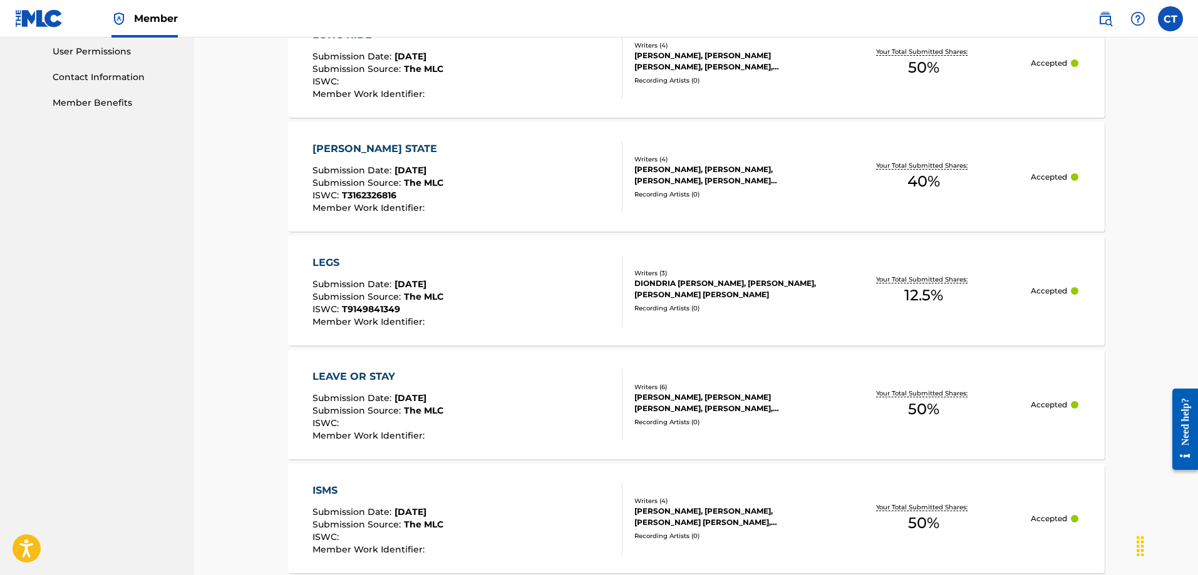
scroll to position [576, 0]
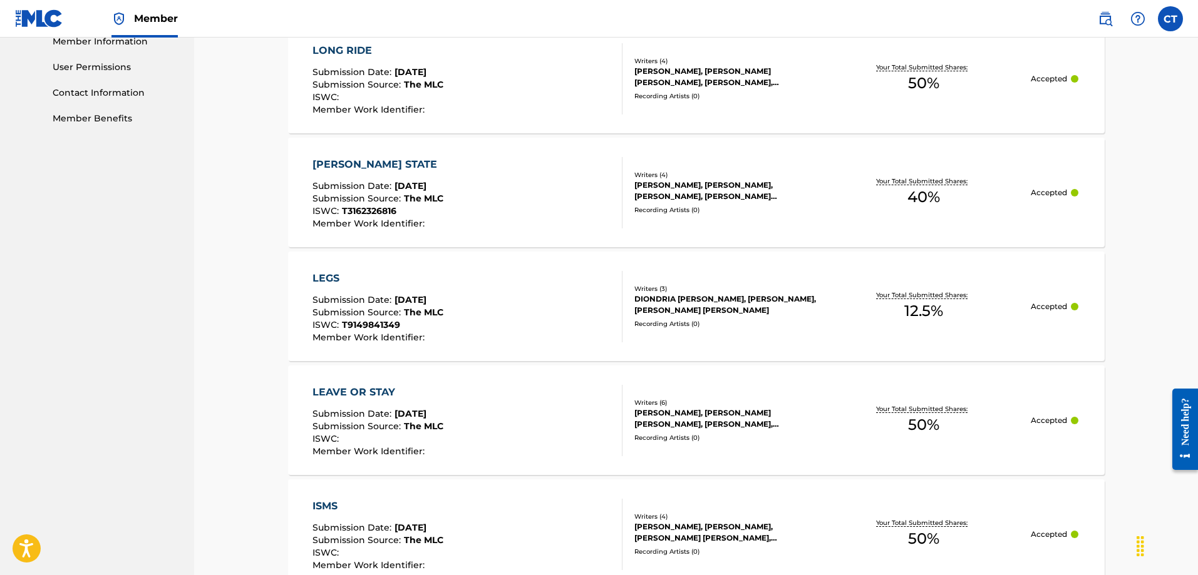
click at [379, 286] on div "LEGS Submission Date : [DATE] Submission Source : The MLC ISWC : T9149841349 Me…" at bounding box center [377, 306] width 131 height 71
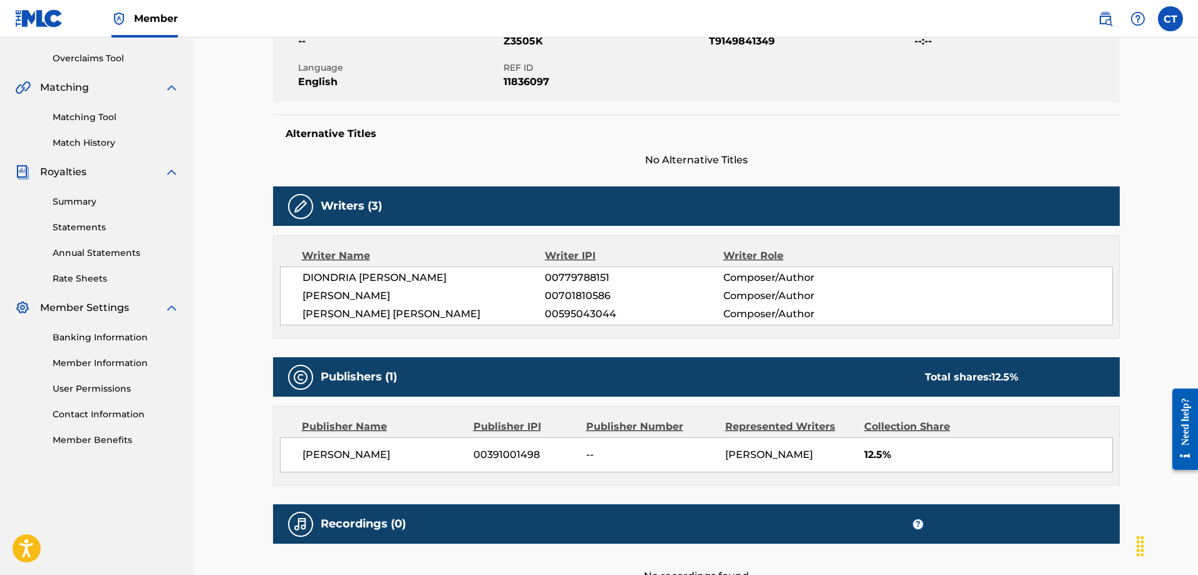
scroll to position [250, 0]
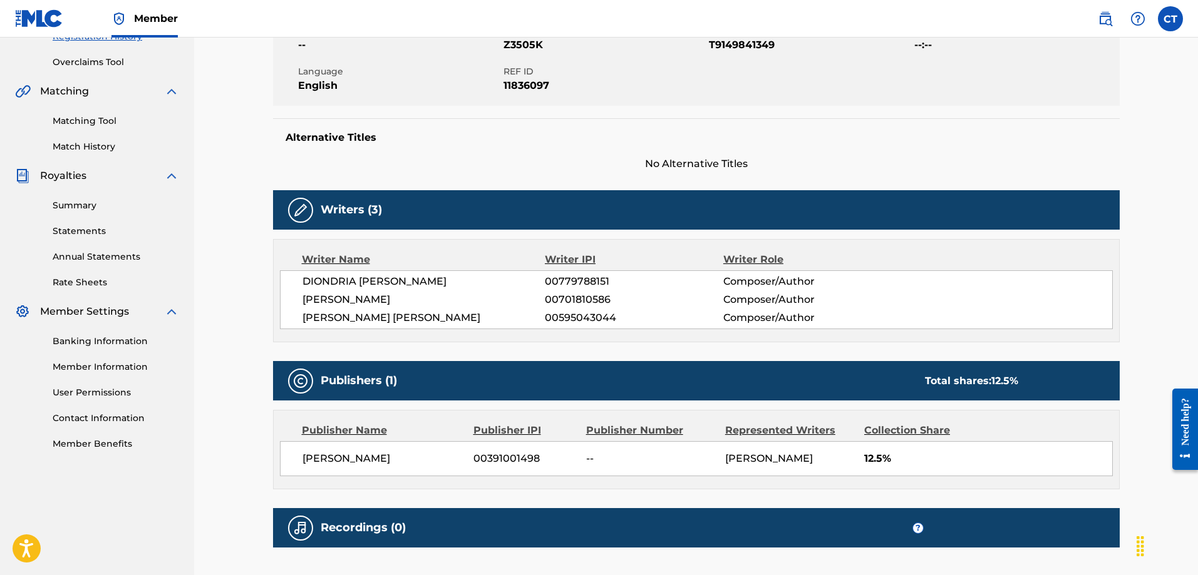
drag, startPoint x: 356, startPoint y: 317, endPoint x: 344, endPoint y: 316, distance: 12.0
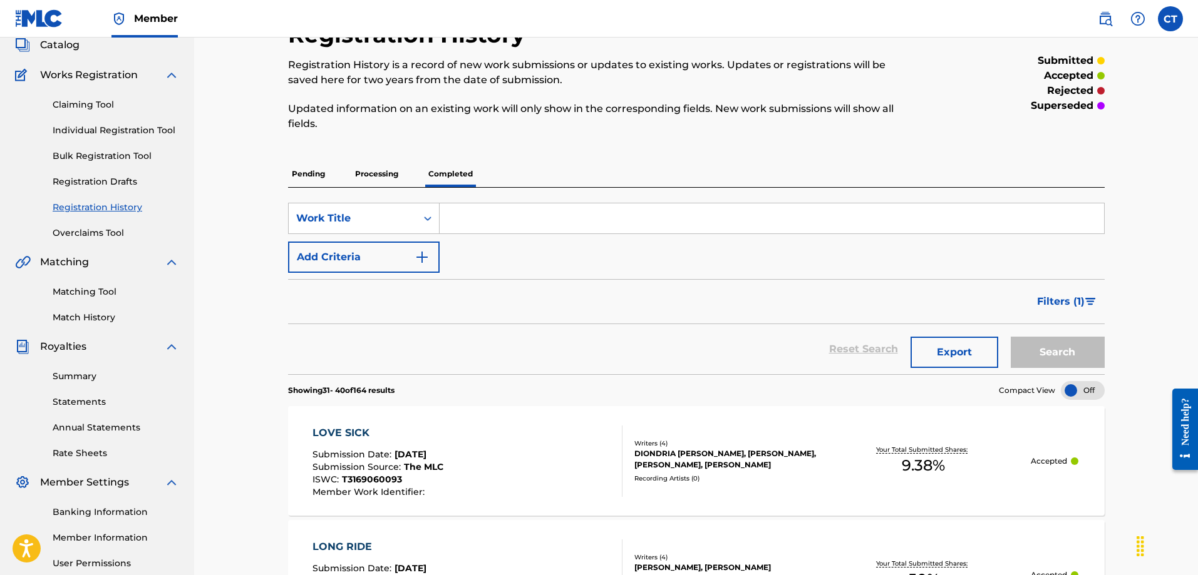
scroll to position [37, 0]
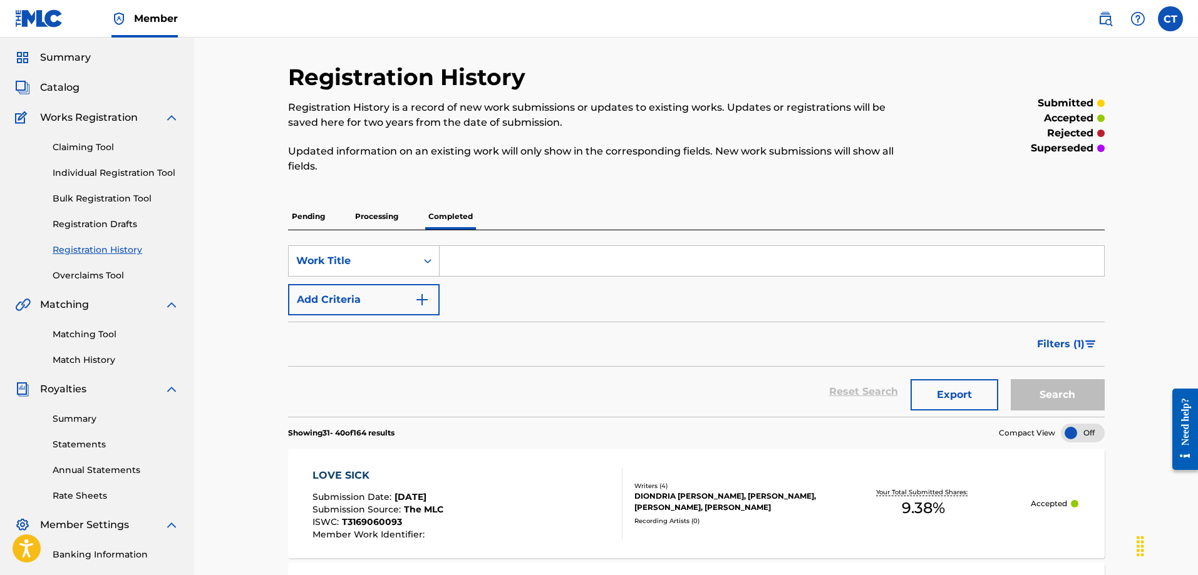
click at [118, 155] on div "Claiming Tool Individual Registration Tool Bulk Registration Tool Registration …" at bounding box center [97, 203] width 164 height 157
click at [111, 150] on link "Claiming Tool" at bounding box center [116, 147] width 126 height 13
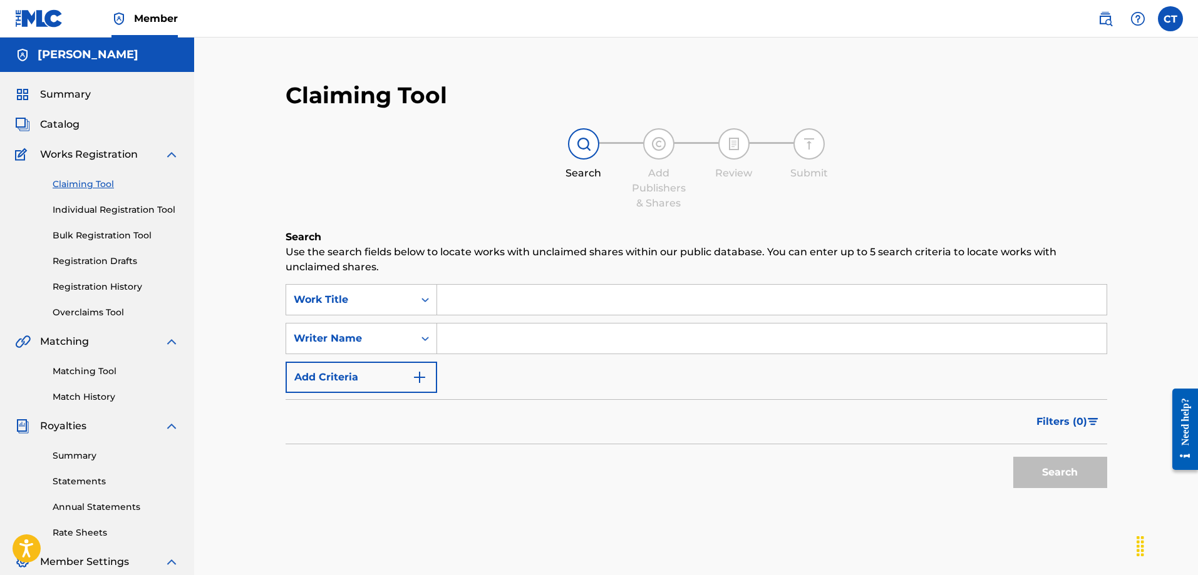
click at [512, 296] on input "Search Form" at bounding box center [771, 300] width 669 height 30
type input "c"
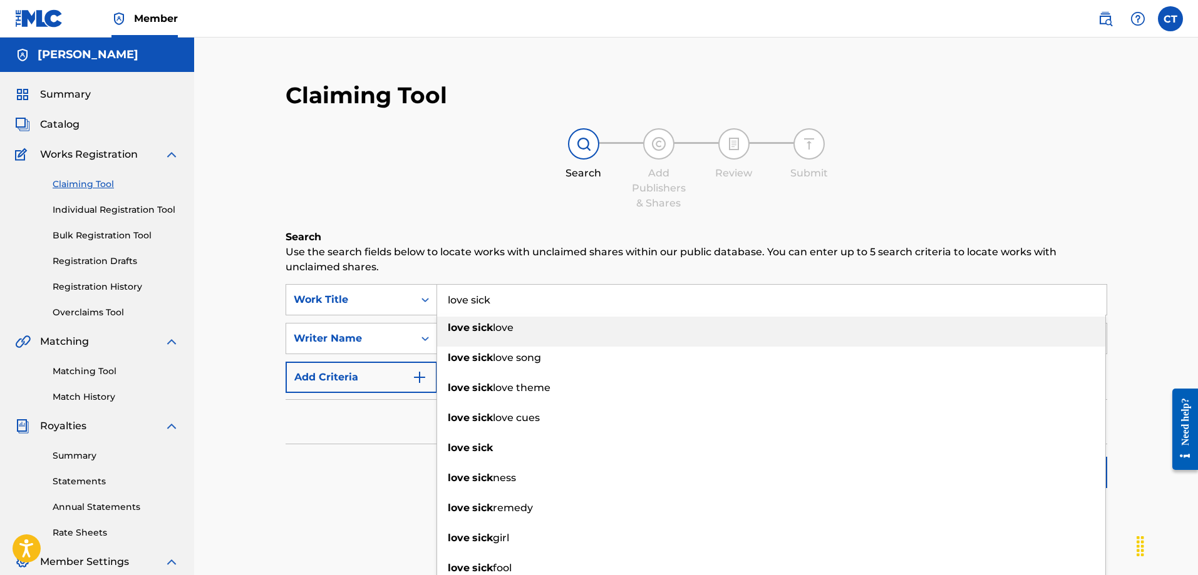
type input "love sick"
click at [485, 245] on p "Use the search fields below to locate works with unclaimed shares within our pu…" at bounding box center [697, 260] width 822 height 30
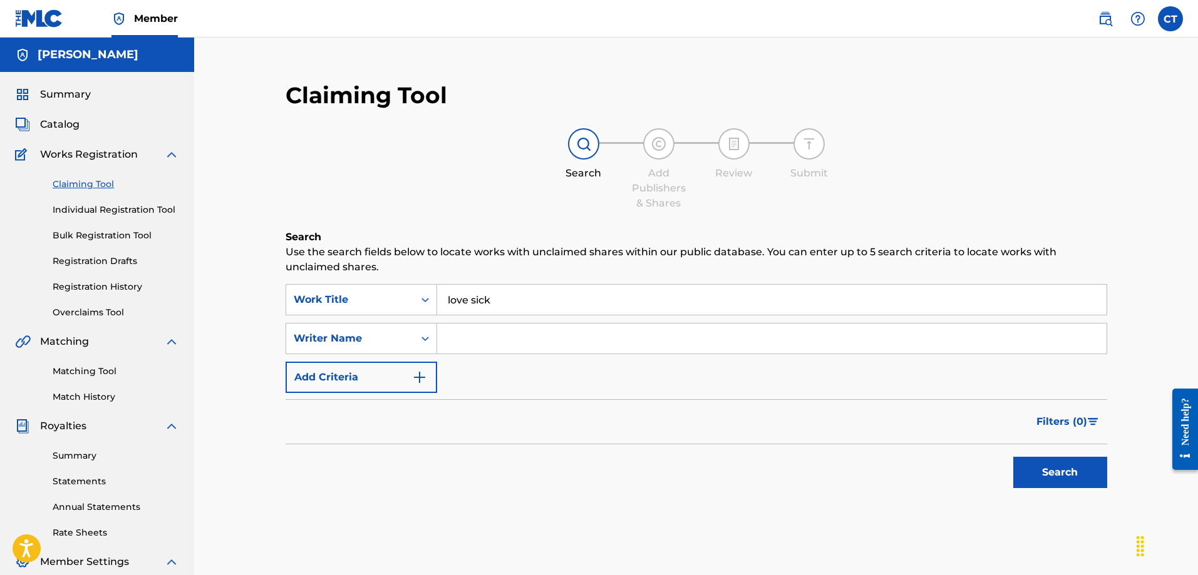
click at [448, 335] on input "Search Form" at bounding box center [771, 339] width 669 height 30
type input "[PERSON_NAME] [PERSON_NAME]"
click at [1056, 467] on button "Search" at bounding box center [1060, 472] width 94 height 31
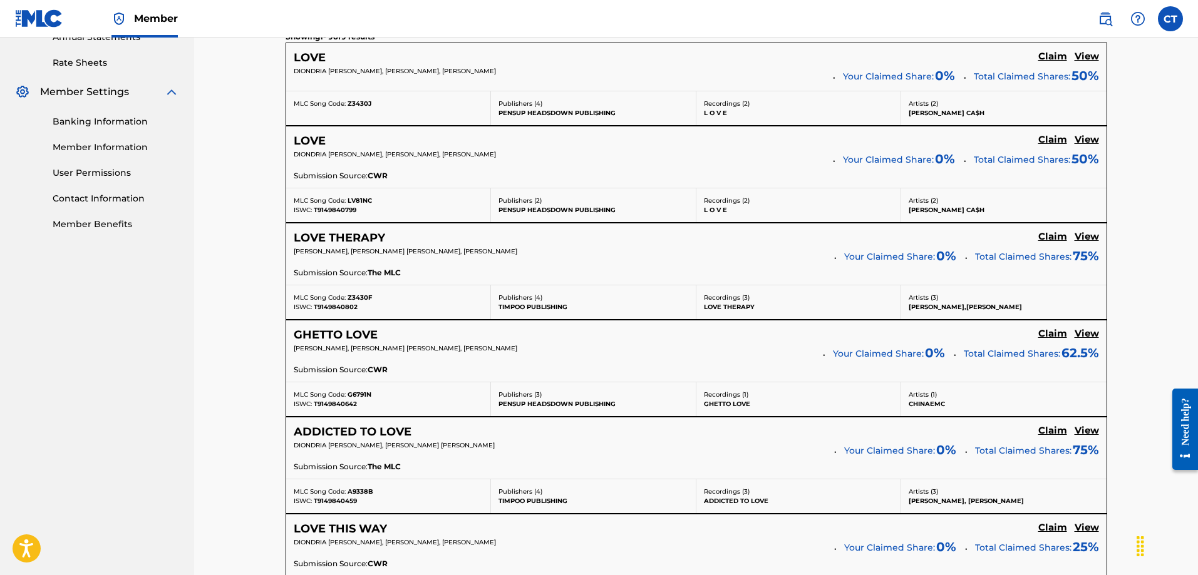
scroll to position [501, 0]
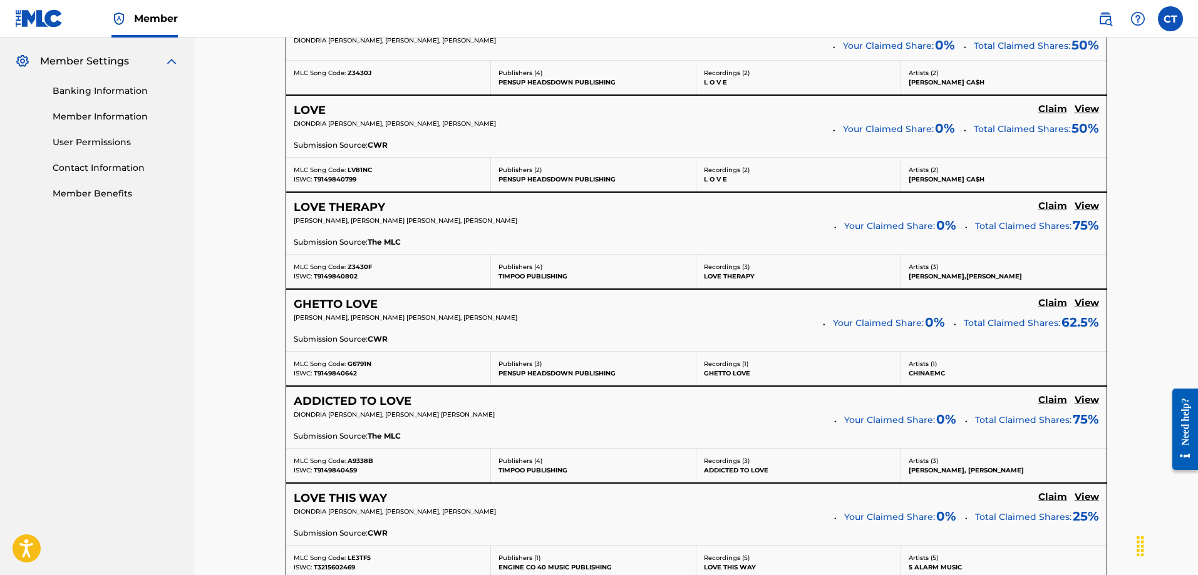
click at [347, 309] on h5 "GHETTO LOVE" at bounding box center [336, 304] width 84 height 14
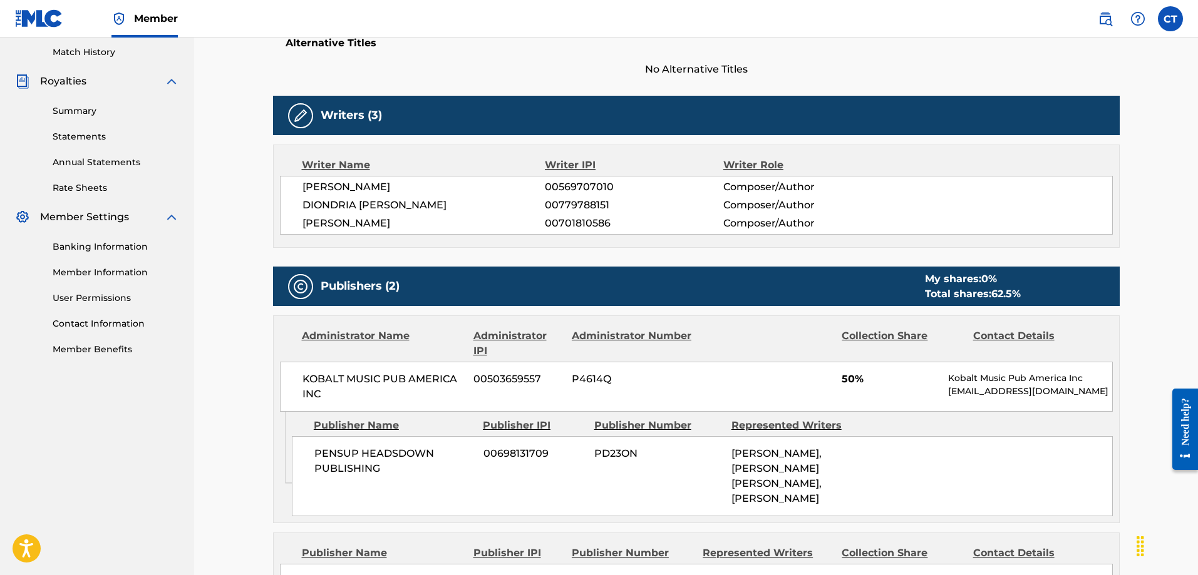
scroll to position [376, 0]
